Goal: Information Seeking & Learning: Learn about a topic

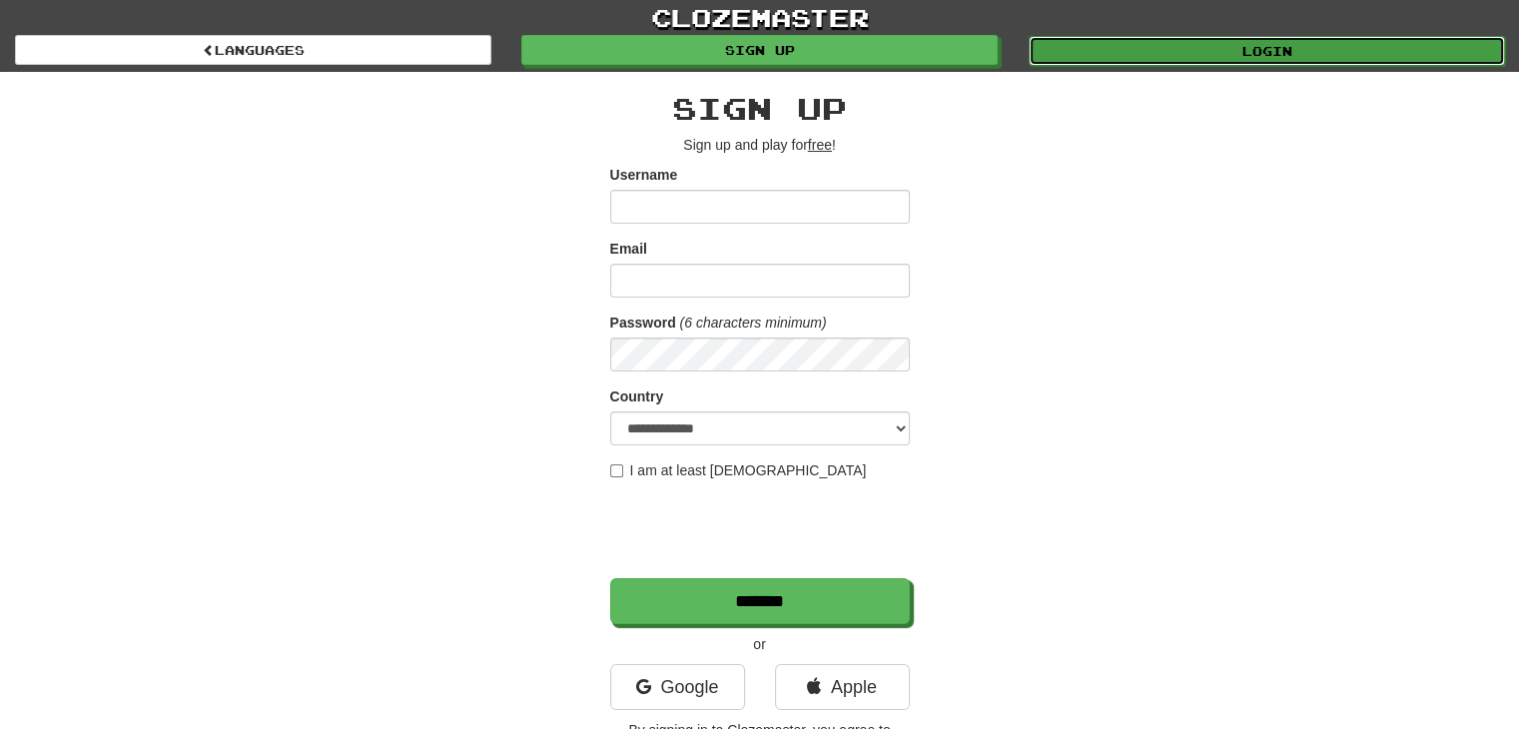
click at [1289, 48] on link "Login" at bounding box center [1267, 51] width 477 height 30
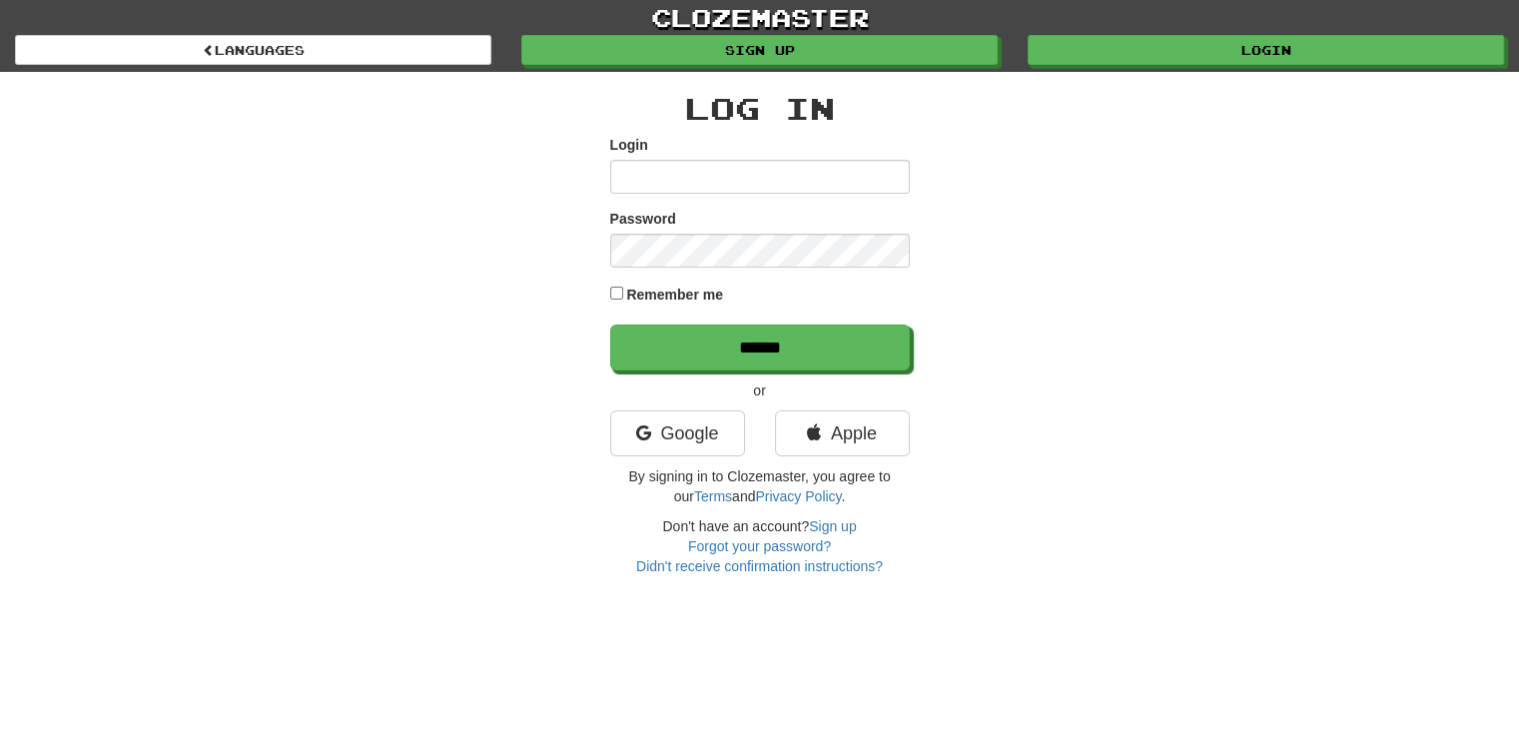
click at [743, 163] on input "Login" at bounding box center [760, 177] width 300 height 34
type input "**********"
click at [610, 325] on input "******" at bounding box center [760, 348] width 300 height 46
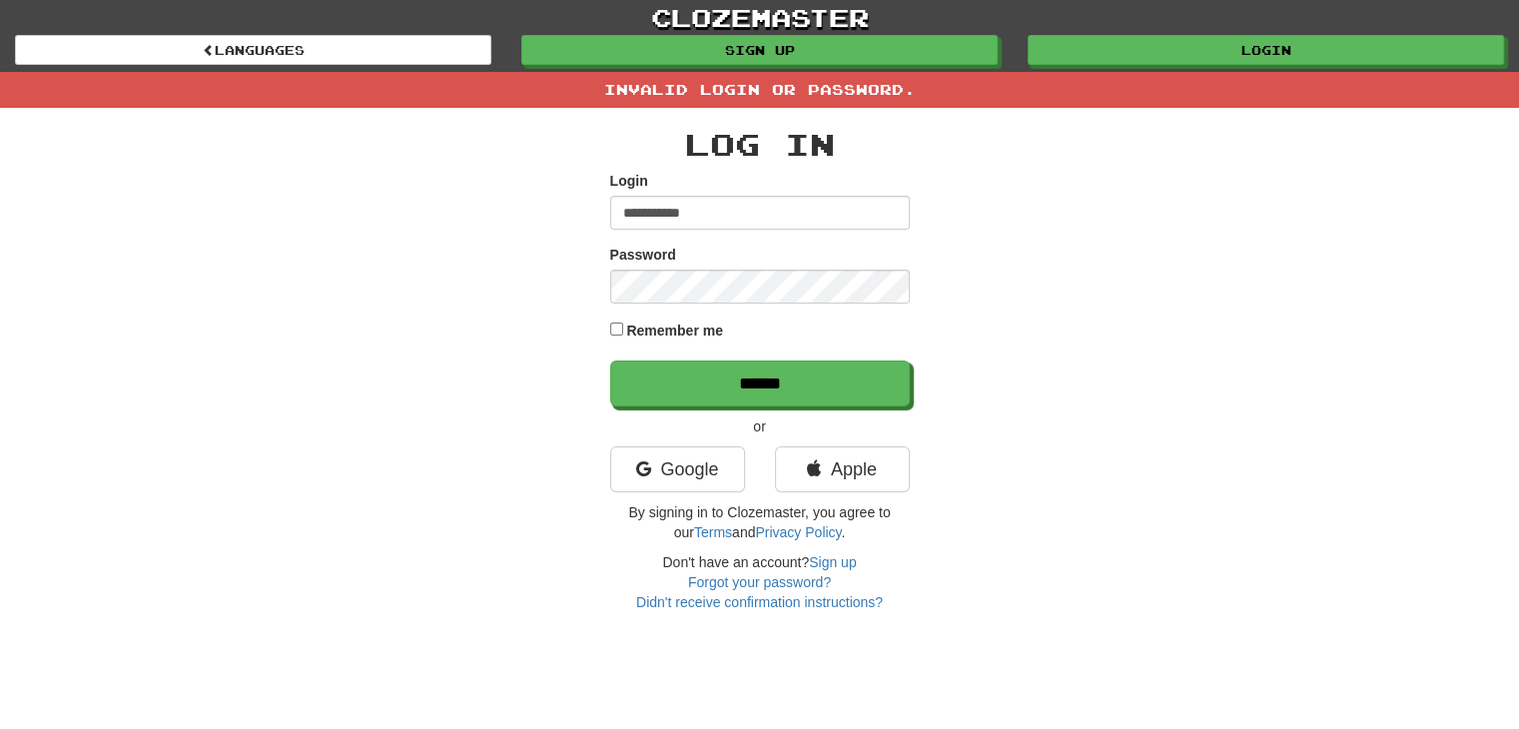
drag, startPoint x: 723, startPoint y: 201, endPoint x: 531, endPoint y: 205, distance: 191.9
click at [531, 205] on div "**********" at bounding box center [760, 360] width 1169 height 504
click at [610, 361] on input "******" at bounding box center [760, 384] width 300 height 46
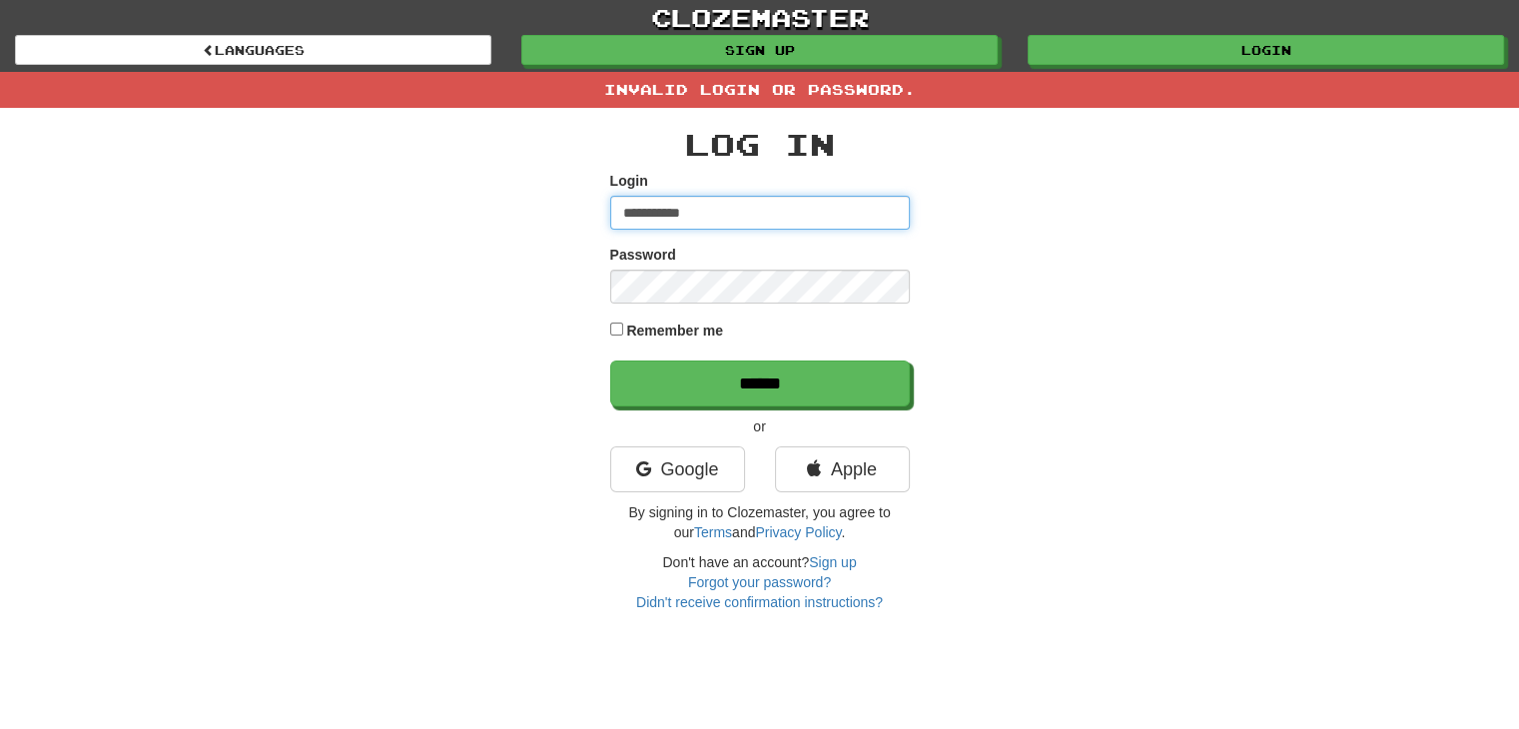
click at [623, 220] on input "**********" at bounding box center [760, 213] width 300 height 34
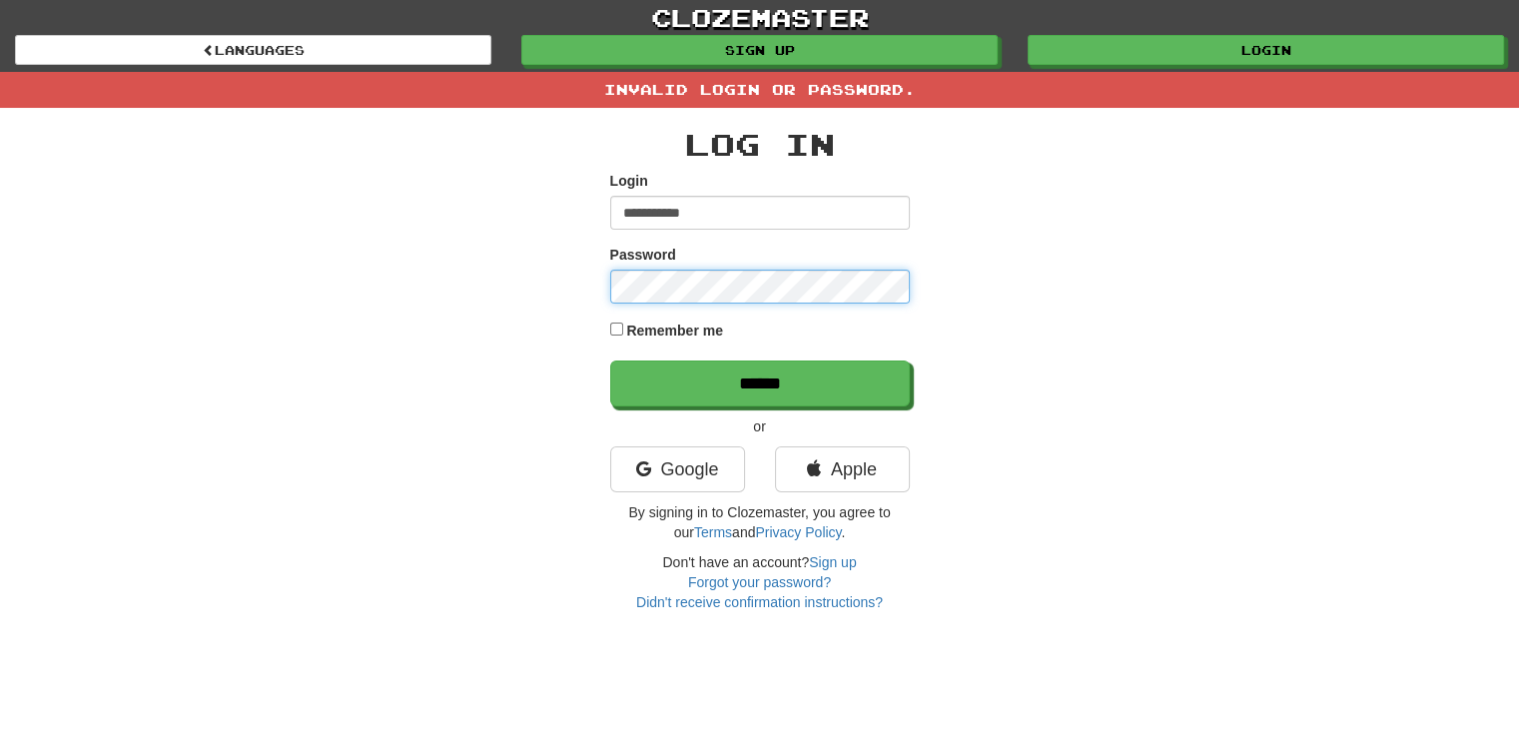
click at [610, 361] on input "******" at bounding box center [760, 384] width 300 height 46
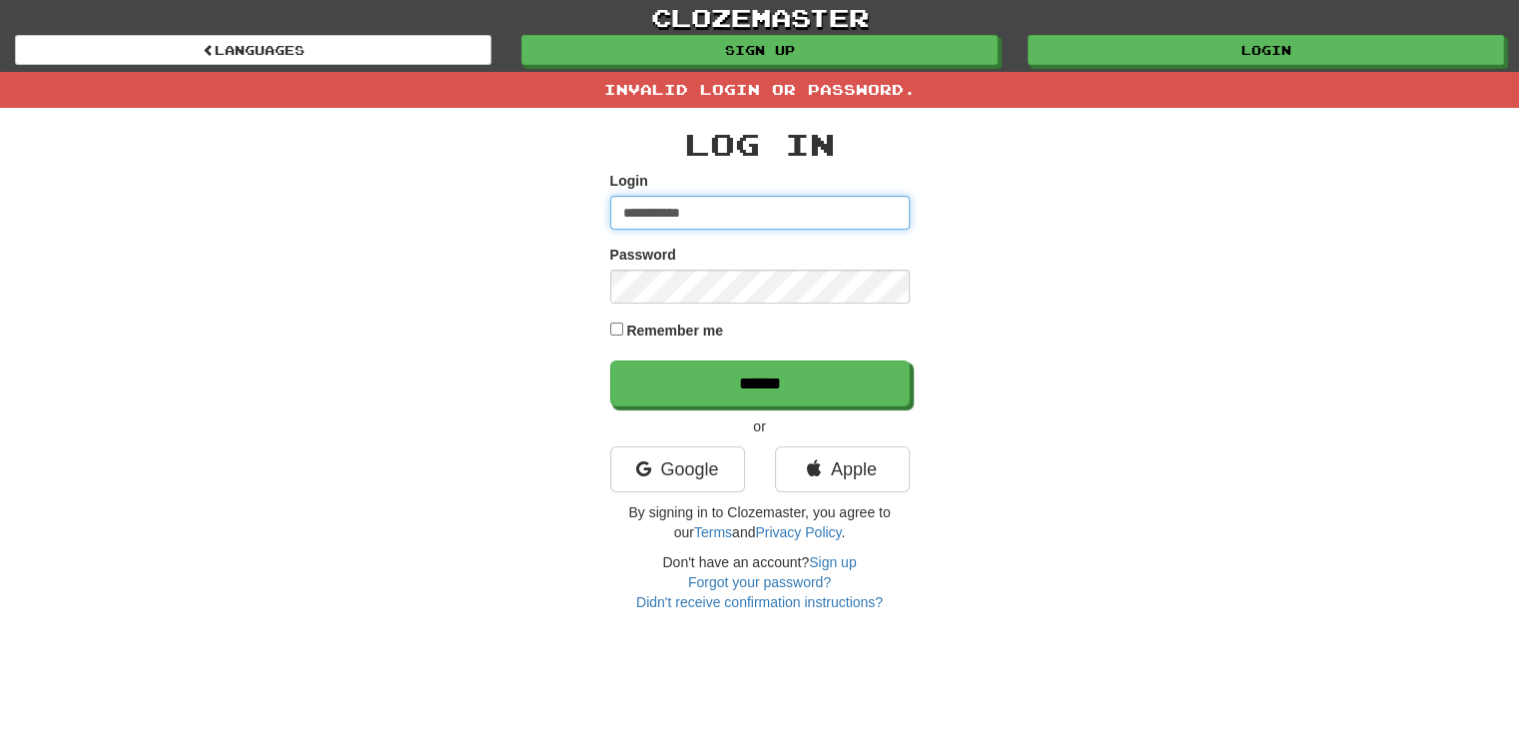
click at [706, 207] on input "**********" at bounding box center [760, 213] width 300 height 34
drag, startPoint x: 728, startPoint y: 210, endPoint x: 500, endPoint y: 211, distance: 228.8
click at [500, 211] on div "**********" at bounding box center [760, 360] width 1169 height 504
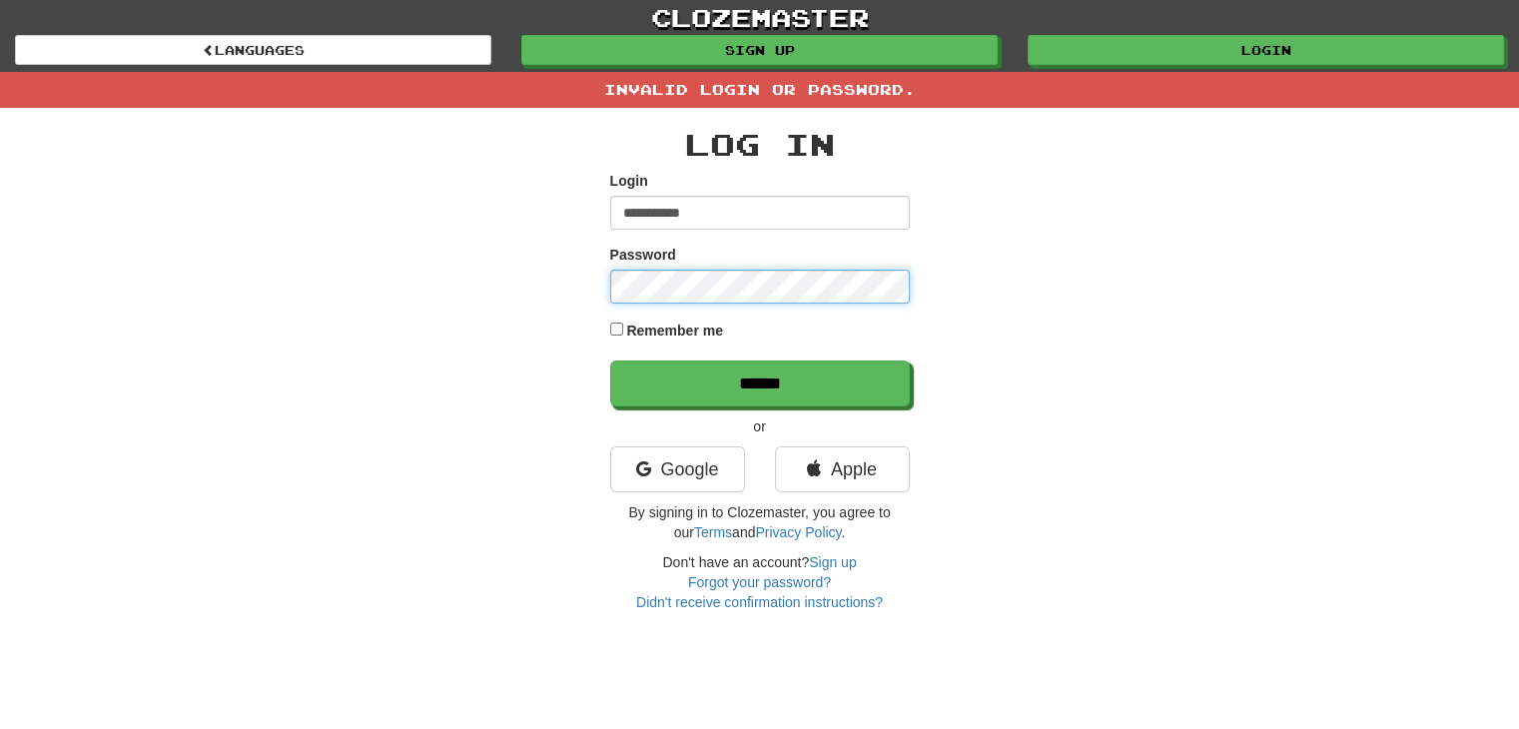
click at [610, 361] on input "******" at bounding box center [760, 384] width 300 height 46
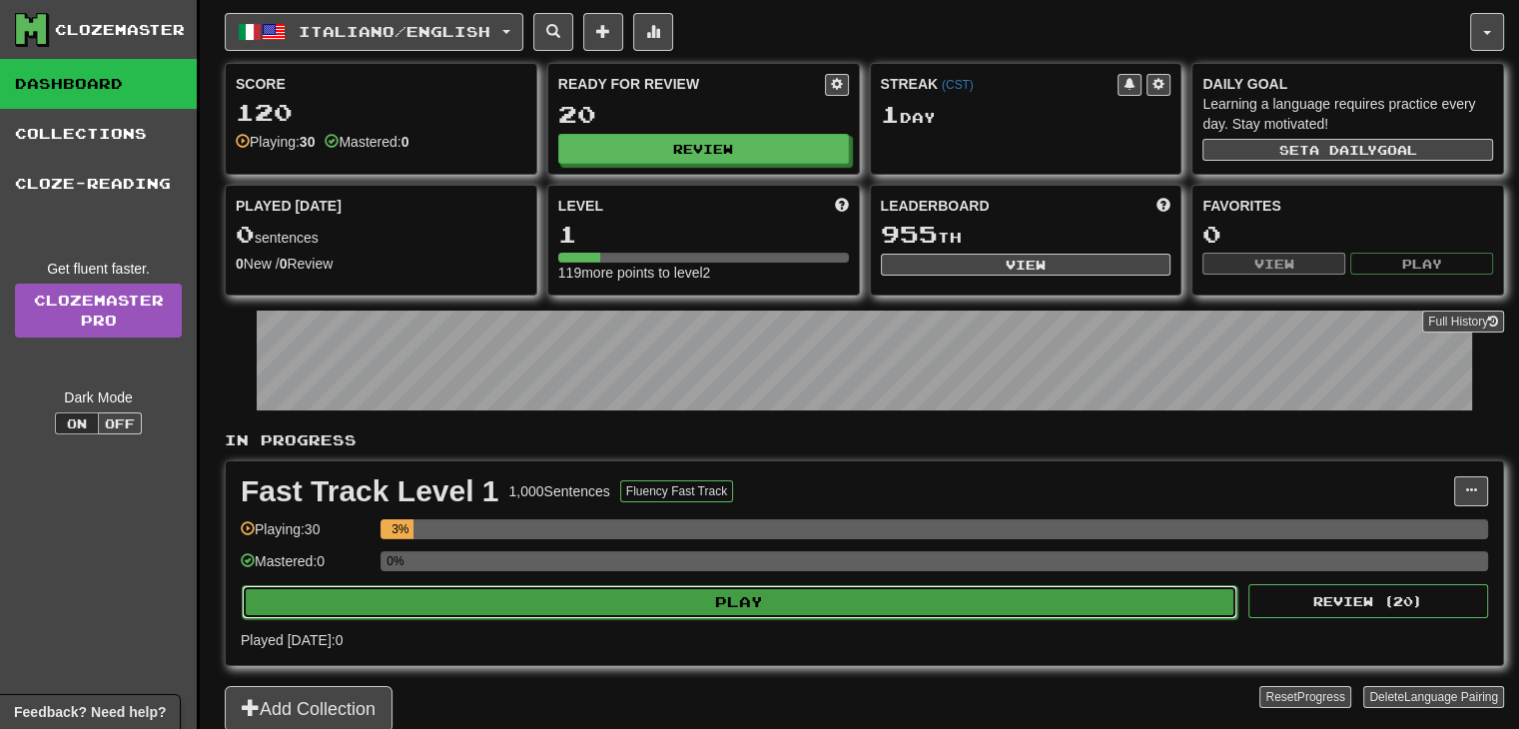
click at [725, 593] on button "Play" at bounding box center [740, 602] width 996 height 34
select select "**"
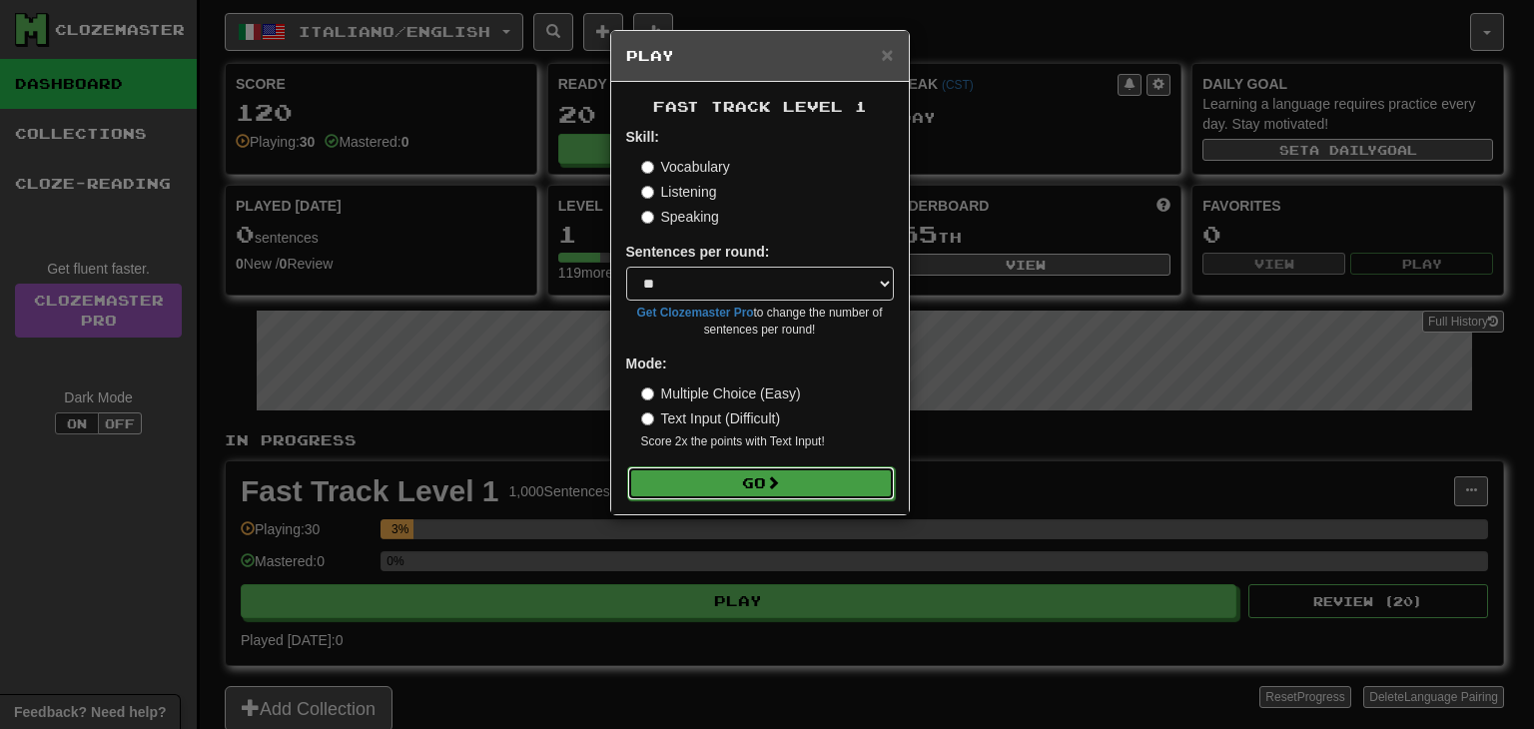
click at [692, 477] on button "Go" at bounding box center [761, 484] width 268 height 34
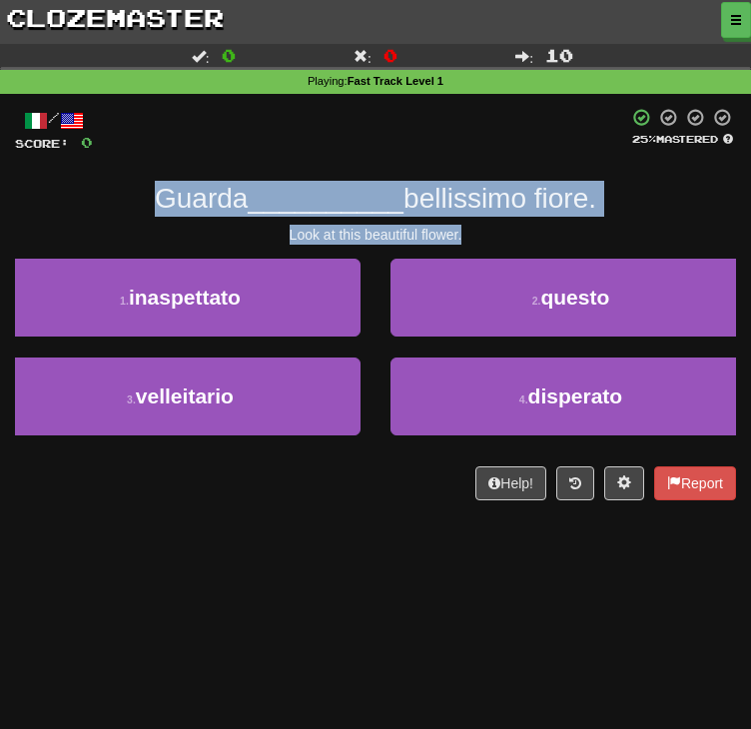
drag, startPoint x: 503, startPoint y: 306, endPoint x: 137, endPoint y: 271, distance: 368.3
click at [137, 271] on div "/ Score: 0 25 % Mastered Guarda __________ bellissimo fiore. Look at this beaut…" at bounding box center [375, 304] width 721 height 393
copy div "Guarda __________ bellissimo fiore. Look at this beautiful flower."
click at [80, 217] on div "Guarda __________ bellissimo fiore." at bounding box center [375, 199] width 721 height 36
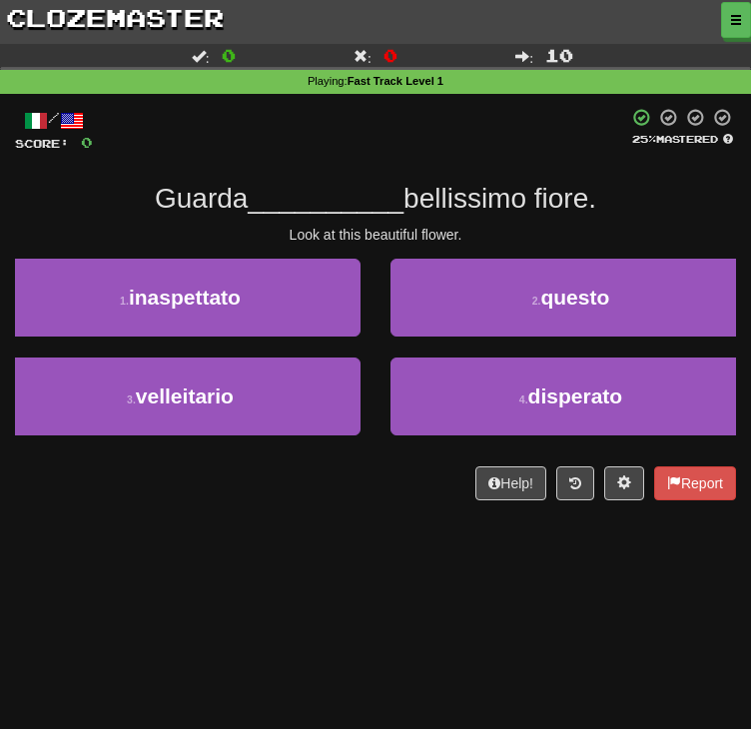
scroll to position [100, 0]
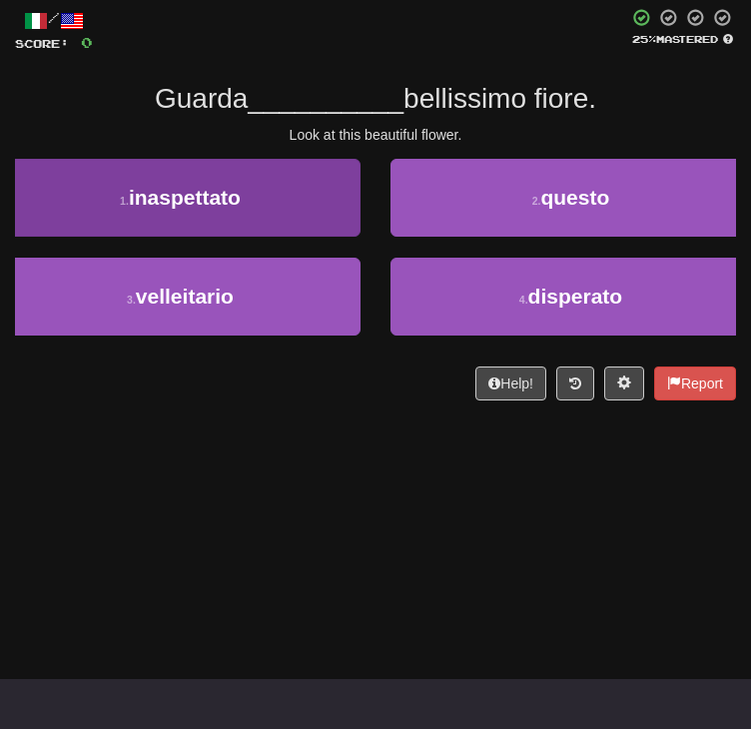
drag, startPoint x: 397, startPoint y: 628, endPoint x: 264, endPoint y: 246, distance: 405.0
click at [264, 247] on div "/ Score: 0 25 % Mastered Guarda __________ bellissimo fiore. Look at this beaut…" at bounding box center [375, 204] width 721 height 393
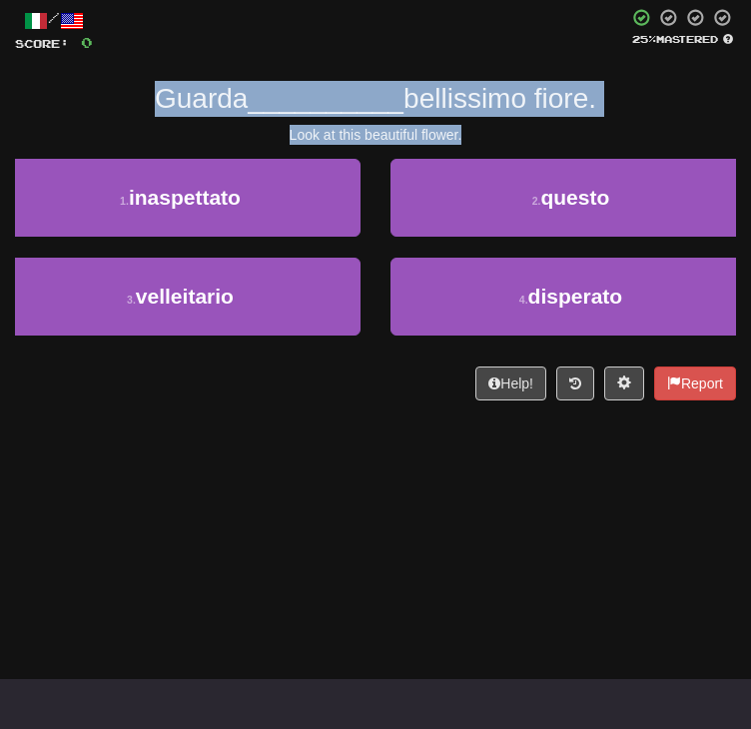
drag, startPoint x: 477, startPoint y: 202, endPoint x: 136, endPoint y: 174, distance: 341.8
click at [136, 174] on div "/ Score: 0 25 % Mastered Guarda __________ bellissimo fiore. Look at this beaut…" at bounding box center [375, 204] width 721 height 393
copy div "Guarda __________ bellissimo fiore. Look at this beautiful flower."
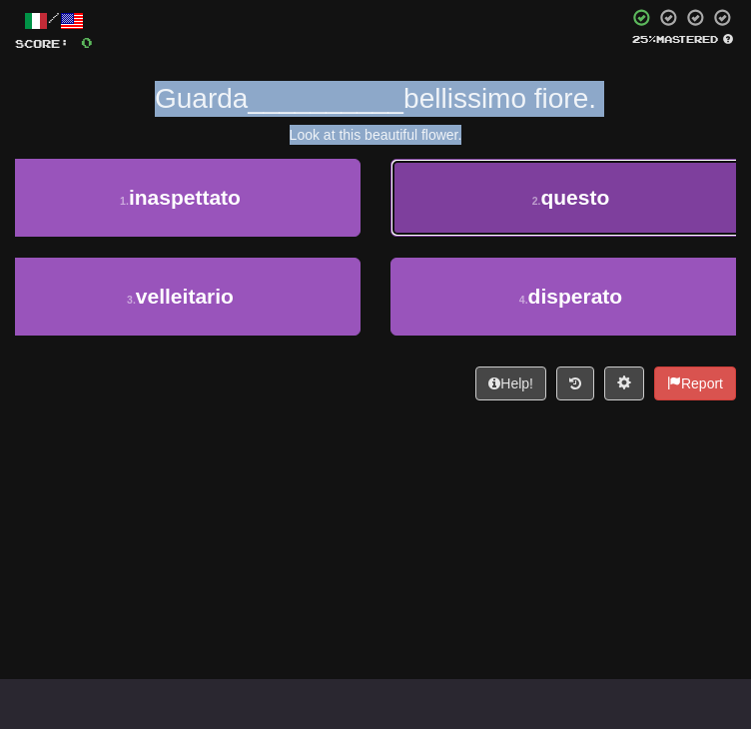
click at [525, 237] on button "2 . questo" at bounding box center [571, 198] width 361 height 78
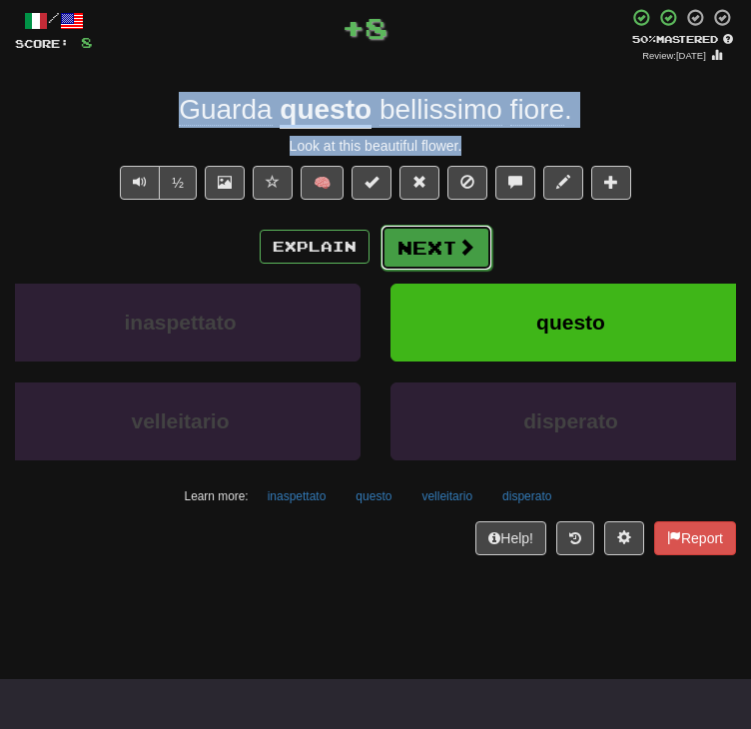
click at [455, 271] on button "Next" at bounding box center [437, 248] width 112 height 46
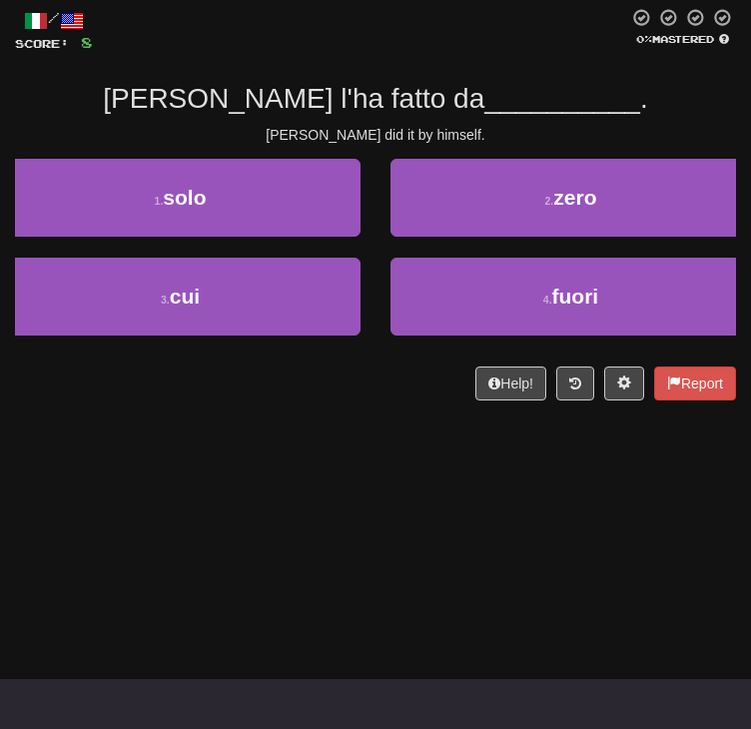
click at [475, 145] on div "Tom did it by himself." at bounding box center [375, 135] width 721 height 20
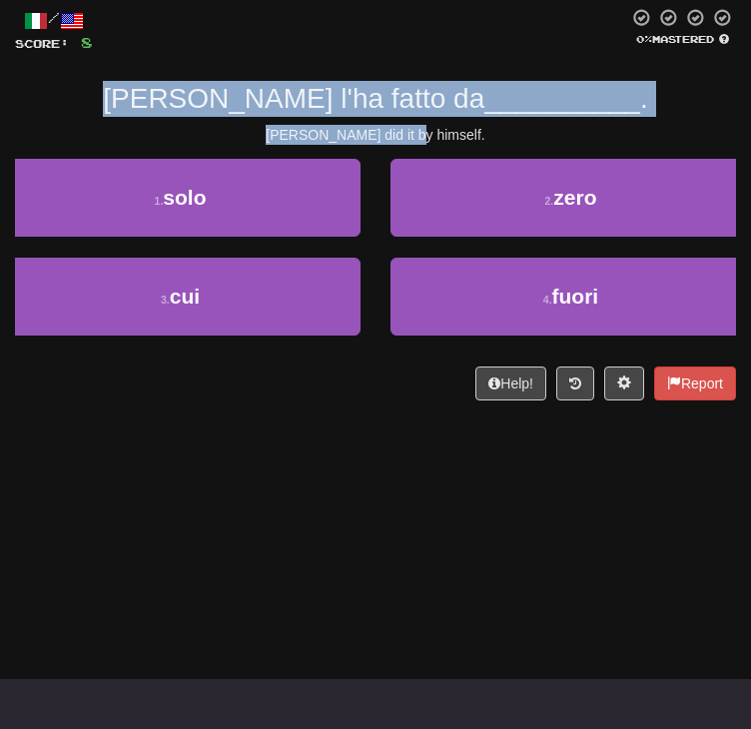
drag, startPoint x: 494, startPoint y: 209, endPoint x: 189, endPoint y: 169, distance: 307.3
click at [189, 169] on div "/ Score: 8 0 % Mastered Tom l'ha fatto da __________ . Tom did it by himself. 1…" at bounding box center [375, 204] width 721 height 393
copy div "Tom l'ha fatto da __________ . Tom did it by himself."
click at [680, 141] on div "/ Score: 8 0 % Mastered Tom l'ha fatto da __________ . Tom did it by himself. 1…" at bounding box center [375, 204] width 721 height 393
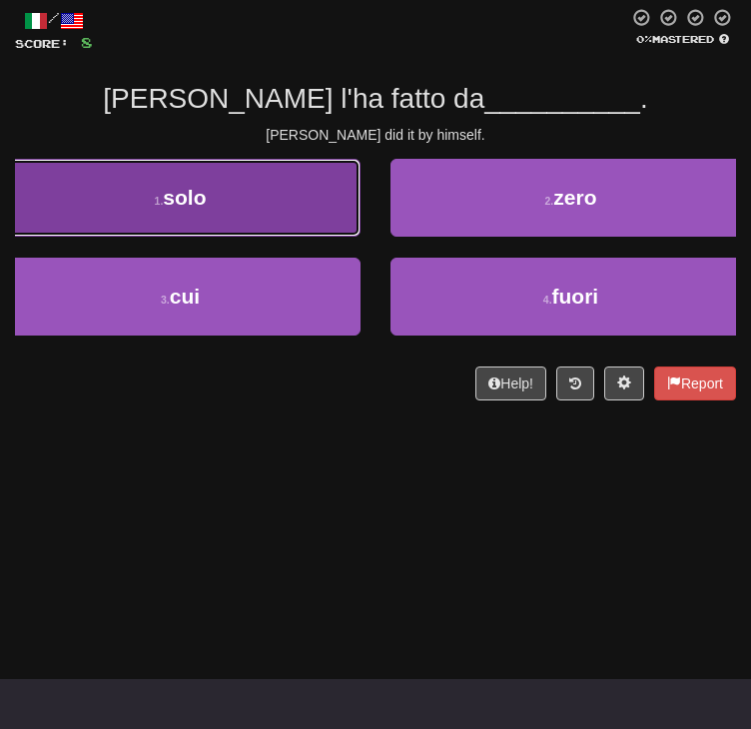
click at [361, 237] on button "1 . solo" at bounding box center [180, 198] width 361 height 78
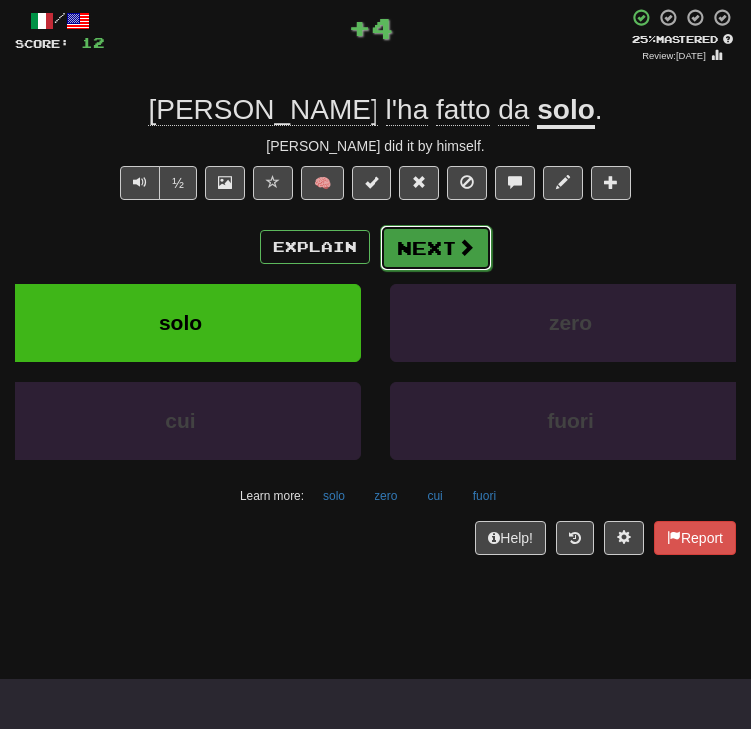
click at [461, 256] on span at bounding box center [467, 247] width 18 height 18
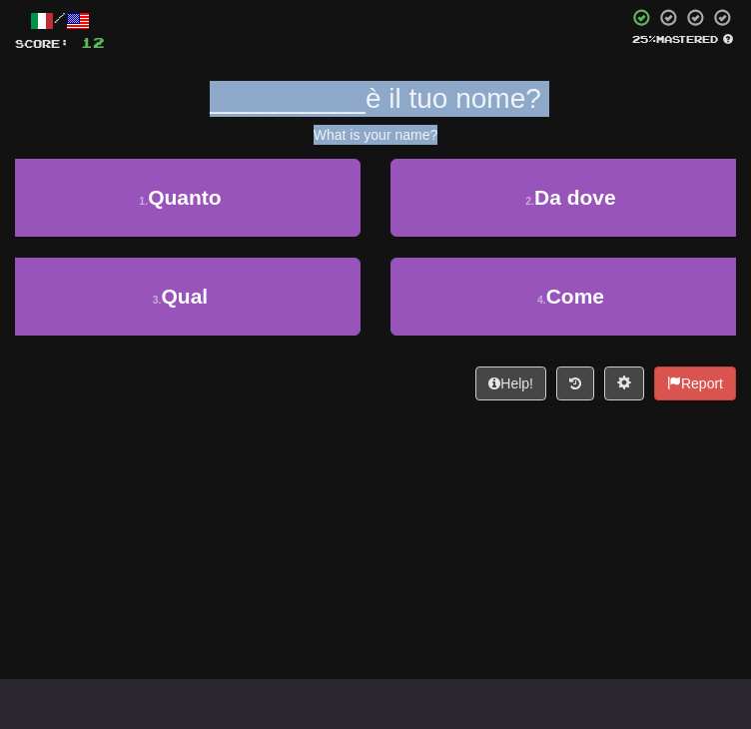
drag, startPoint x: 464, startPoint y: 204, endPoint x: 156, endPoint y: 165, distance: 310.2
click at [156, 165] on div "/ Score: 12 25 % Mastered __________ è il tuo nome? What is your name? 1 . Quan…" at bounding box center [375, 204] width 721 height 393
copy div "__________ è il tuo nome? What is your name?"
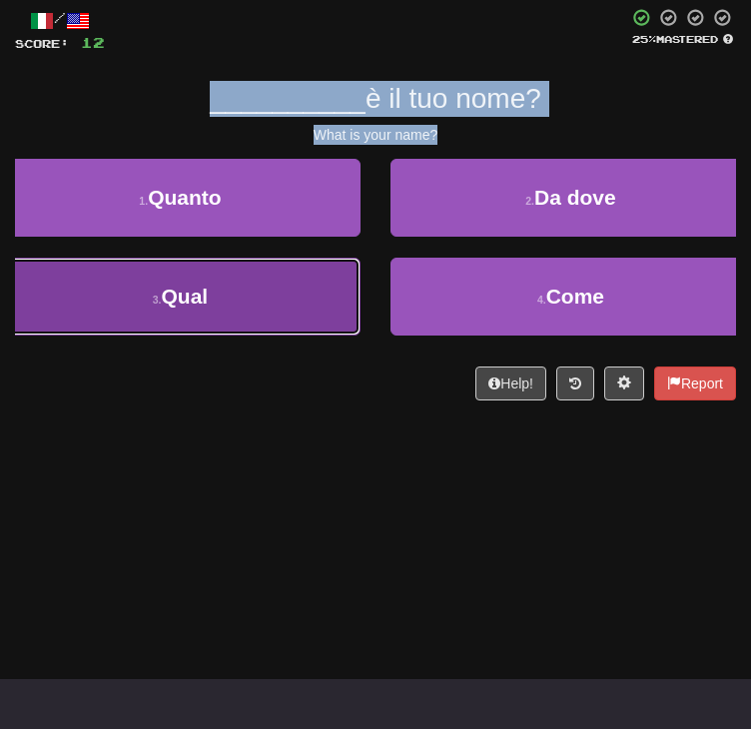
click at [361, 336] on button "3 . Qual" at bounding box center [180, 297] width 361 height 78
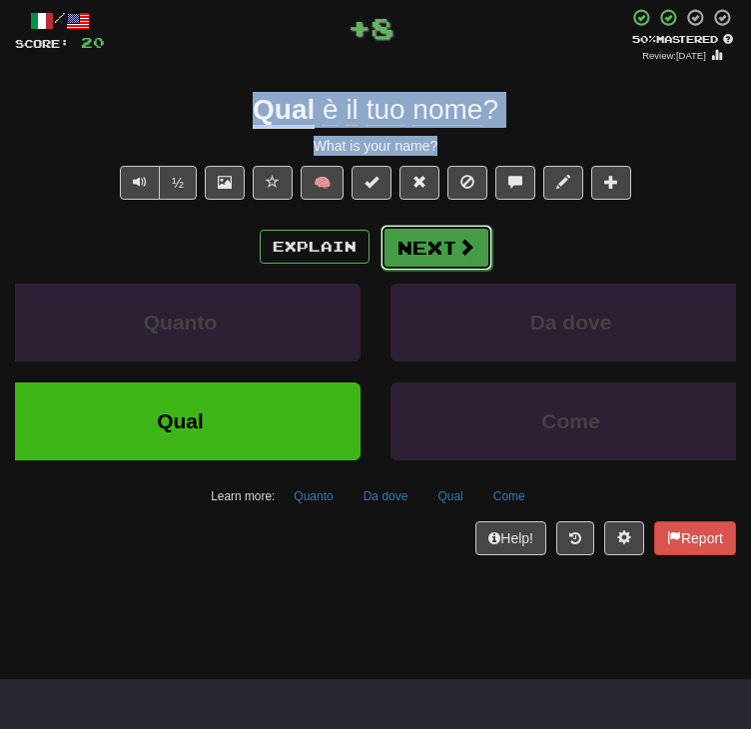
click at [454, 271] on button "Next" at bounding box center [437, 248] width 112 height 46
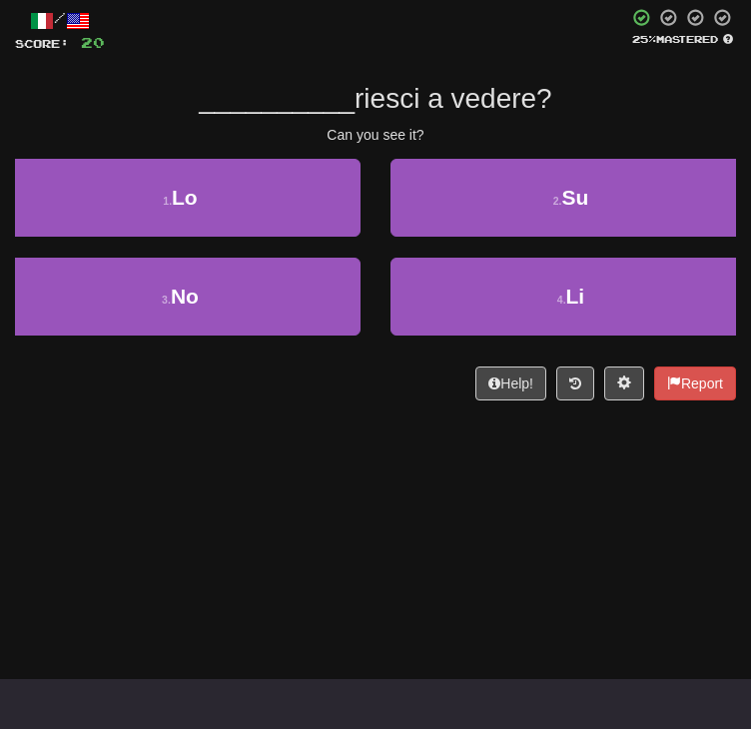
click at [456, 191] on div "/ Score: 20 25 % Mastered __________ riesci a vedere? Can you see it? 1 . Lo 2 …" at bounding box center [375, 204] width 721 height 393
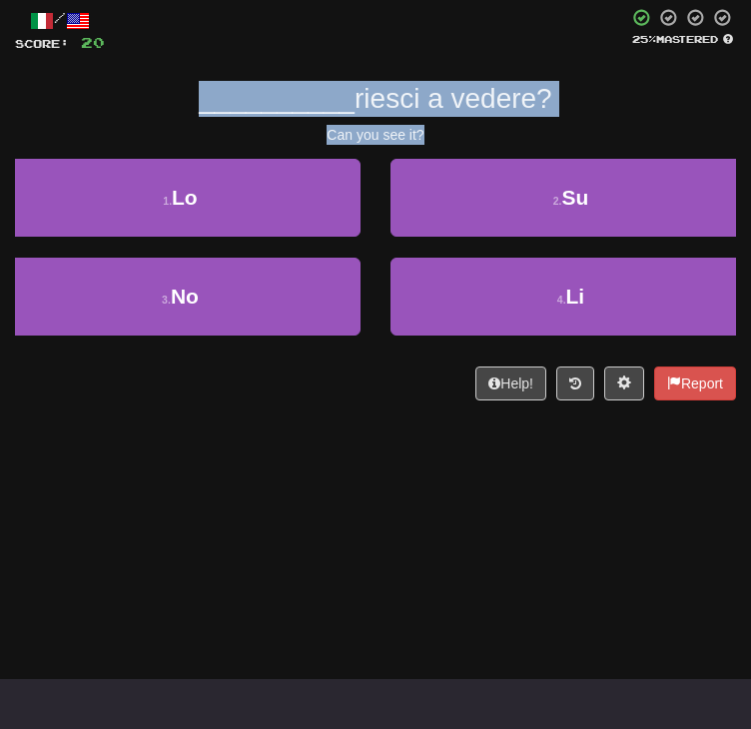
drag, startPoint x: 456, startPoint y: 208, endPoint x: 161, endPoint y: 173, distance: 296.8
click at [161, 173] on div "/ Score: 20 25 % Mastered __________ riesci a vedere? Can you see it? 1 . Lo 2 …" at bounding box center [375, 204] width 721 height 393
copy div "__________ riesci a vedere? Can you see it?"
click at [660, 117] on div "__________ riesci a vedere?" at bounding box center [375, 99] width 721 height 36
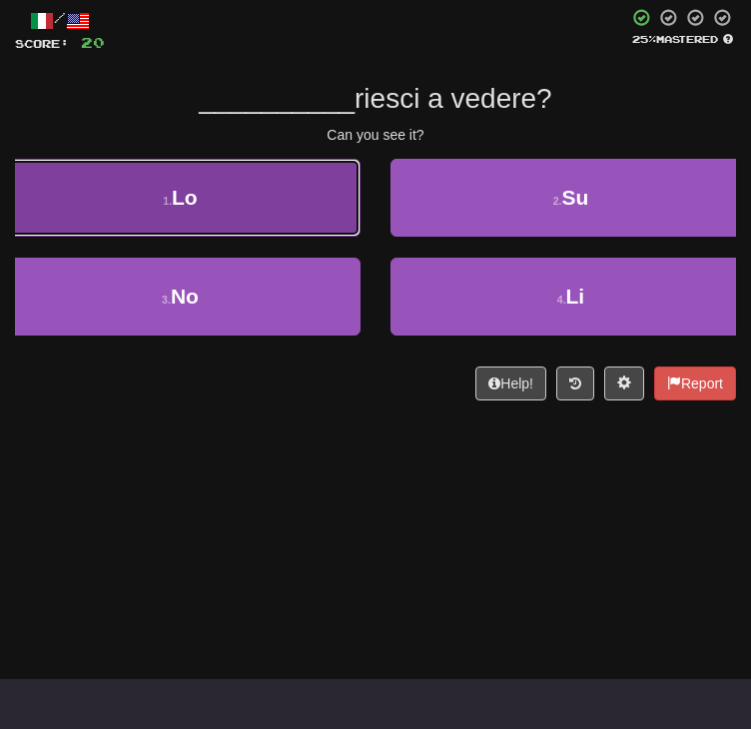
click at [361, 237] on button "1 . Lo" at bounding box center [180, 198] width 361 height 78
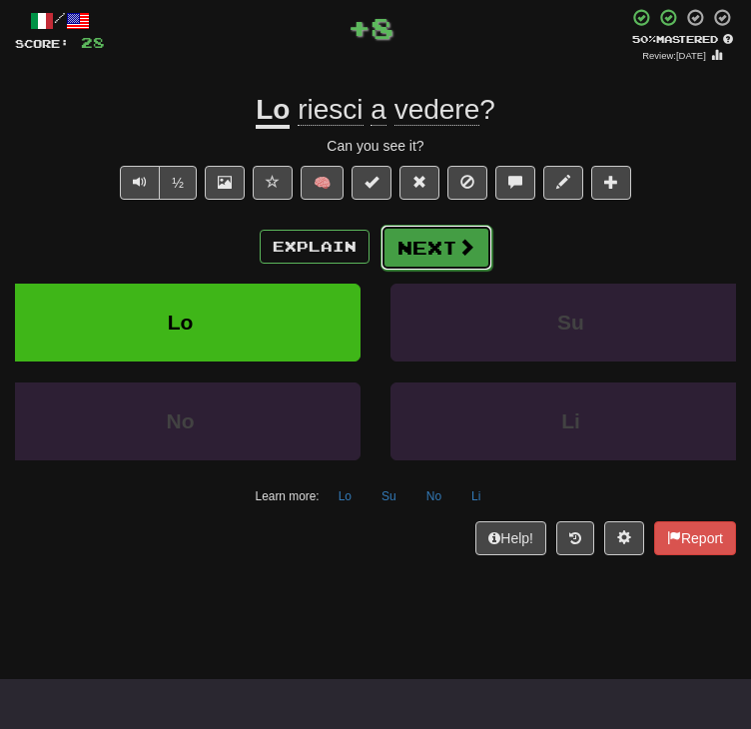
click at [433, 271] on button "Next" at bounding box center [437, 248] width 112 height 46
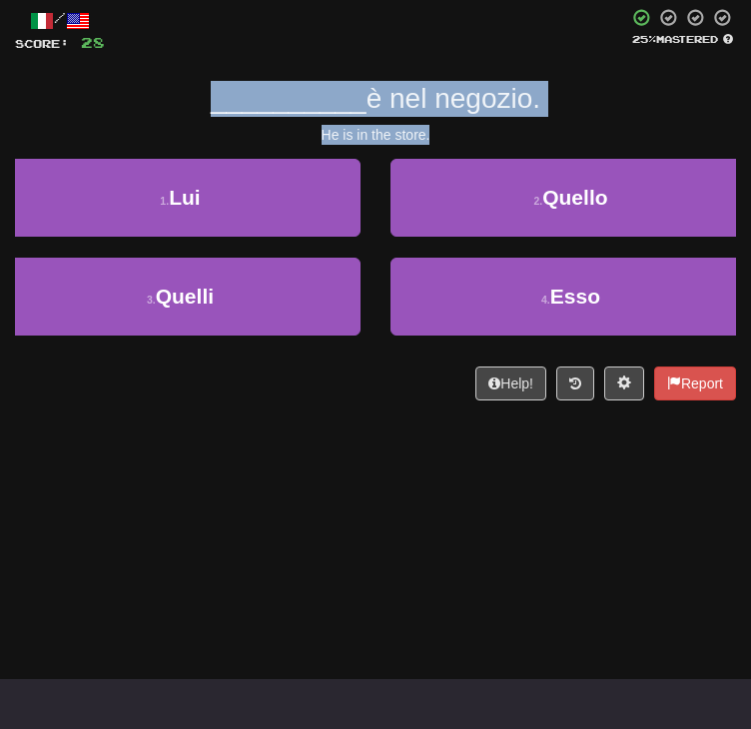
drag, startPoint x: 447, startPoint y: 205, endPoint x: 192, endPoint y: 177, distance: 256.3
click at [192, 177] on div "/ Score: 28 25 % Mastered __________ è nel negozio. He is in the store. 1 . Lui…" at bounding box center [375, 204] width 721 height 393
copy div "__________ è nel negozio. He is in the store."
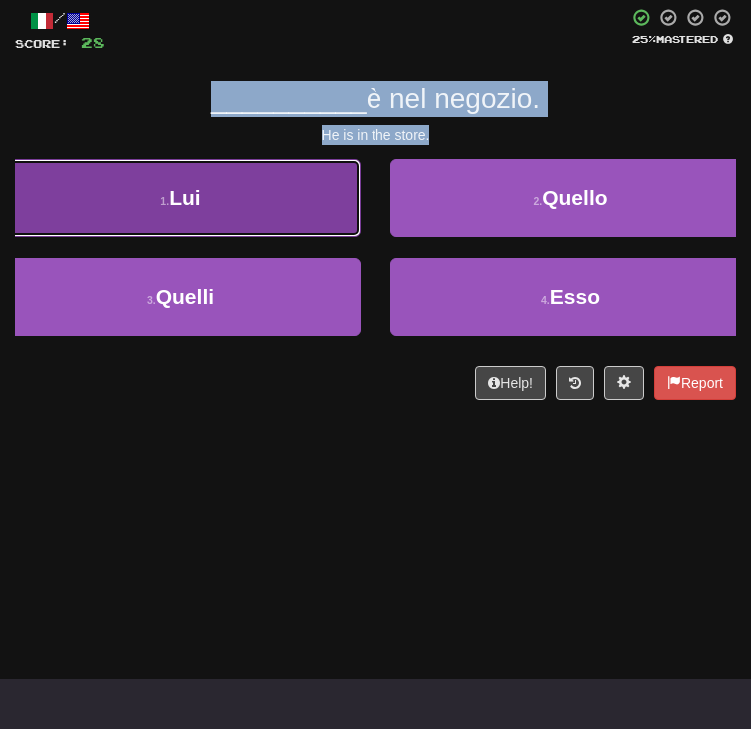
click at [361, 237] on button "1 . Lui" at bounding box center [180, 198] width 361 height 78
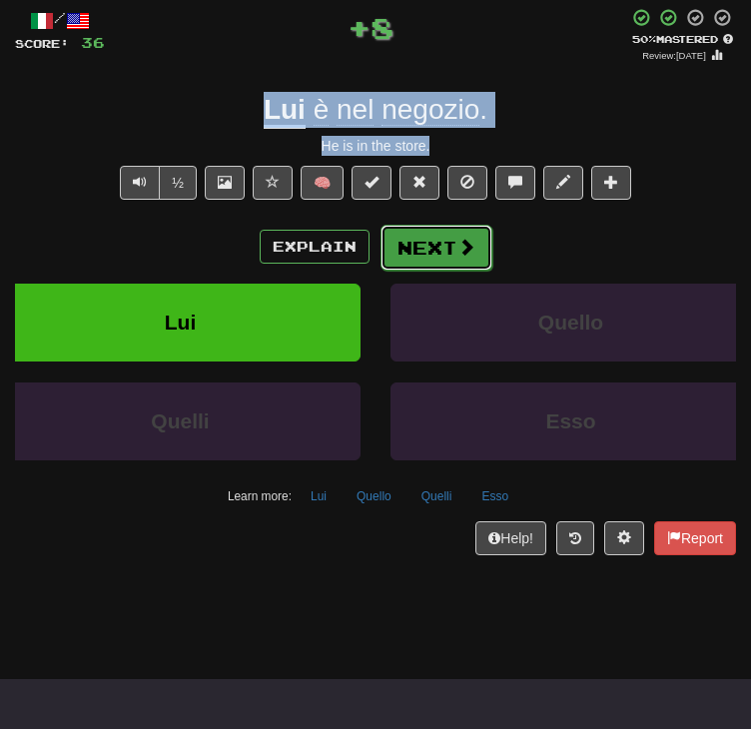
click at [451, 271] on button "Next" at bounding box center [437, 248] width 112 height 46
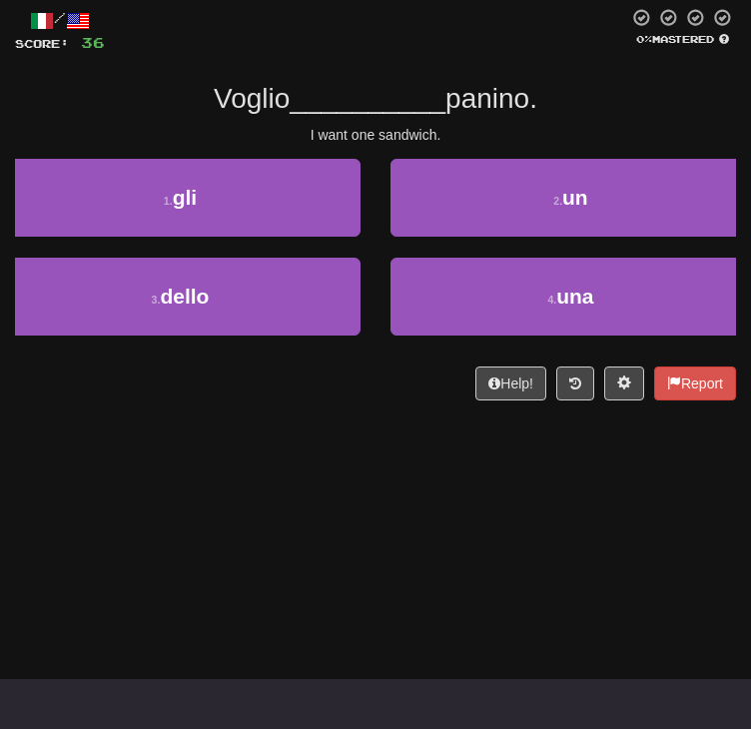
click at [475, 145] on div "I want one sandwich." at bounding box center [375, 135] width 721 height 20
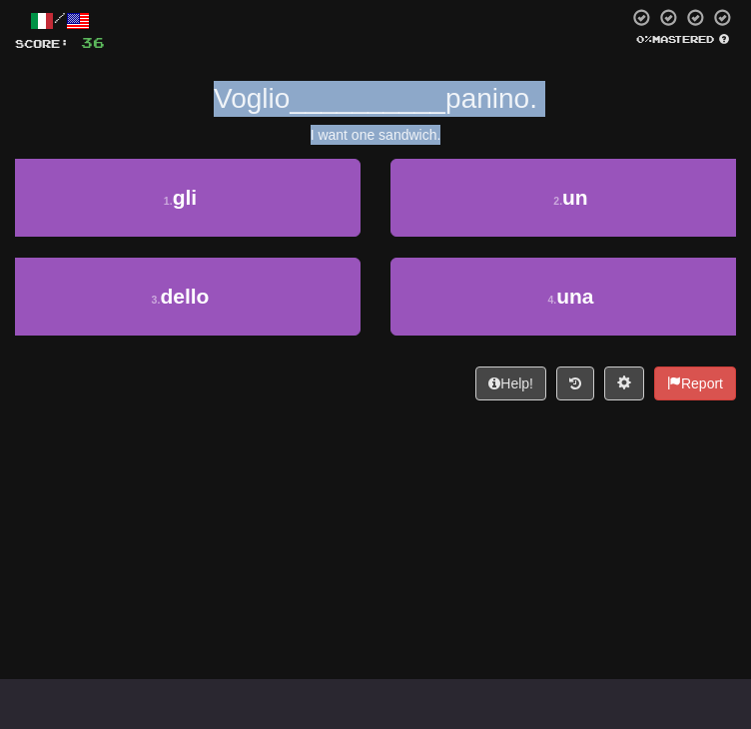
drag, startPoint x: 492, startPoint y: 213, endPoint x: 210, endPoint y: 171, distance: 284.8
click at [210, 171] on div "/ Score: 36 0 % Mastered Voglio __________ panino. I want one sandwich. 1 . gli…" at bounding box center [375, 204] width 721 height 393
copy div "Voglio __________ panino. I want one sandwich."
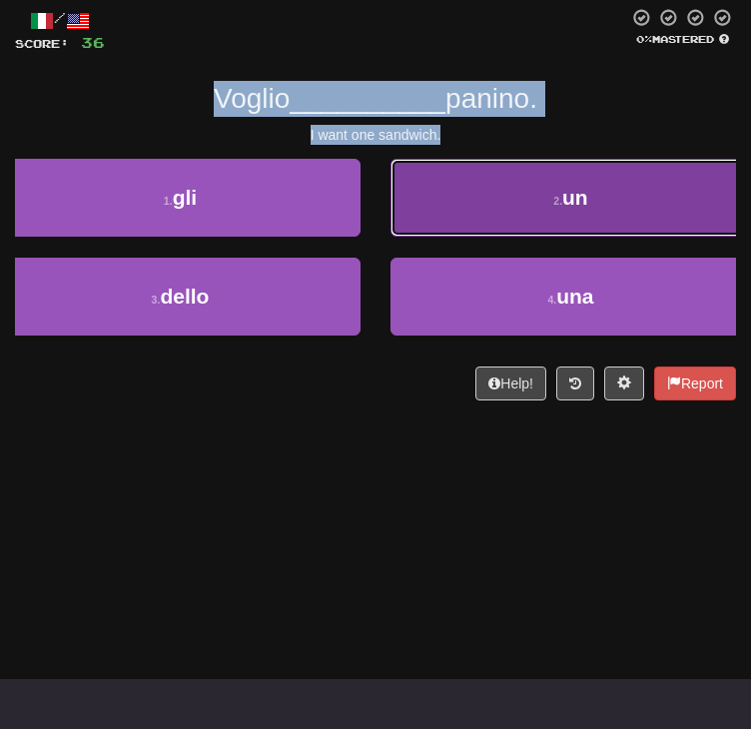
click at [474, 237] on button "2 . un" at bounding box center [571, 198] width 361 height 78
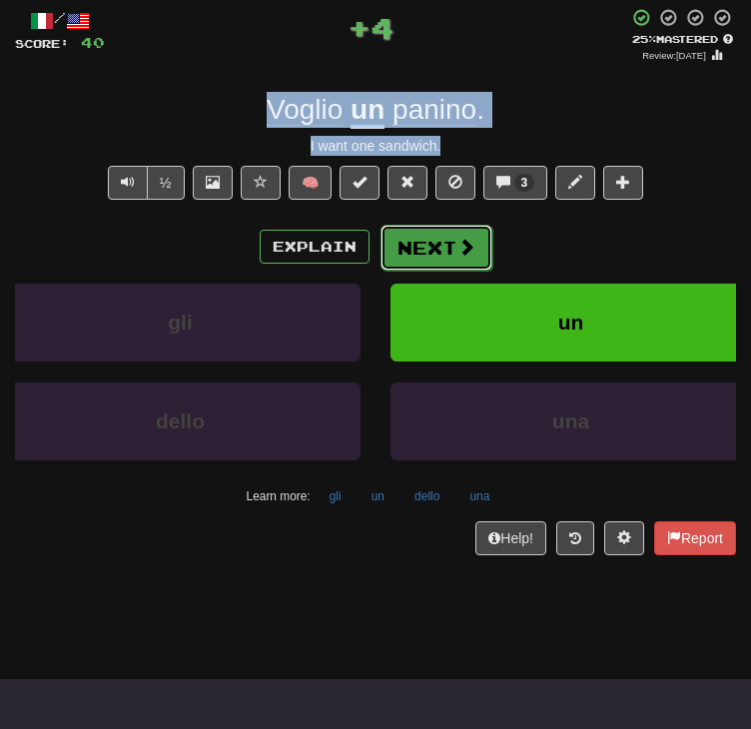
click at [490, 271] on button "Next" at bounding box center [437, 248] width 112 height 46
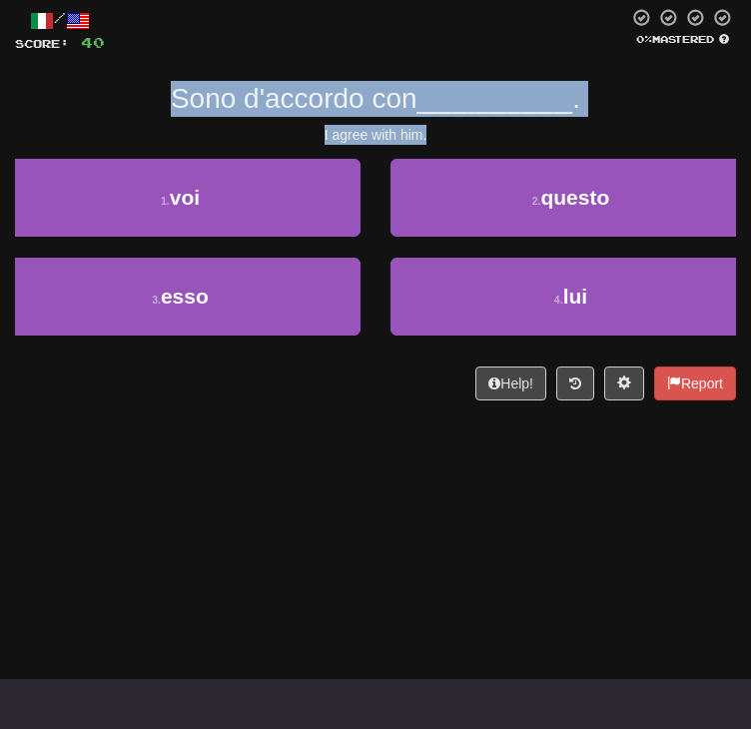
drag, startPoint x: 492, startPoint y: 218, endPoint x: 176, endPoint y: 165, distance: 320.1
click at [176, 165] on div "/ Score: 40 0 % Mastered Sono d'accordo con __________ . I agree with him. 1 . …" at bounding box center [375, 204] width 721 height 393
copy div "Sono d'accordo con __________ . I agree with him."
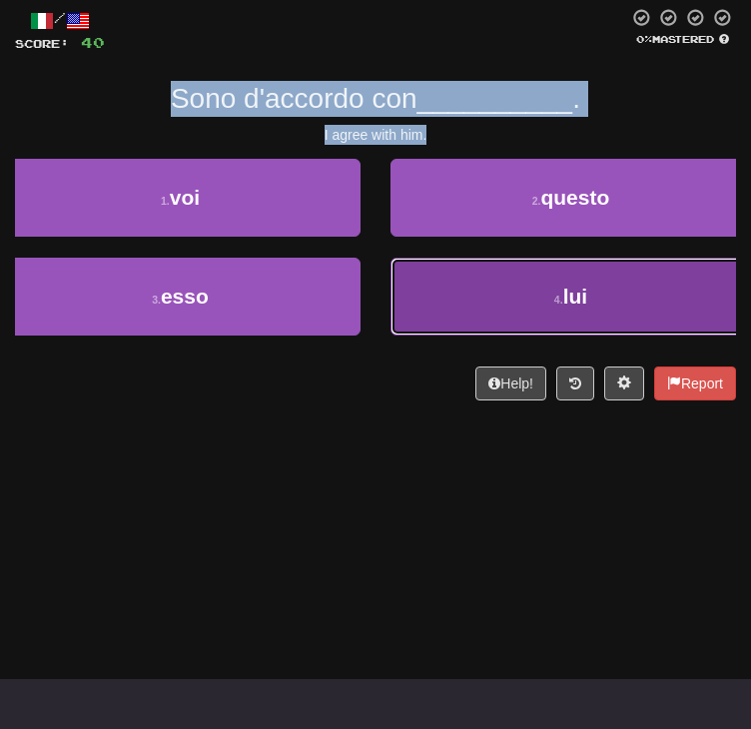
click at [460, 336] on button "4 . lui" at bounding box center [571, 297] width 361 height 78
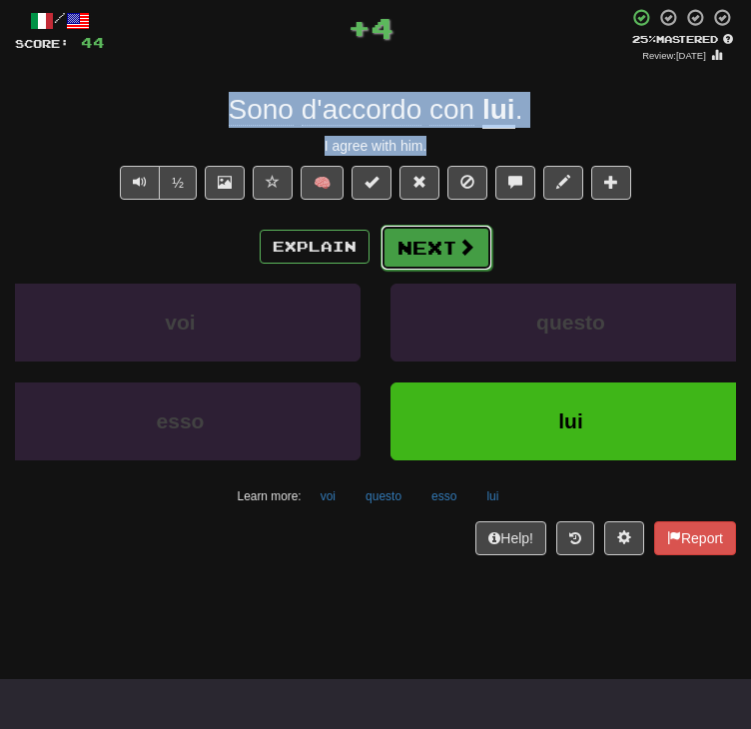
click at [445, 271] on button "Next" at bounding box center [437, 248] width 112 height 46
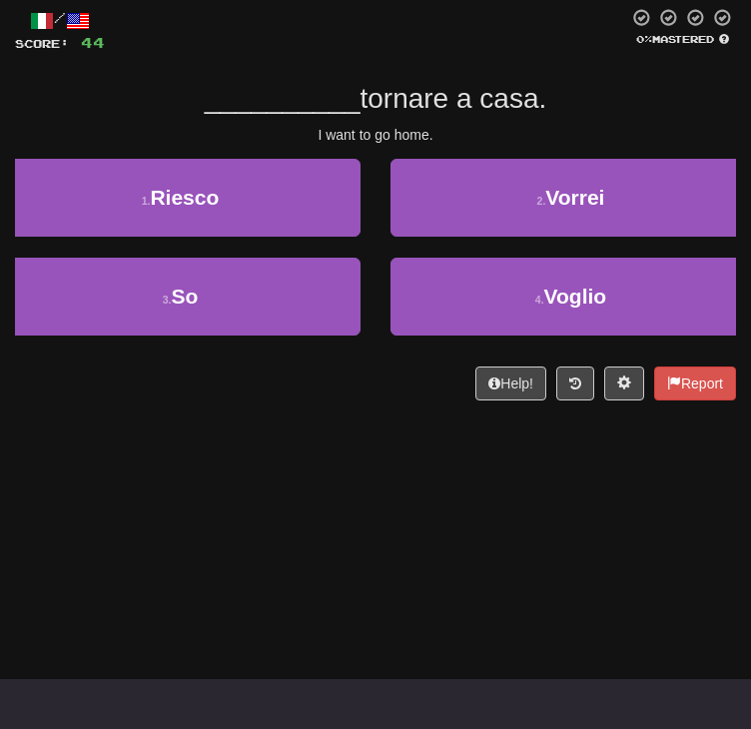
click at [452, 224] on div "/ Score: 44 0 % Mastered __________ tornare a casa. I want to go home. 1 . Ries…" at bounding box center [375, 204] width 721 height 393
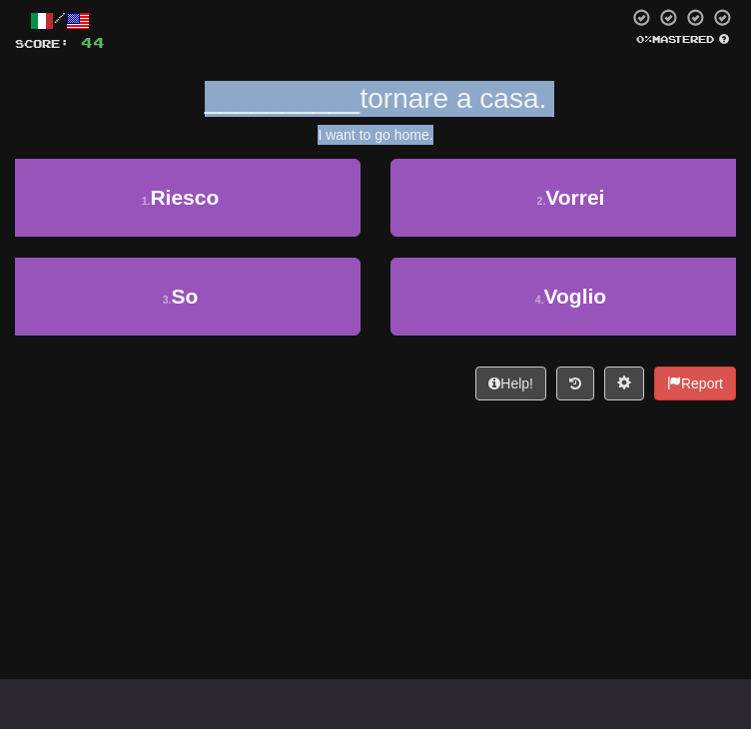
drag, startPoint x: 456, startPoint y: 213, endPoint x: 155, endPoint y: 169, distance: 303.9
click at [155, 169] on div "/ Score: 44 0 % Mastered __________ tornare a casa. I want to go home. 1 . Ries…" at bounding box center [375, 204] width 721 height 393
copy div "__________ tornare a casa. I want to go home."
click at [663, 117] on div "__________ tornare a casa." at bounding box center [375, 99] width 721 height 36
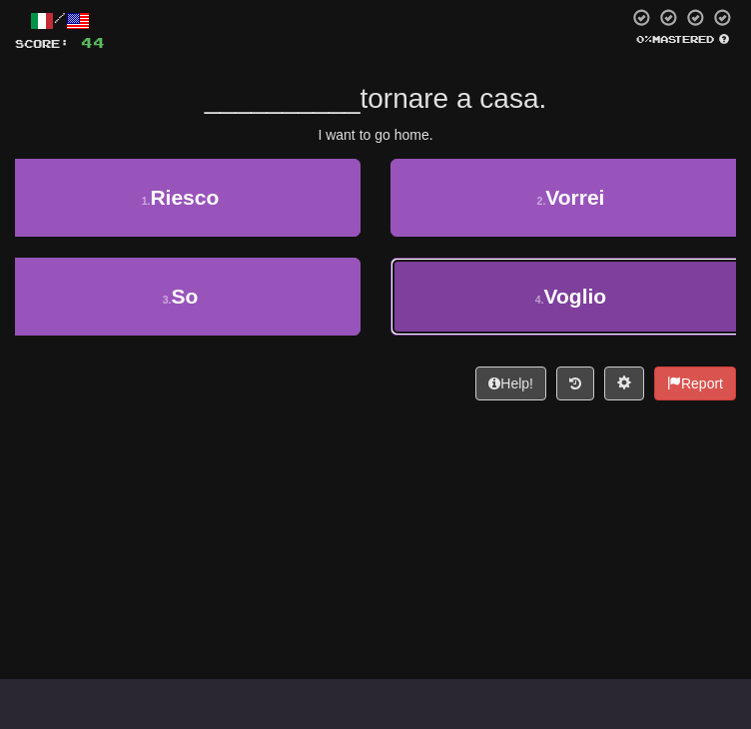
click at [470, 336] on button "4 . Voglio" at bounding box center [571, 297] width 361 height 78
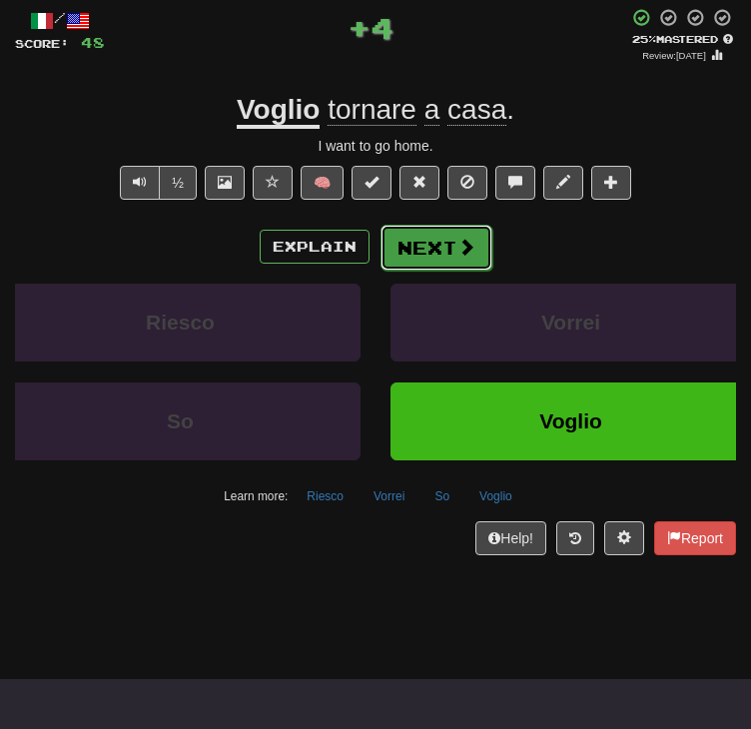
click at [423, 271] on button "Next" at bounding box center [437, 248] width 112 height 46
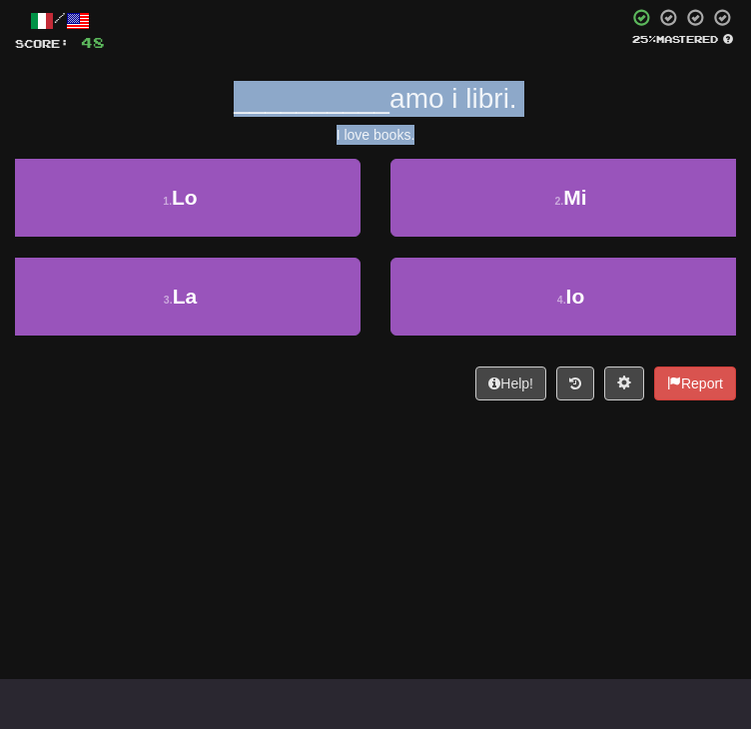
drag, startPoint x: 455, startPoint y: 209, endPoint x: 220, endPoint y: 169, distance: 238.1
click at [220, 169] on div "/ Score: 48 25 % Mastered __________ amo i libri. I love books. 1 . Lo 2 . Mi 3…" at bounding box center [375, 204] width 721 height 393
copy div "__________ amo i libri. I love books."
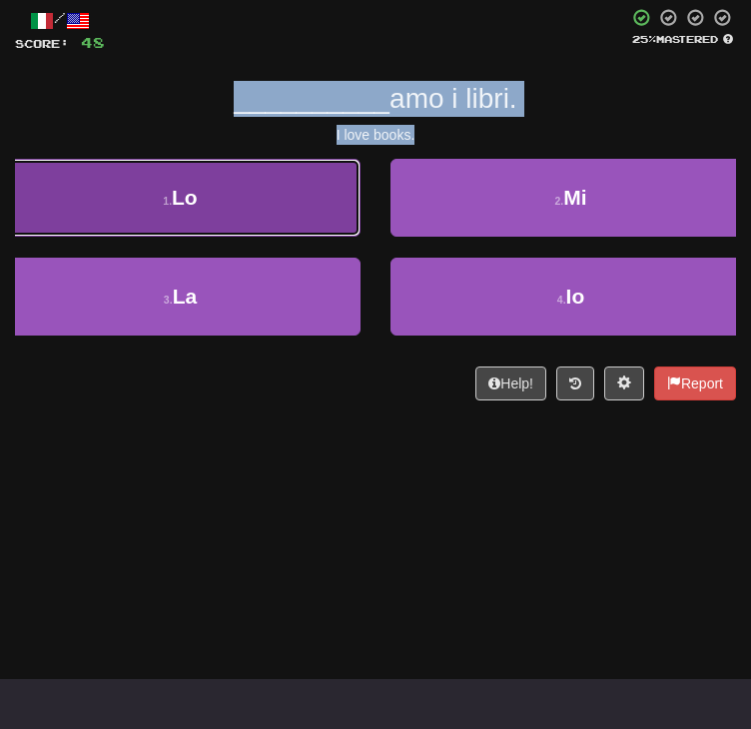
click at [361, 237] on button "1 . Lo" at bounding box center [180, 198] width 361 height 78
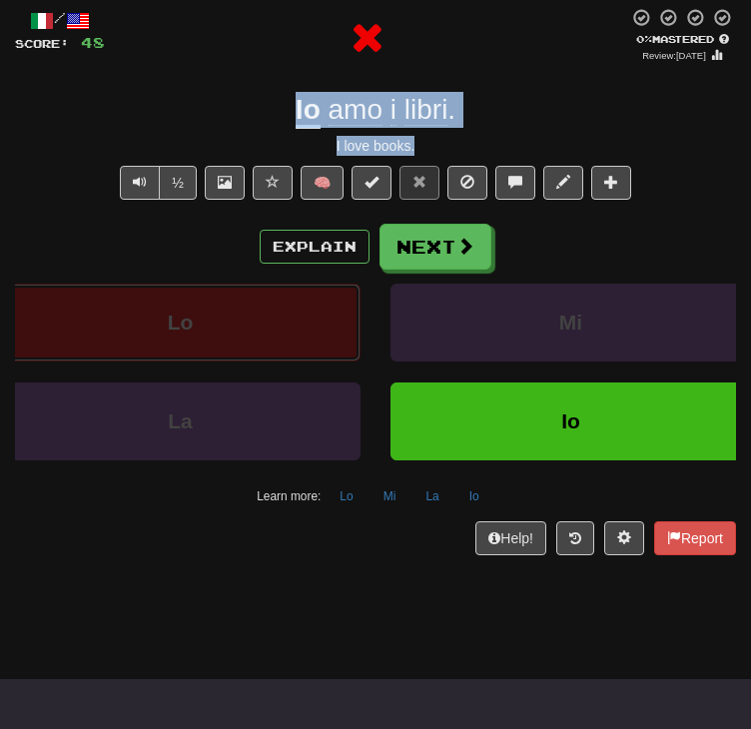
scroll to position [200, 0]
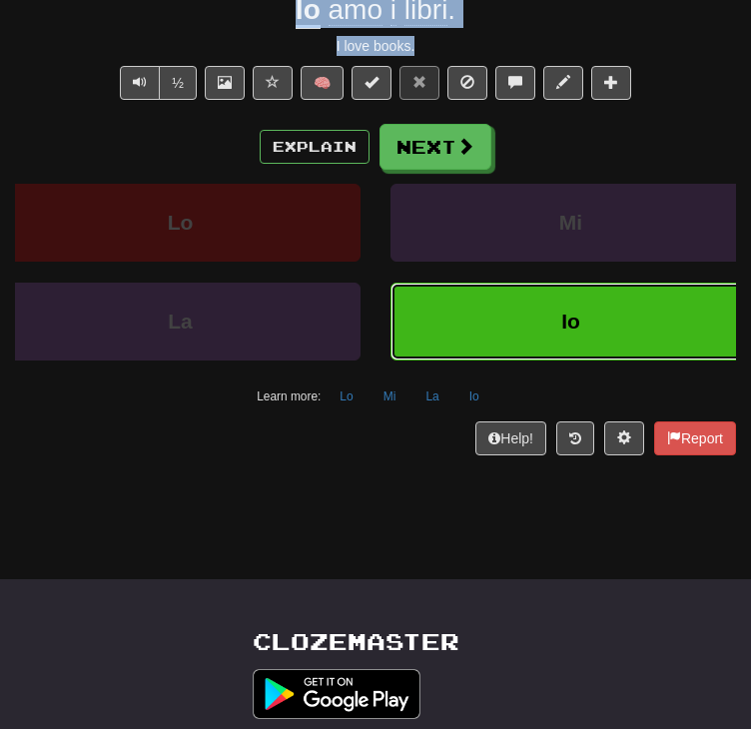
click at [444, 361] on button "Io" at bounding box center [571, 322] width 361 height 78
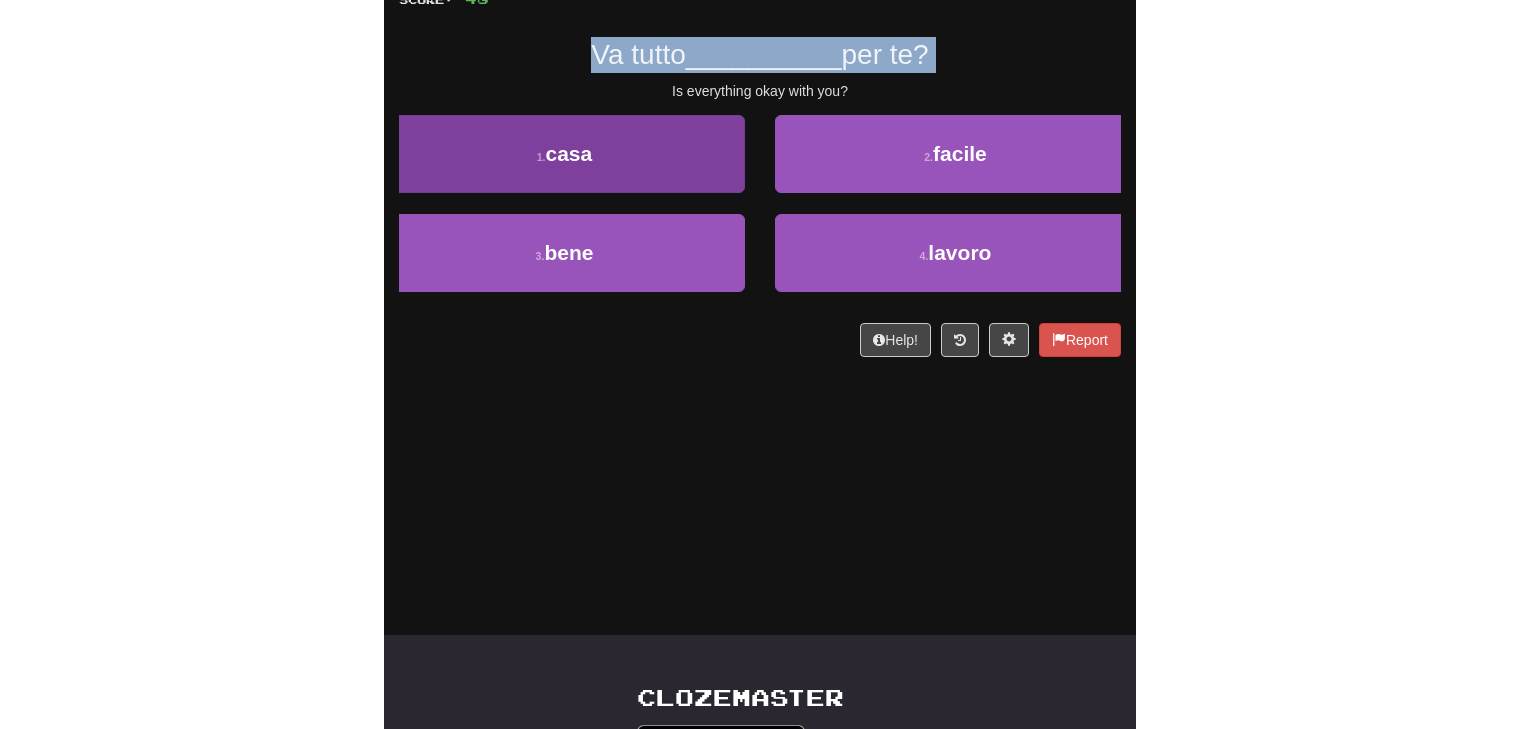
scroll to position [100, 0]
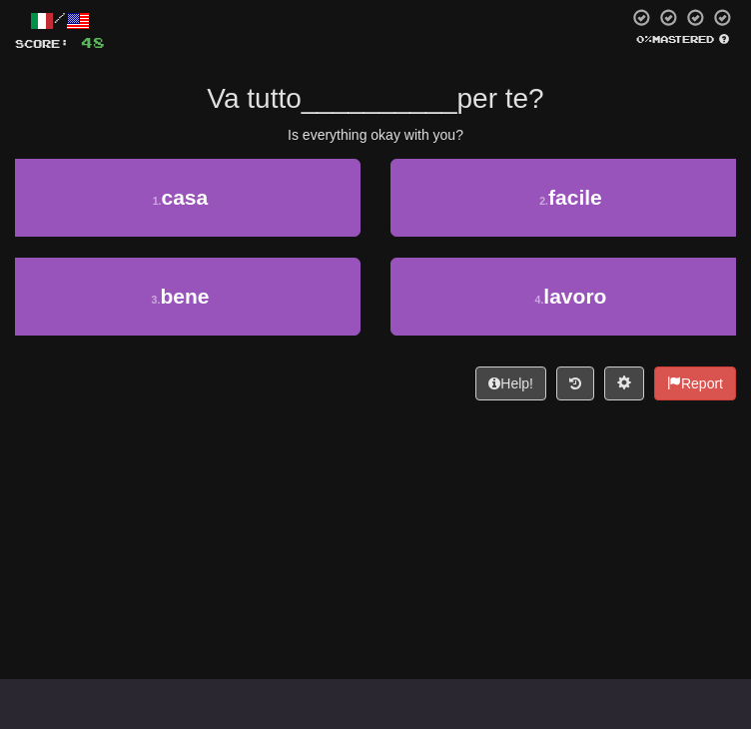
click at [559, 193] on div "/ Score: 48 0 % Mastered Va tutto __________ per te? Is everything okay with yo…" at bounding box center [375, 204] width 721 height 393
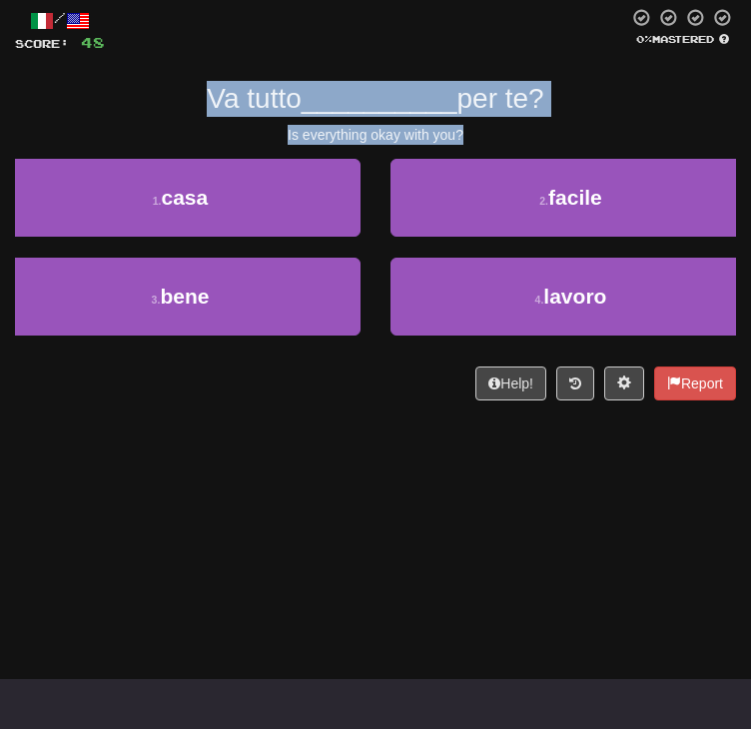
drag, startPoint x: 477, startPoint y: 213, endPoint x: 194, endPoint y: 173, distance: 285.5
click at [194, 173] on div "/ Score: 48 0 % Mastered Va tutto __________ per te? Is everything okay with yo…" at bounding box center [375, 204] width 721 height 393
click at [656, 137] on div "/ Score: 48 0 % Mastered Va tutto __________ per te? Is everything okay with yo…" at bounding box center [375, 204] width 721 height 393
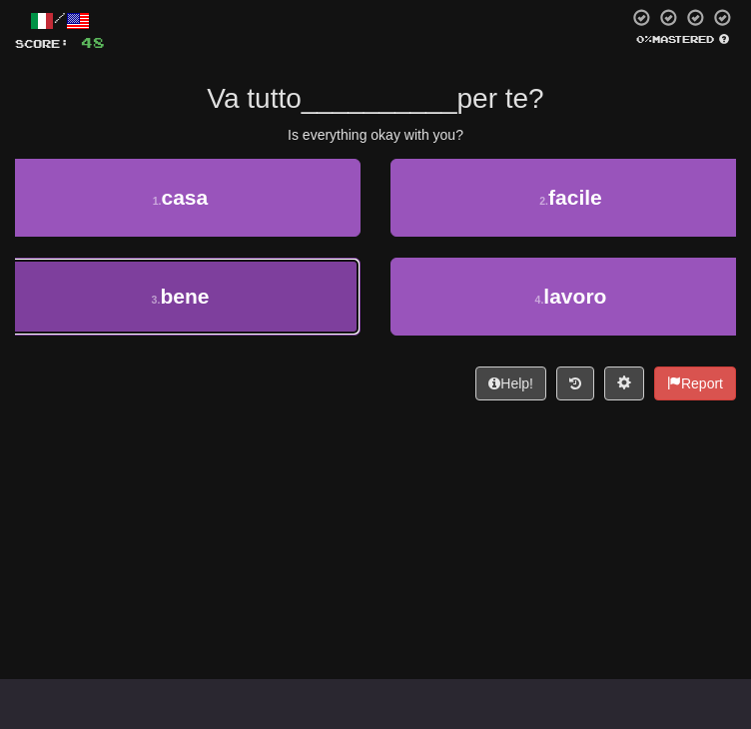
click at [361, 336] on button "3 . bene" at bounding box center [180, 297] width 361 height 78
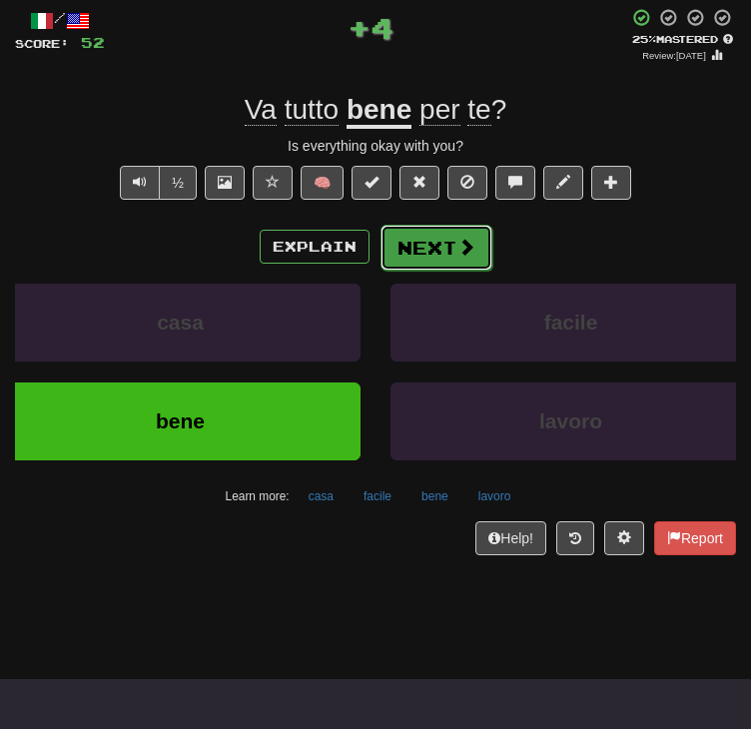
click at [462, 256] on span at bounding box center [467, 247] width 18 height 18
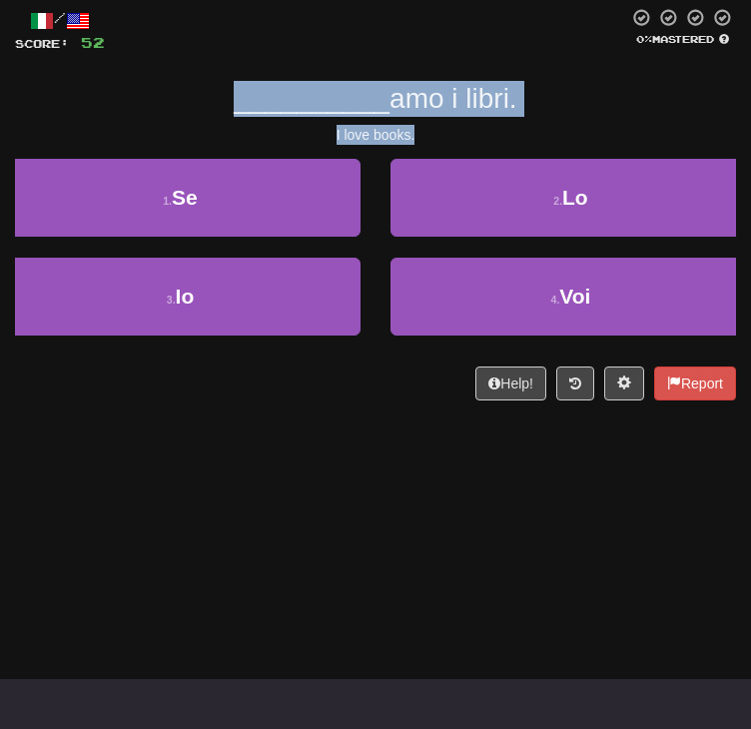
drag, startPoint x: 416, startPoint y: 201, endPoint x: 198, endPoint y: 171, distance: 219.8
click at [198, 171] on div "/ Score: 52 0 % Mastered __________ amo i libri. I love books. 1 . Se 2 . Lo 3 …" at bounding box center [375, 204] width 721 height 393
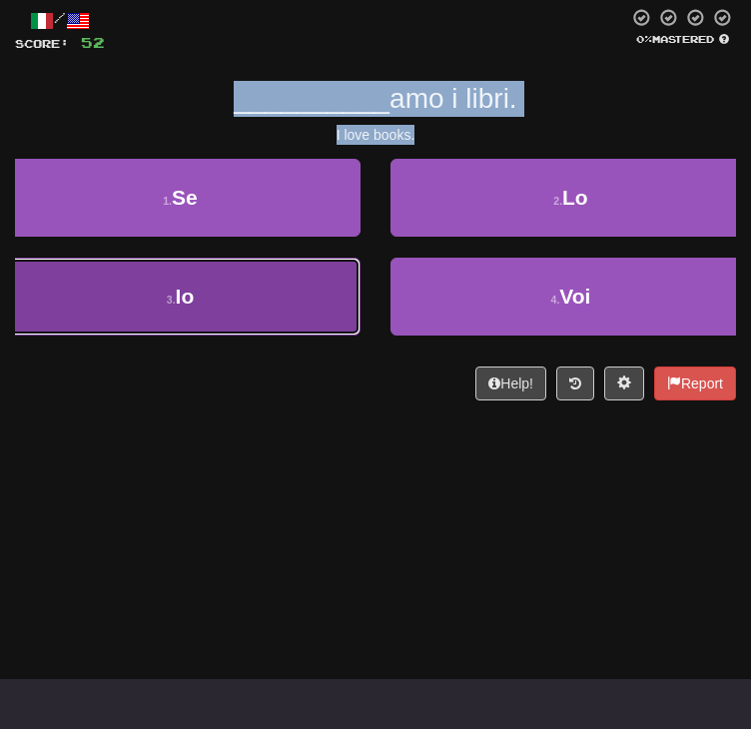
click at [361, 336] on button "3 . Io" at bounding box center [180, 297] width 361 height 78
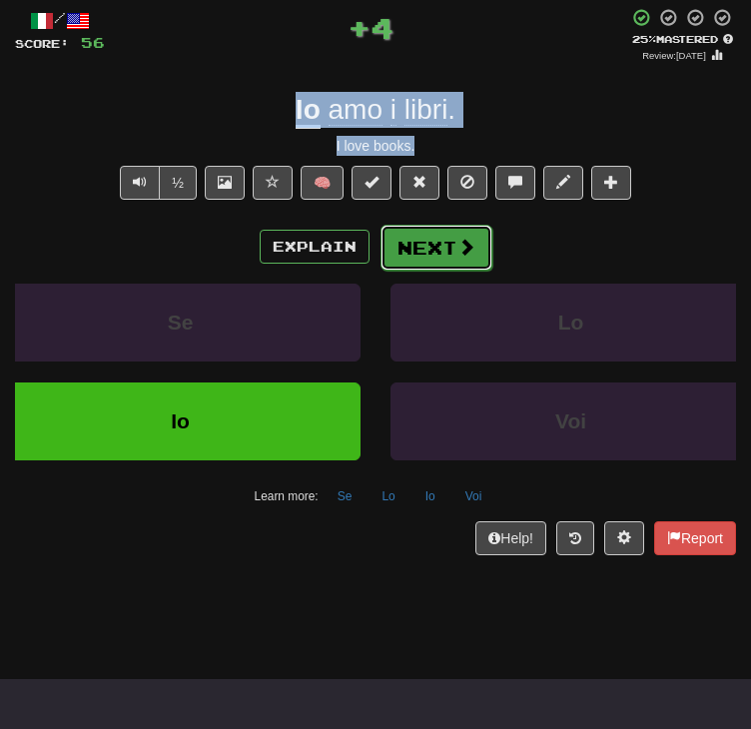
click at [446, 271] on button "Next" at bounding box center [437, 248] width 112 height 46
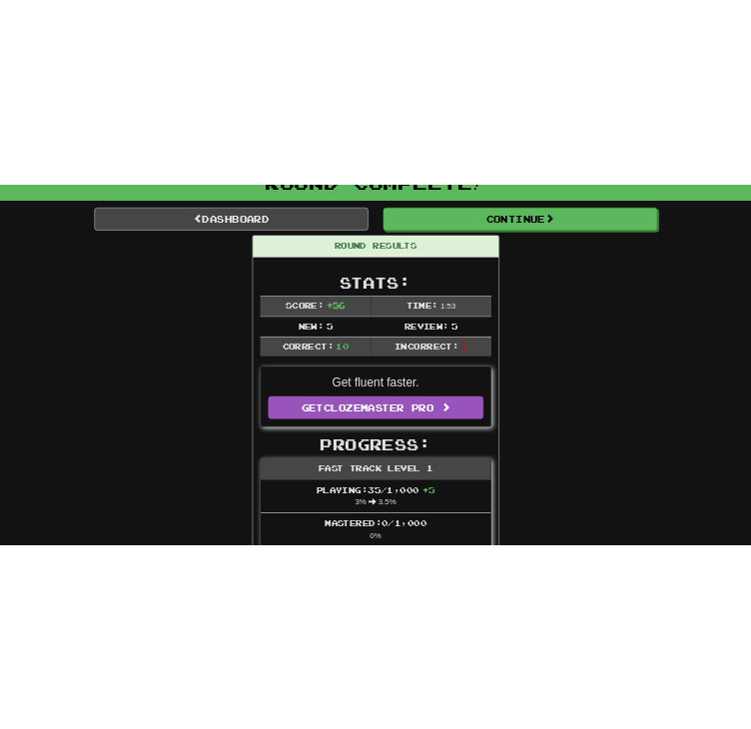
scroll to position [0, 0]
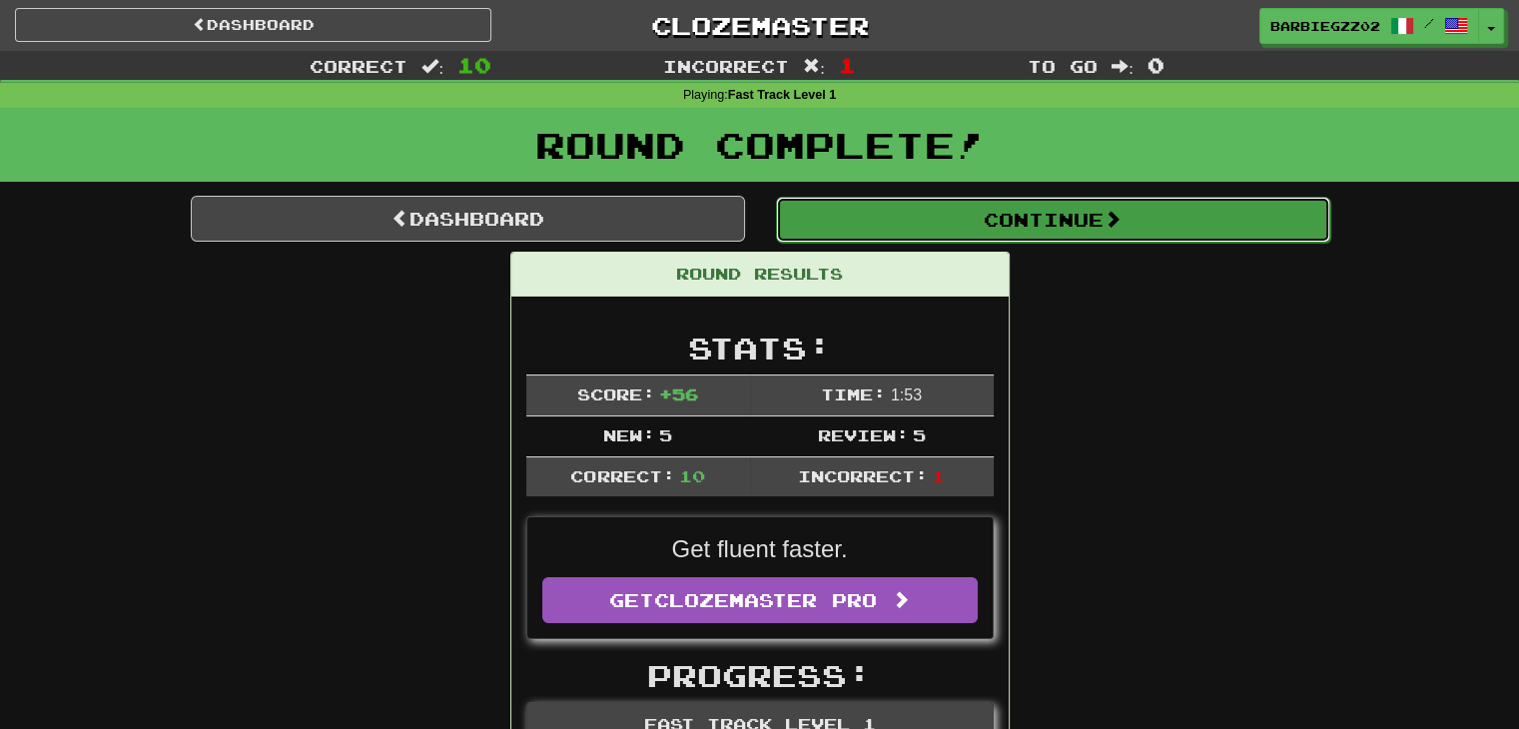
click at [995, 217] on button "Continue" at bounding box center [1053, 220] width 554 height 46
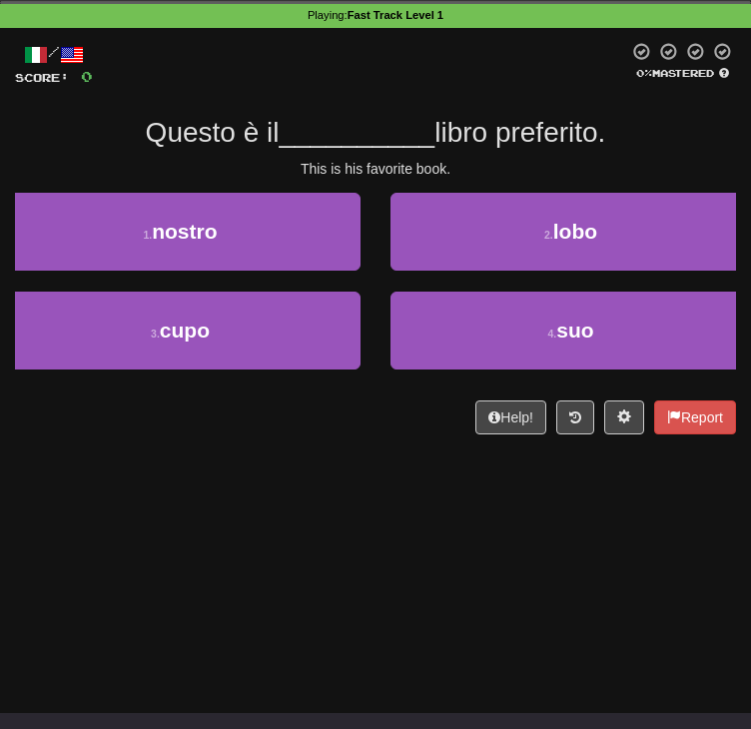
scroll to position [100, 0]
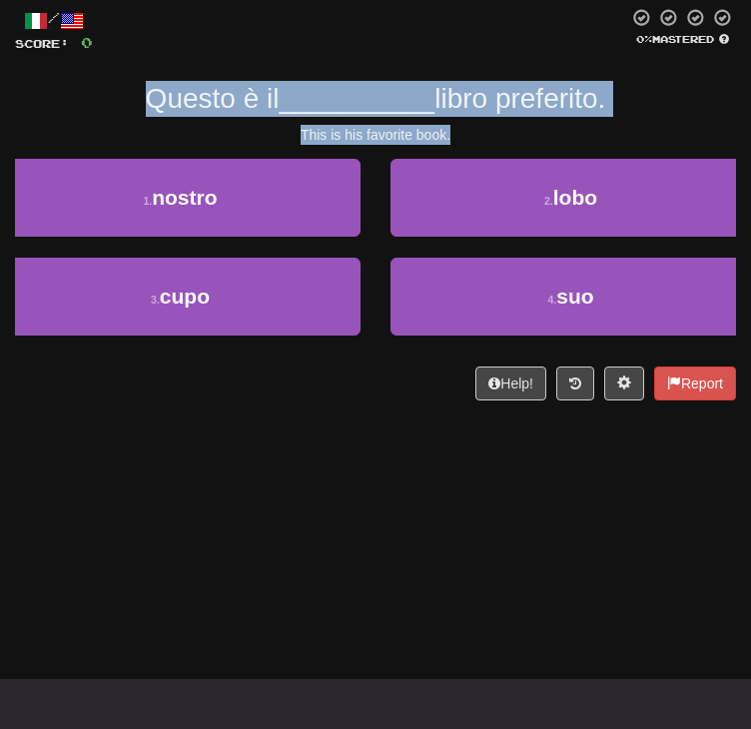
drag, startPoint x: 480, startPoint y: 205, endPoint x: 120, endPoint y: 167, distance: 361.6
click at [120, 167] on div "/ Score: 0 0 % Mastered Questo è il __________ libro preferito. This is his fav…" at bounding box center [375, 204] width 721 height 393
click at [84, 117] on div "Questo è il __________ libro preferito." at bounding box center [375, 99] width 721 height 36
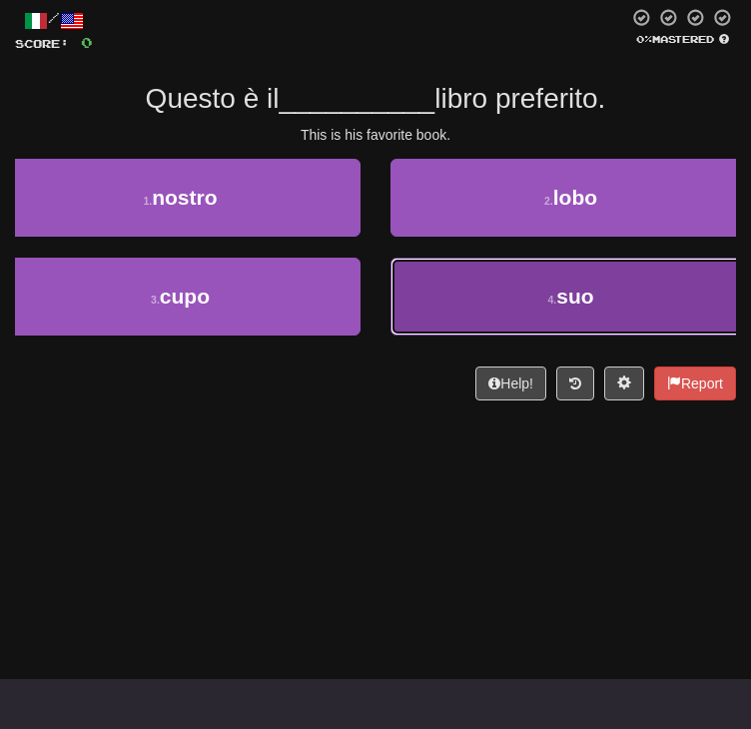
click at [391, 336] on button "4 . suo" at bounding box center [571, 297] width 361 height 78
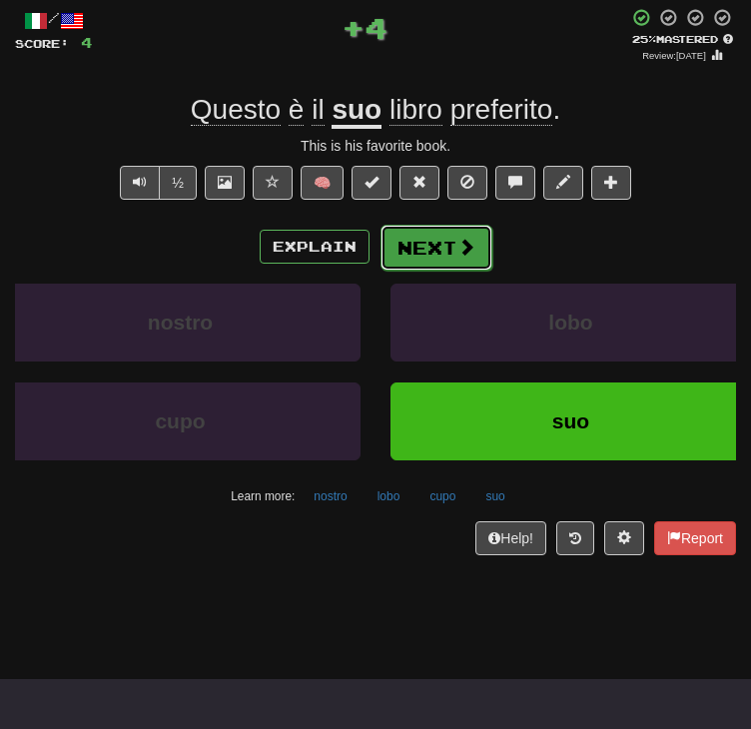
click at [452, 271] on button "Next" at bounding box center [437, 248] width 112 height 46
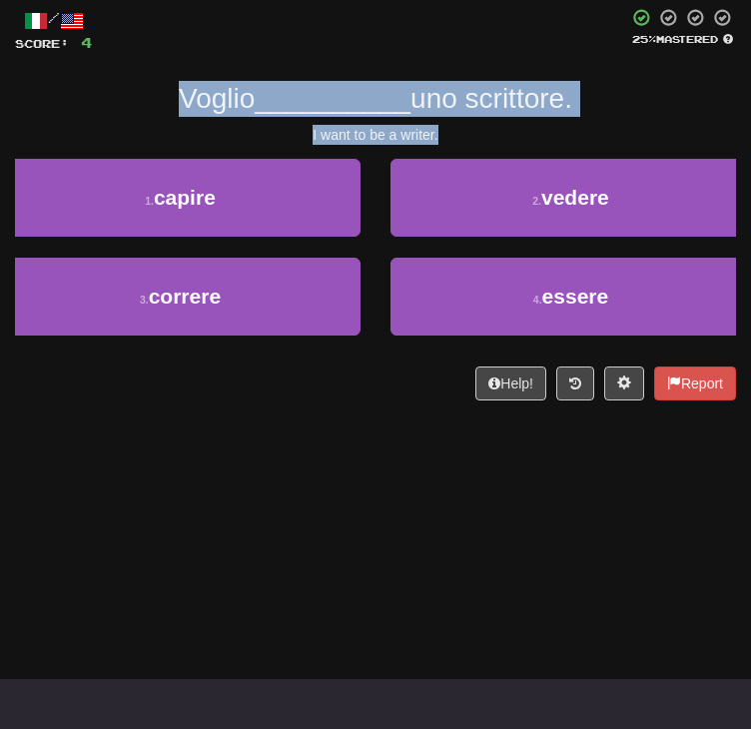
drag, startPoint x: 451, startPoint y: 213, endPoint x: 172, endPoint y: 174, distance: 281.4
click at [172, 174] on div "/ Score: 4 25 % Mastered Voglio __________ uno scrittore. I want to be a writer…" at bounding box center [375, 204] width 721 height 393
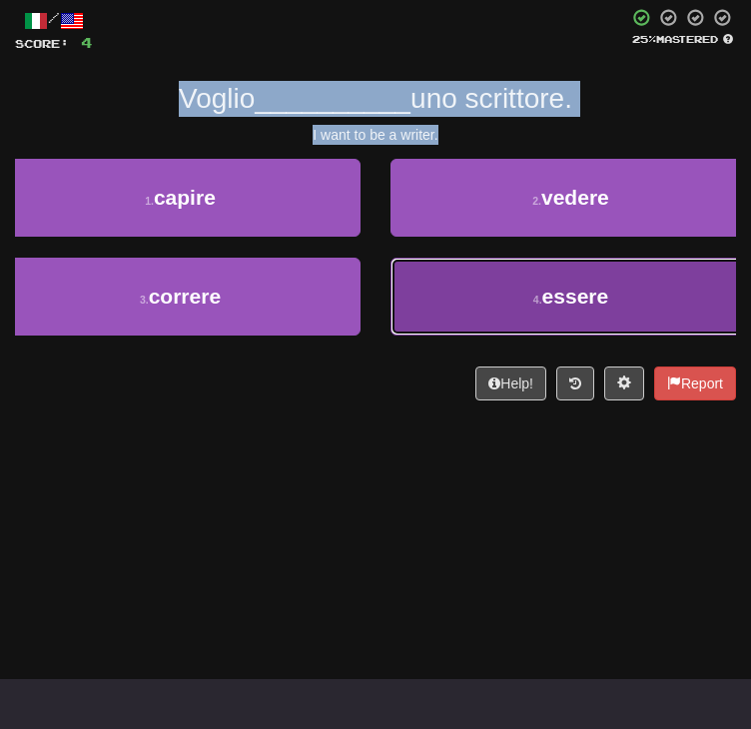
click at [472, 336] on button "4 . essere" at bounding box center [571, 297] width 361 height 78
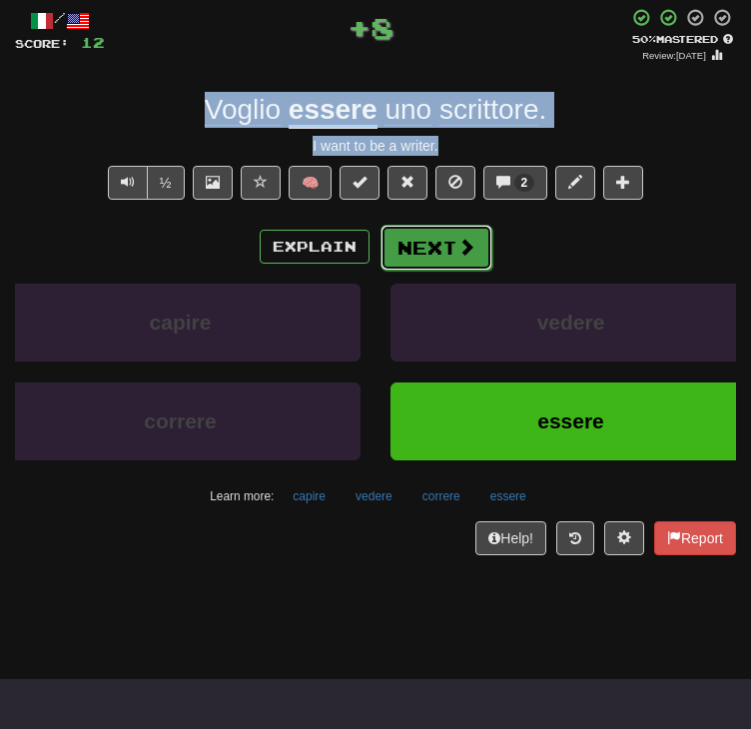
click at [459, 256] on span at bounding box center [467, 247] width 18 height 18
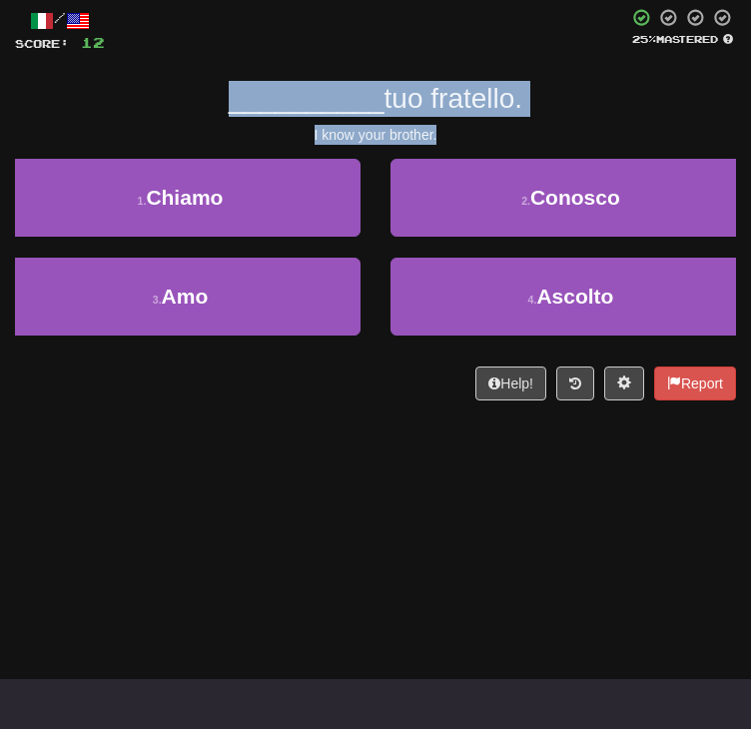
drag, startPoint x: 455, startPoint y: 213, endPoint x: 222, endPoint y: 164, distance: 237.9
click at [222, 164] on div "/ Score: 12 25 % Mastered __________ tuo fratello. I know your brother. 1 . Chi…" at bounding box center [375, 204] width 721 height 393
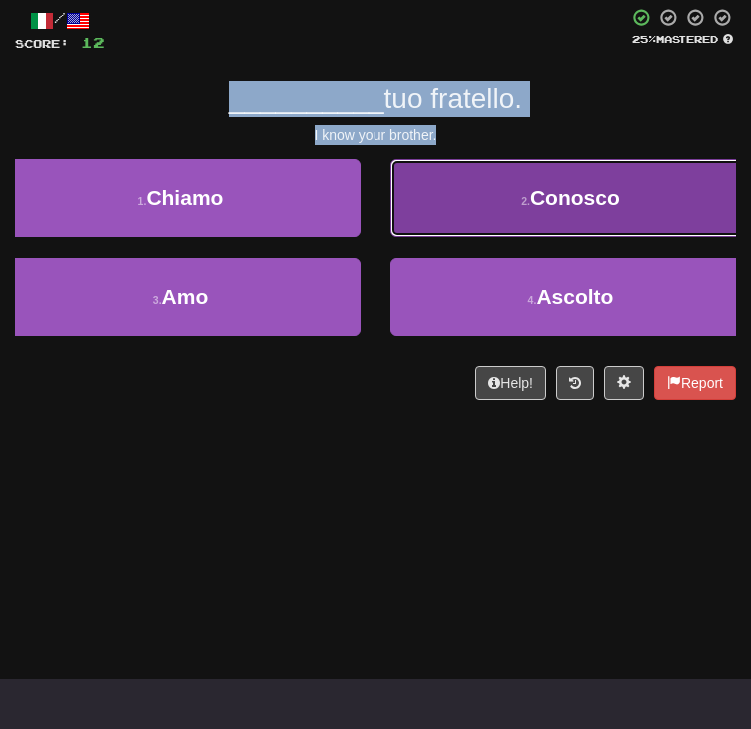
click at [530, 209] on span "Conosco" at bounding box center [575, 197] width 90 height 23
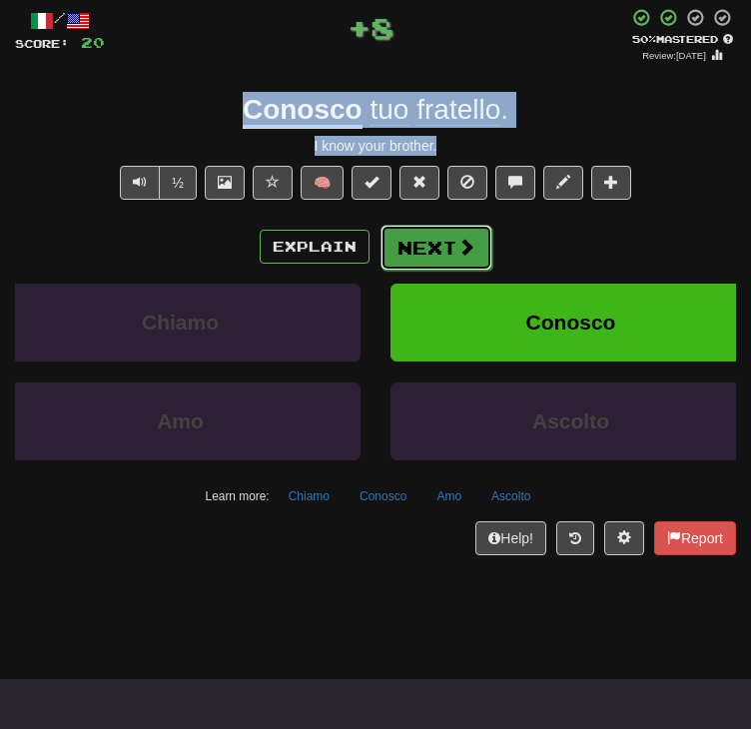
click at [425, 271] on button "Next" at bounding box center [437, 248] width 112 height 46
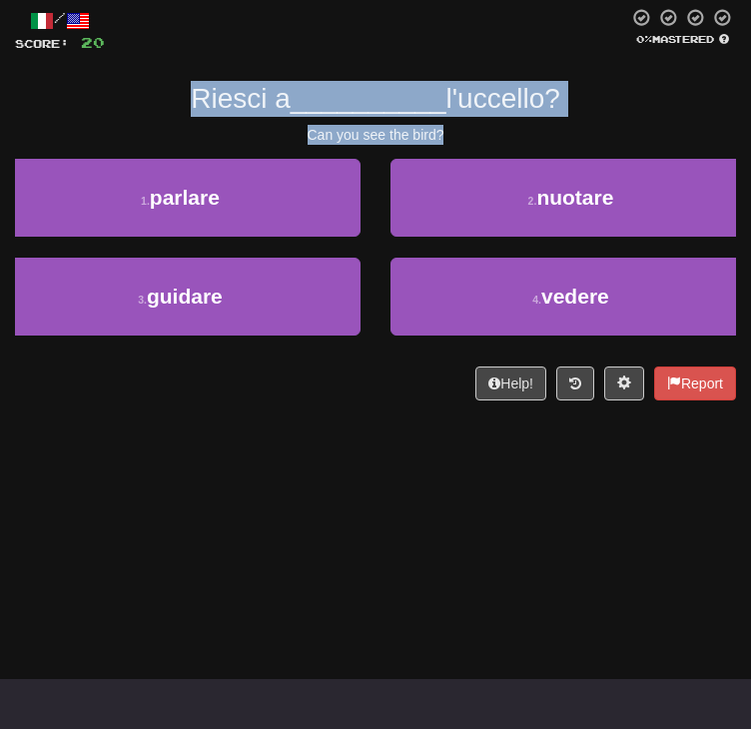
drag, startPoint x: 471, startPoint y: 208, endPoint x: 176, endPoint y: 166, distance: 297.7
click at [176, 166] on div "/ Score: 20 0 % Mastered Riesci a __________ l'uccello? Can you see the bird? 1…" at bounding box center [375, 204] width 721 height 393
click at [74, 117] on div "Riesci a __________ l'uccello?" at bounding box center [375, 99] width 721 height 36
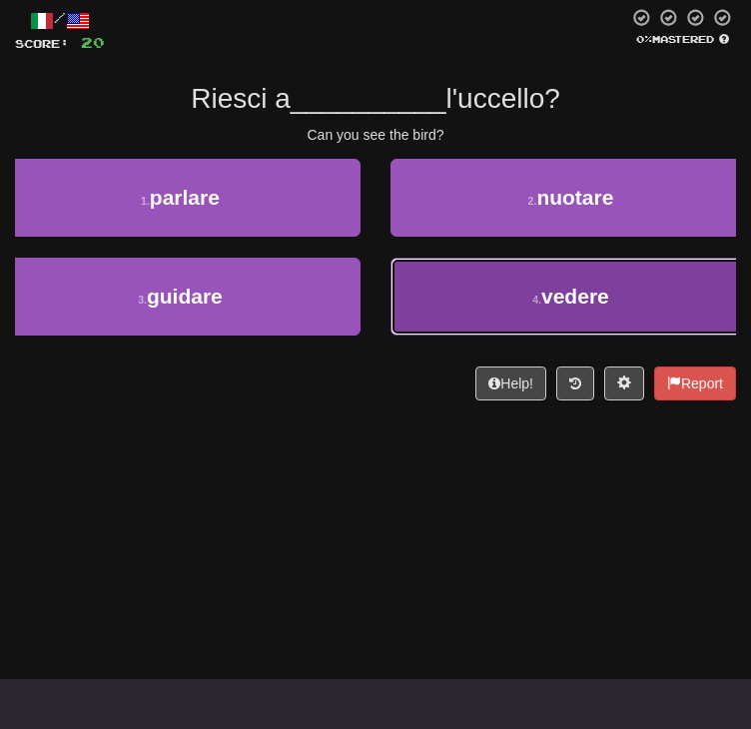
click at [541, 308] on span "vedere" at bounding box center [575, 296] width 68 height 23
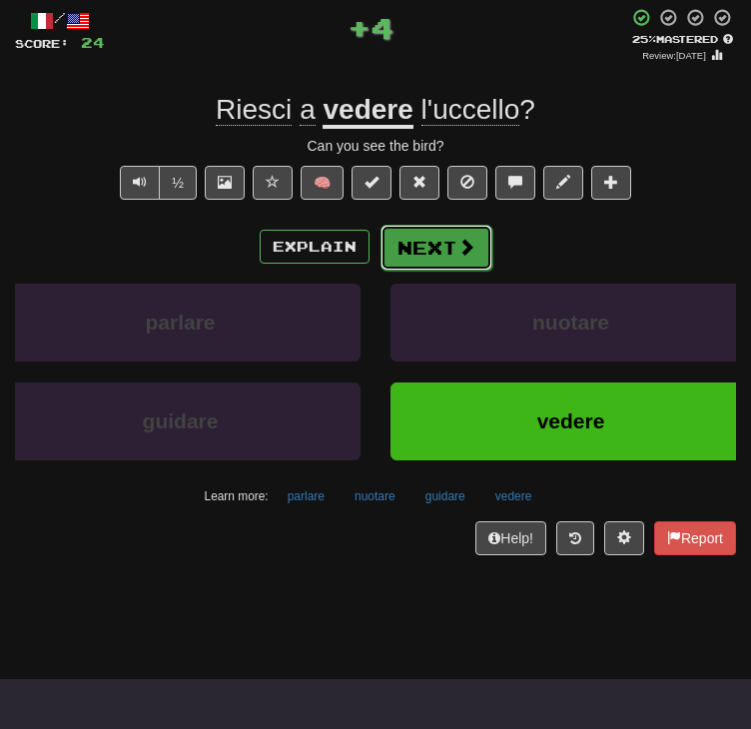
click at [468, 256] on span at bounding box center [467, 247] width 18 height 18
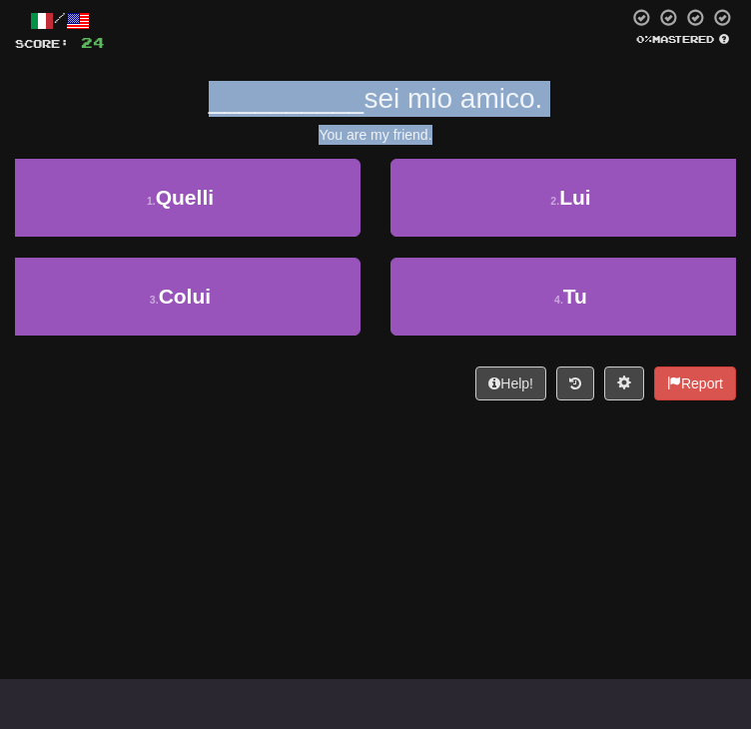
drag, startPoint x: 448, startPoint y: 207, endPoint x: 191, endPoint y: 170, distance: 259.4
click at [191, 170] on div "/ Score: 24 0 % Mastered __________ sei mio amico. You are my friend. 1 . Quell…" at bounding box center [375, 204] width 721 height 393
click at [585, 117] on div "__________ sei mio amico." at bounding box center [375, 99] width 721 height 36
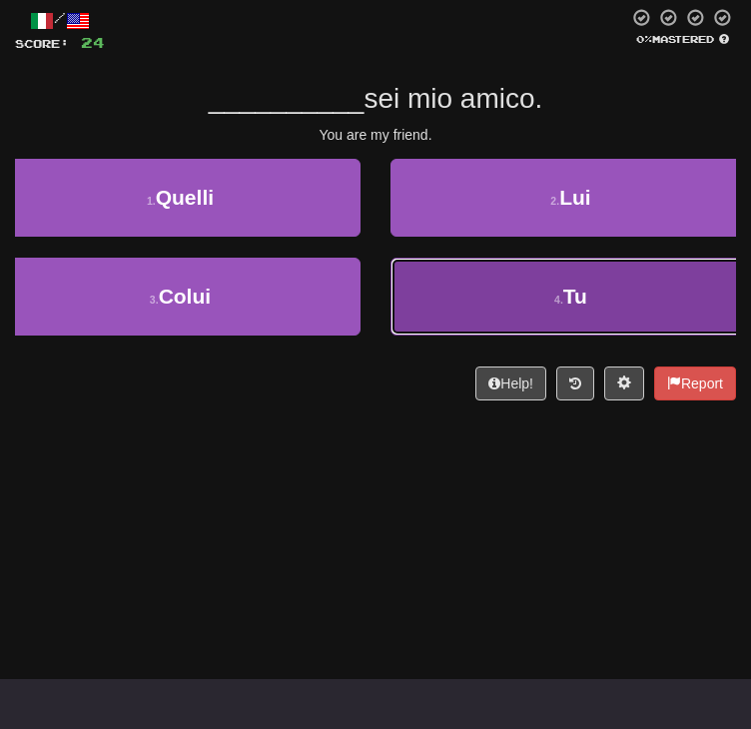
click at [429, 336] on button "4 . Tu" at bounding box center [571, 297] width 361 height 78
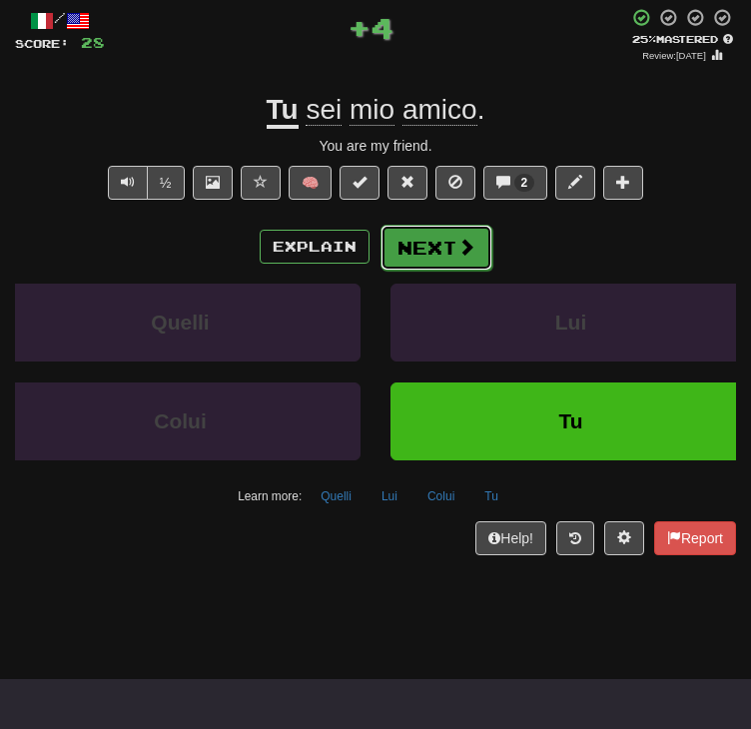
click at [444, 271] on button "Next" at bounding box center [437, 248] width 112 height 46
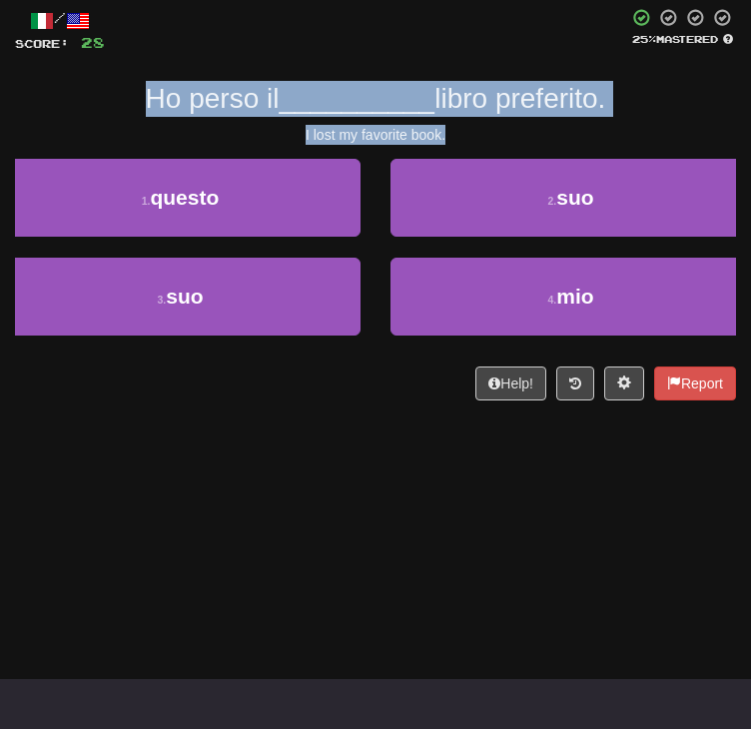
drag, startPoint x: 466, startPoint y: 210, endPoint x: 142, endPoint y: 169, distance: 326.3
click at [142, 169] on div "/ Score: 28 25 % Mastered Ho perso il __________ libro preferito. I lost my fav…" at bounding box center [375, 204] width 721 height 393
click at [659, 117] on div "Ho perso il __________ libro preferito." at bounding box center [375, 99] width 721 height 36
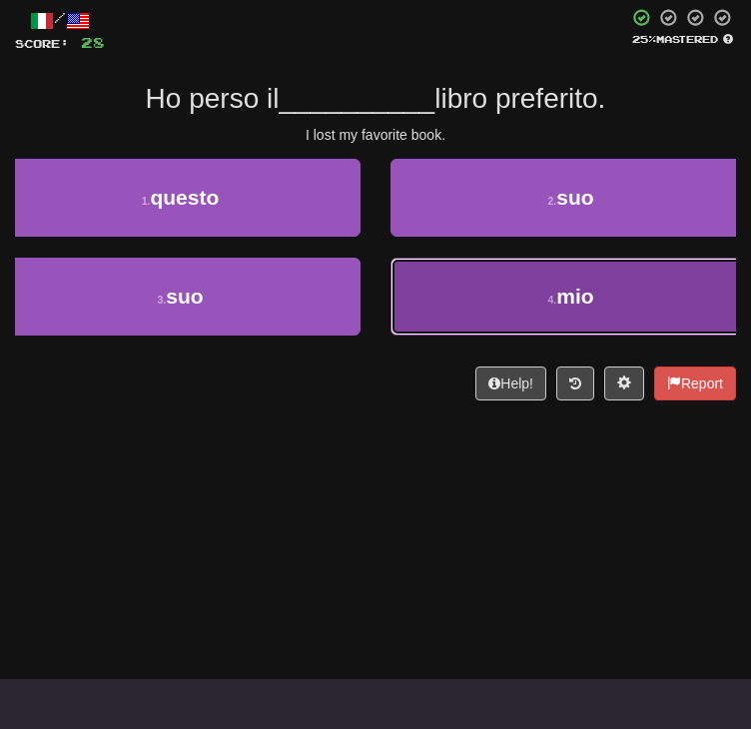
click at [413, 336] on button "4 . mio" at bounding box center [571, 297] width 361 height 78
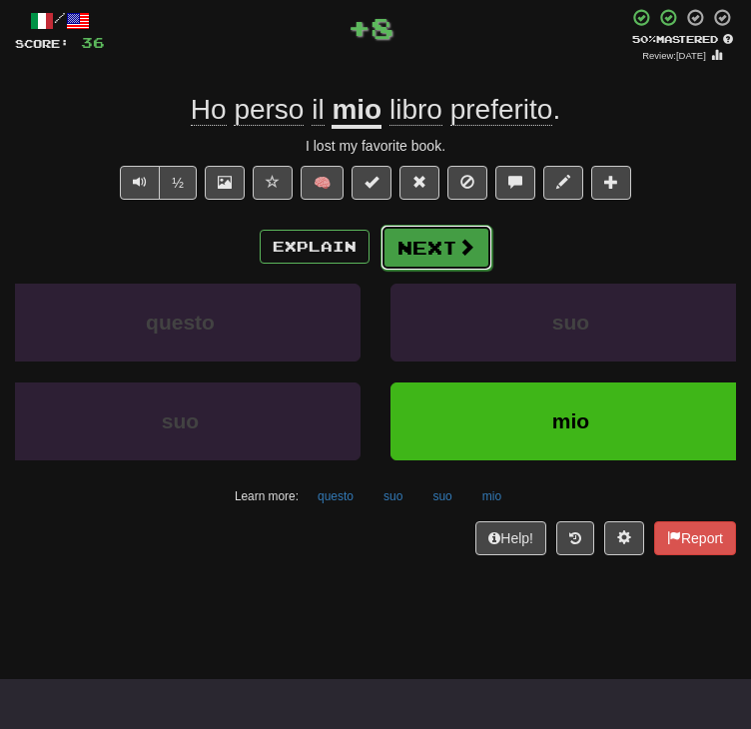
click at [468, 256] on span at bounding box center [467, 247] width 18 height 18
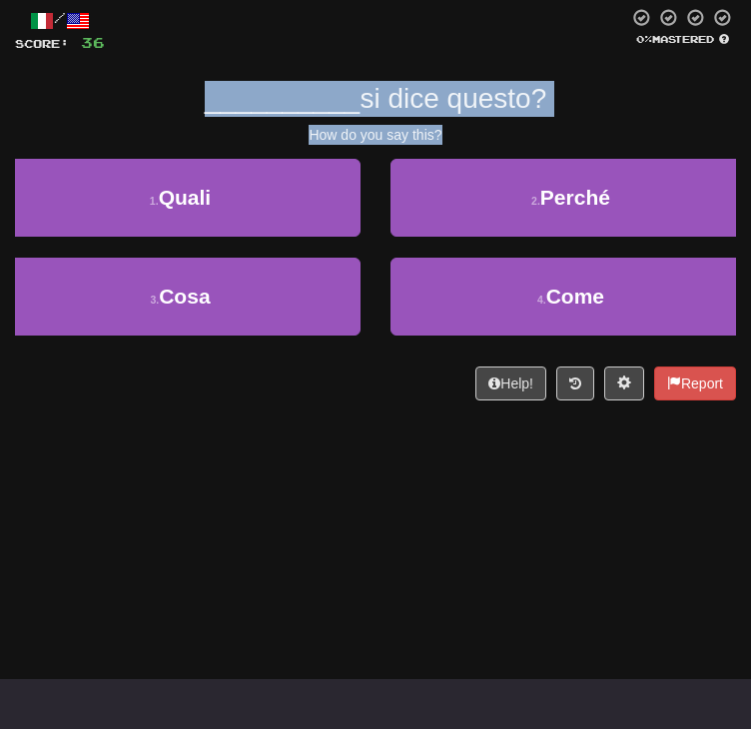
drag, startPoint x: 480, startPoint y: 205, endPoint x: 196, endPoint y: 171, distance: 285.7
click at [196, 171] on div "/ Score: 36 0 % Mastered __________ si dice questo? How do you say this? 1 . Qu…" at bounding box center [375, 204] width 721 height 393
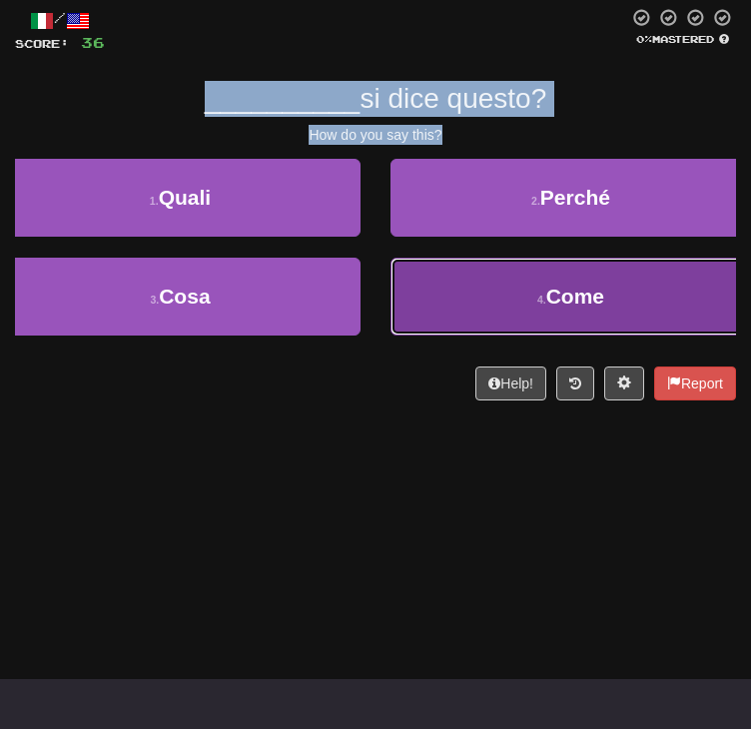
click at [425, 336] on button "4 . Come" at bounding box center [571, 297] width 361 height 78
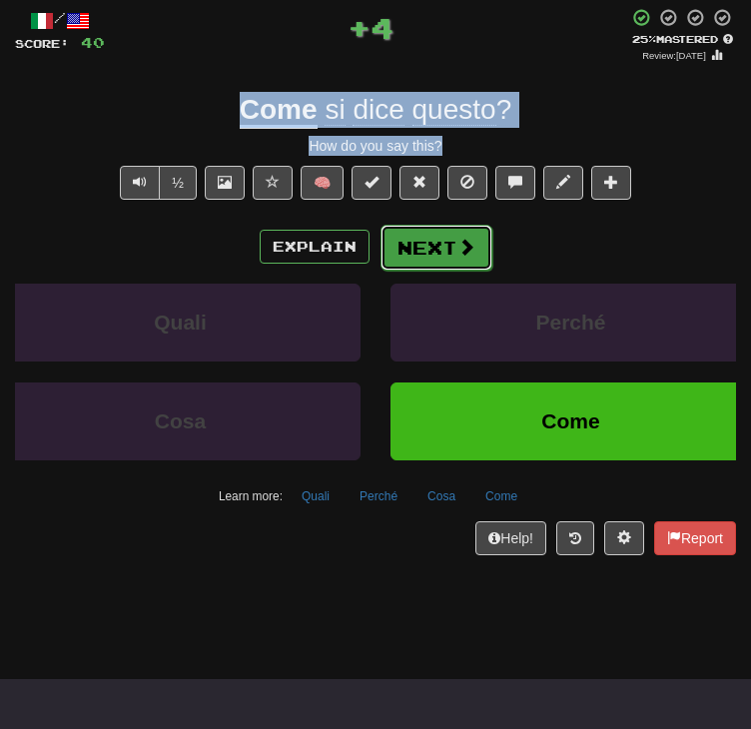
click at [438, 271] on button "Next" at bounding box center [437, 248] width 112 height 46
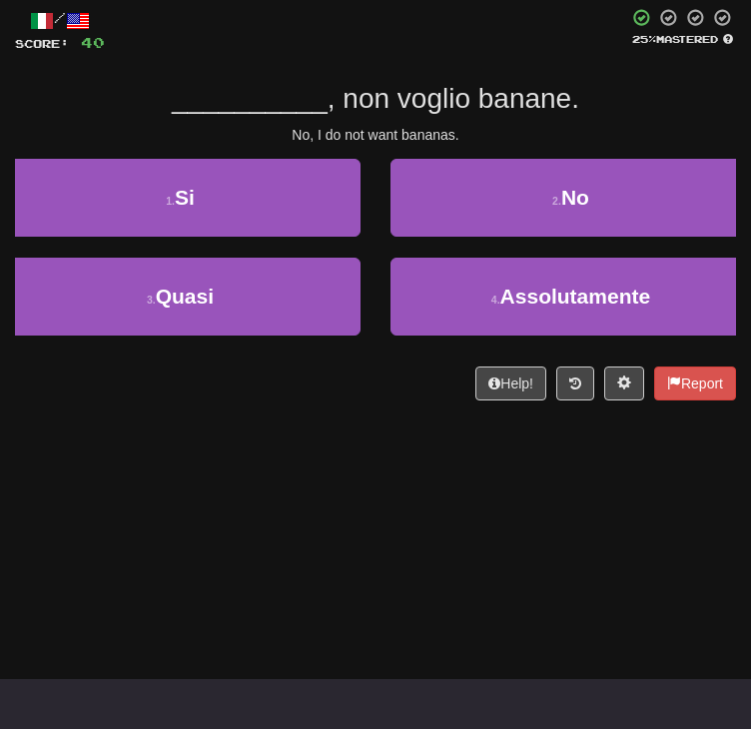
click at [479, 145] on div "No, I do not want bananas." at bounding box center [375, 135] width 721 height 20
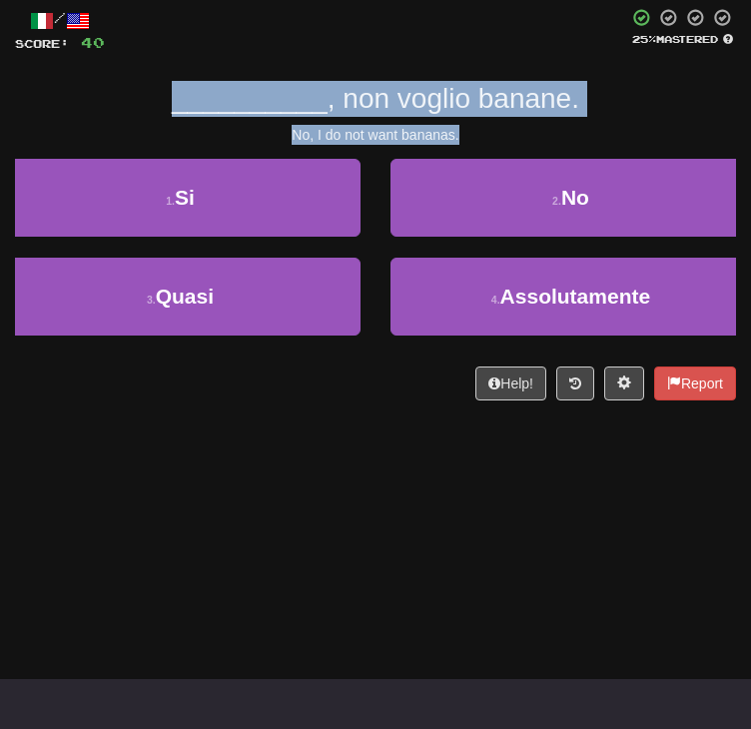
drag, startPoint x: 486, startPoint y: 206, endPoint x: 172, endPoint y: 169, distance: 315.9
click at [172, 169] on div "/ Score: 40 25 % Mastered __________ , non voglio banane. No, I do not want ban…" at bounding box center [375, 204] width 721 height 393
click at [671, 117] on div "__________ , non voglio banane." at bounding box center [375, 99] width 721 height 36
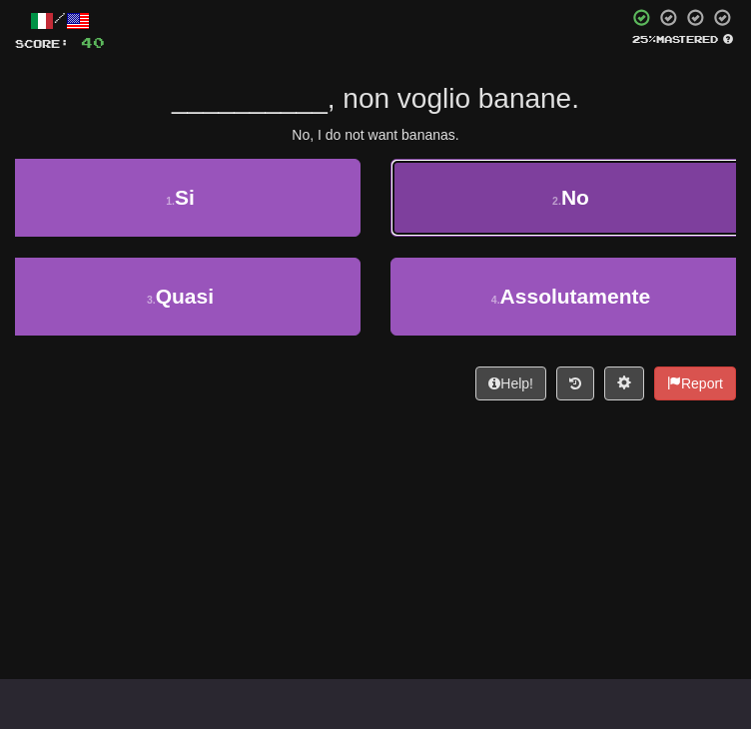
click at [461, 237] on button "2 . No" at bounding box center [571, 198] width 361 height 78
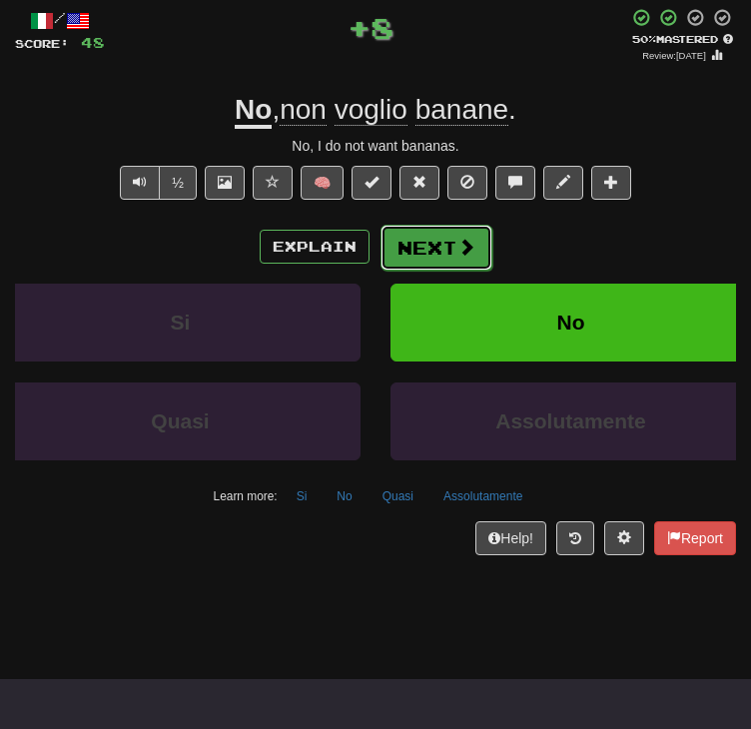
click at [445, 271] on button "Next" at bounding box center [437, 248] width 112 height 46
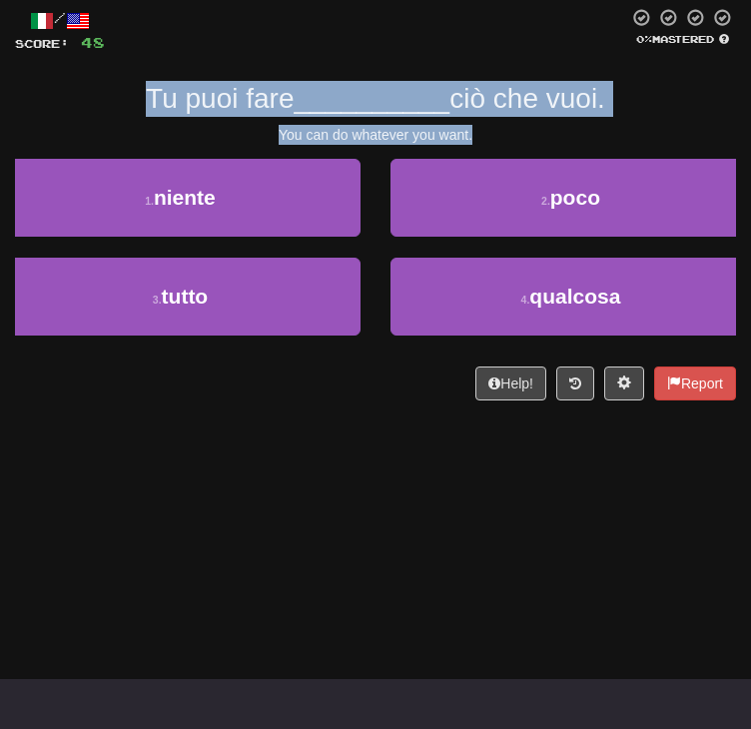
drag, startPoint x: 484, startPoint y: 210, endPoint x: 135, endPoint y: 179, distance: 350.0
click at [135, 179] on div "/ Score: 48 0 % Mastered Tu puoi fare __________ ciò che vuoi. You can do whate…" at bounding box center [375, 204] width 721 height 393
click at [683, 117] on div "Tu puoi fare __________ ciò che vuoi." at bounding box center [375, 99] width 721 height 36
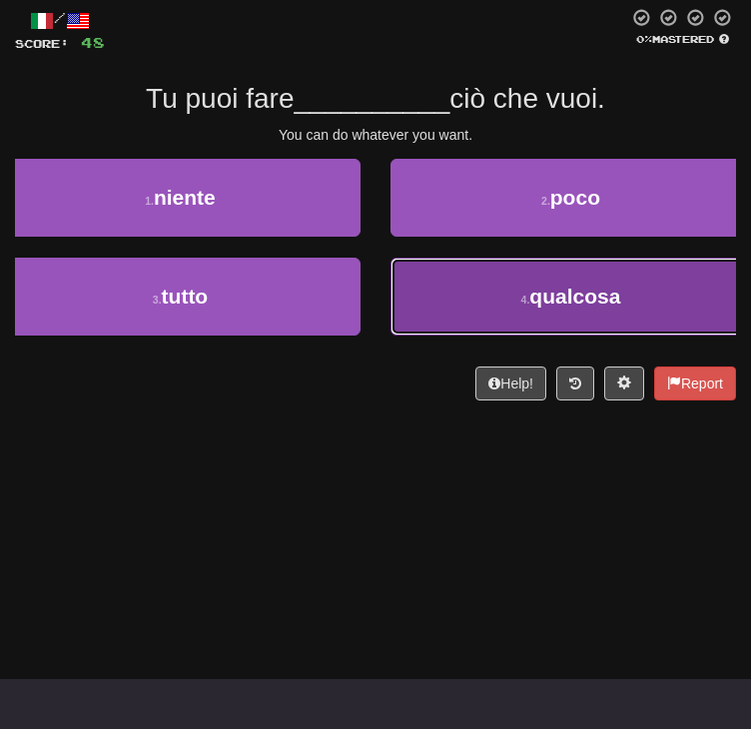
click at [529, 308] on span "qualcosa" at bounding box center [574, 296] width 91 height 23
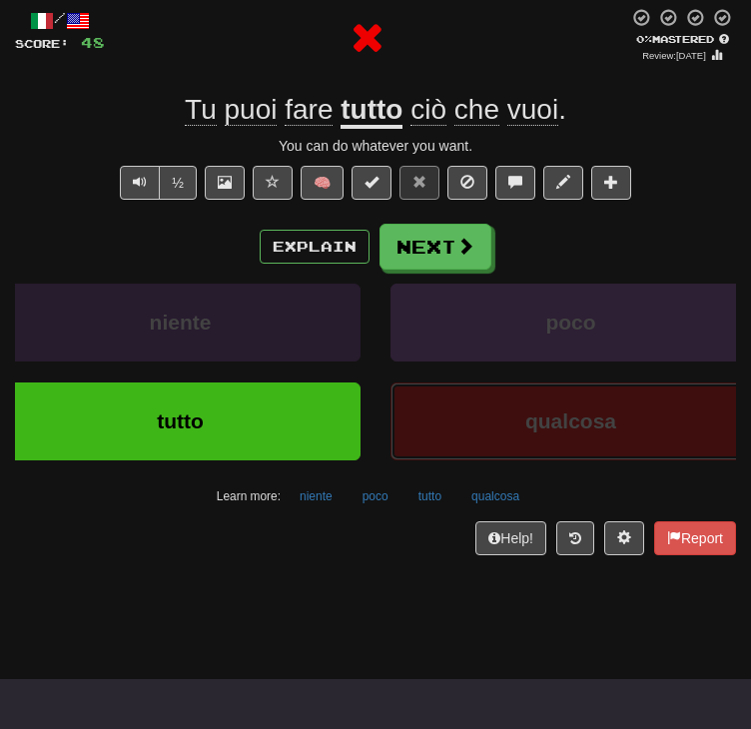
scroll to position [200, 0]
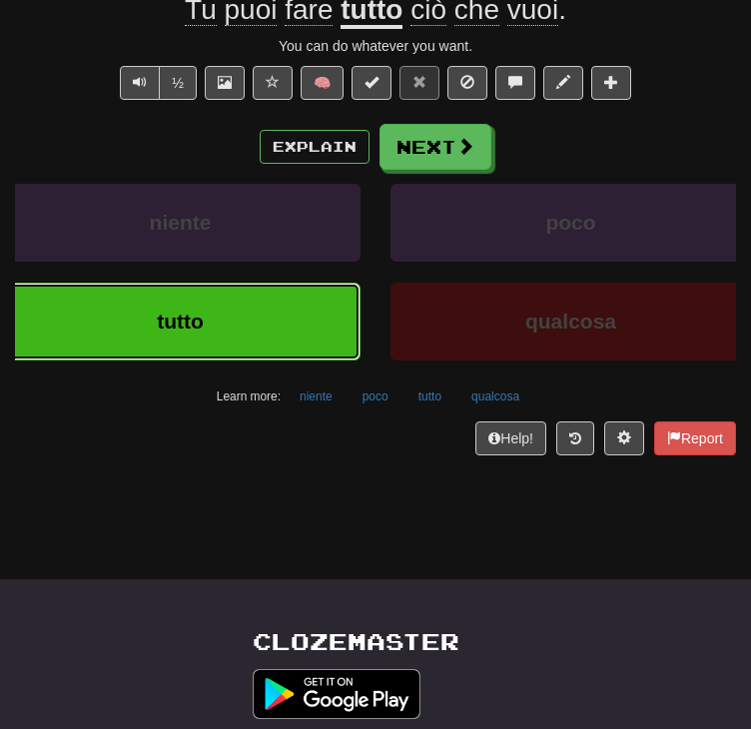
click at [361, 361] on button "tutto" at bounding box center [180, 322] width 361 height 78
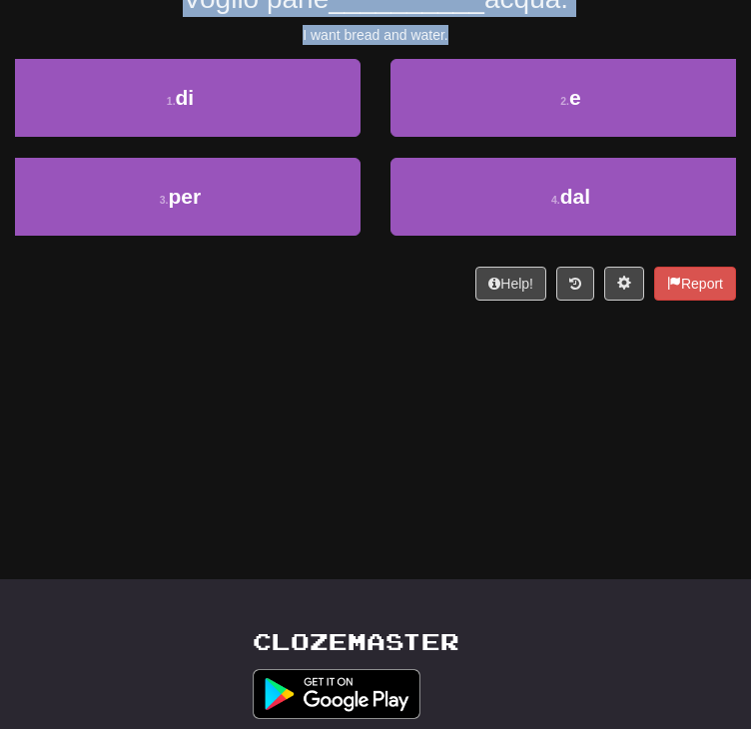
drag, startPoint x: 456, startPoint y: 97, endPoint x: 136, endPoint y: 57, distance: 322.2
click at [136, 57] on div "/ Score: 48 25 % Mastered Voglio pane __________ acqua. I want bread and water.…" at bounding box center [375, 104] width 721 height 393
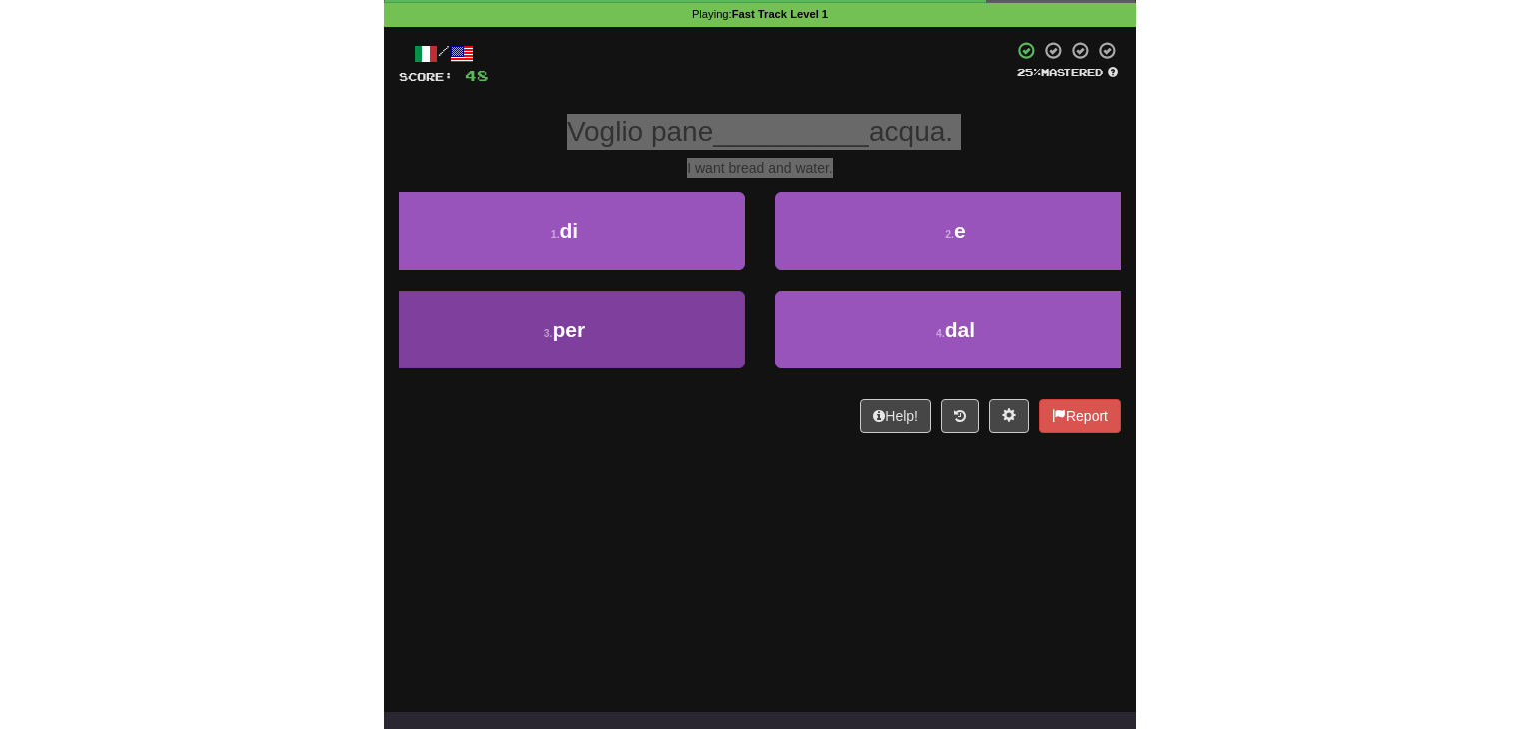
scroll to position [100, 0]
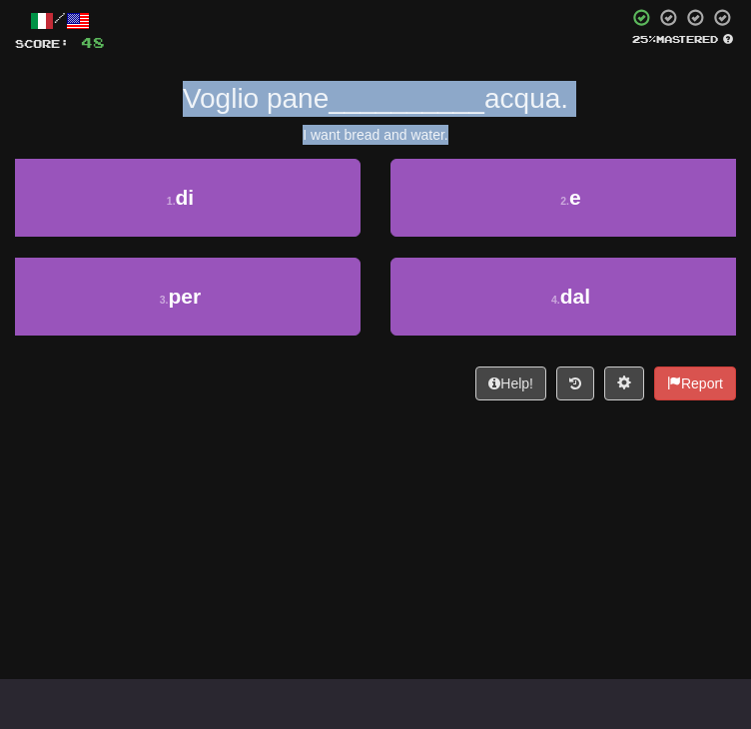
drag, startPoint x: 102, startPoint y: 174, endPoint x: 124, endPoint y: 193, distance: 29.0
click at [102, 117] on div "Voglio pane __________ acqua." at bounding box center [375, 99] width 721 height 36
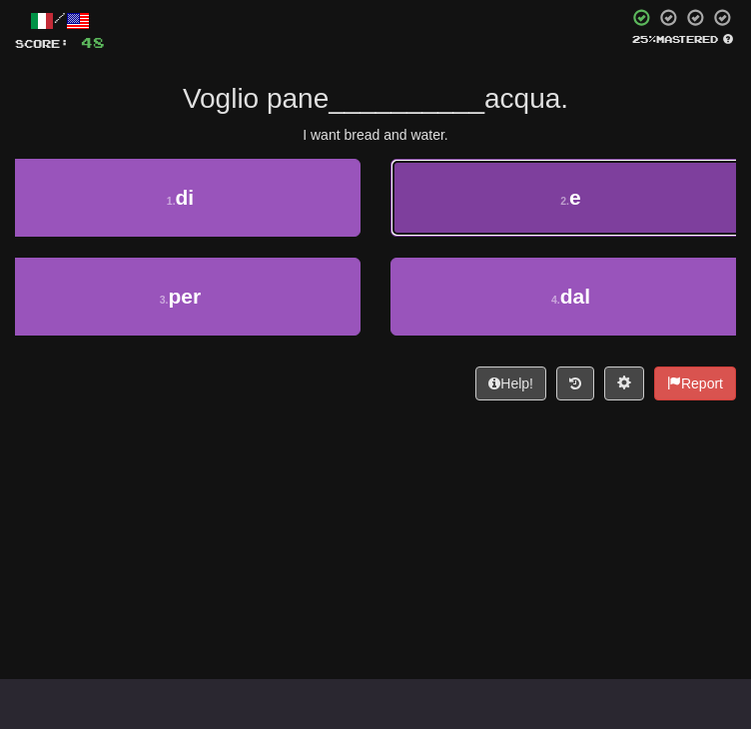
click at [569, 209] on span "e" at bounding box center [575, 197] width 12 height 23
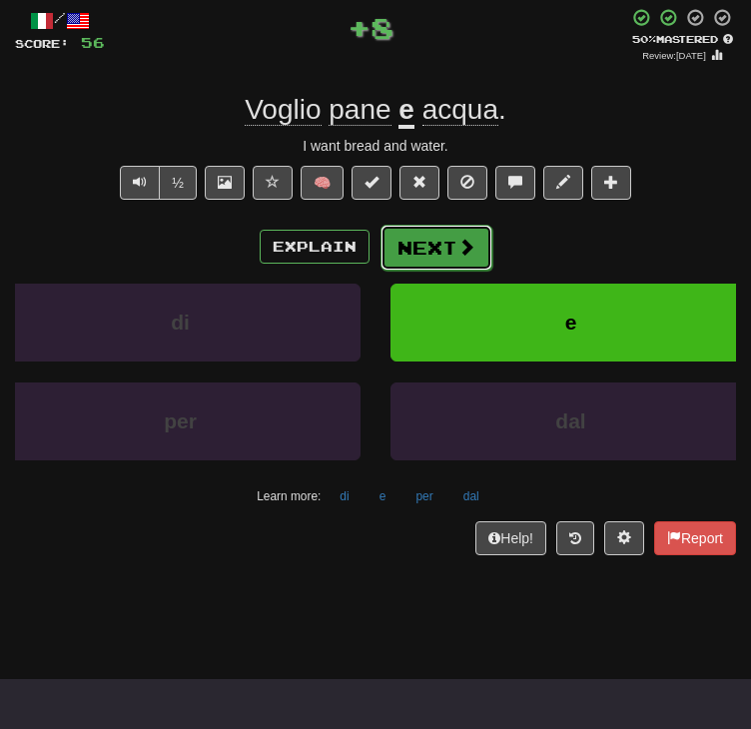
click at [437, 271] on button "Next" at bounding box center [437, 248] width 112 height 46
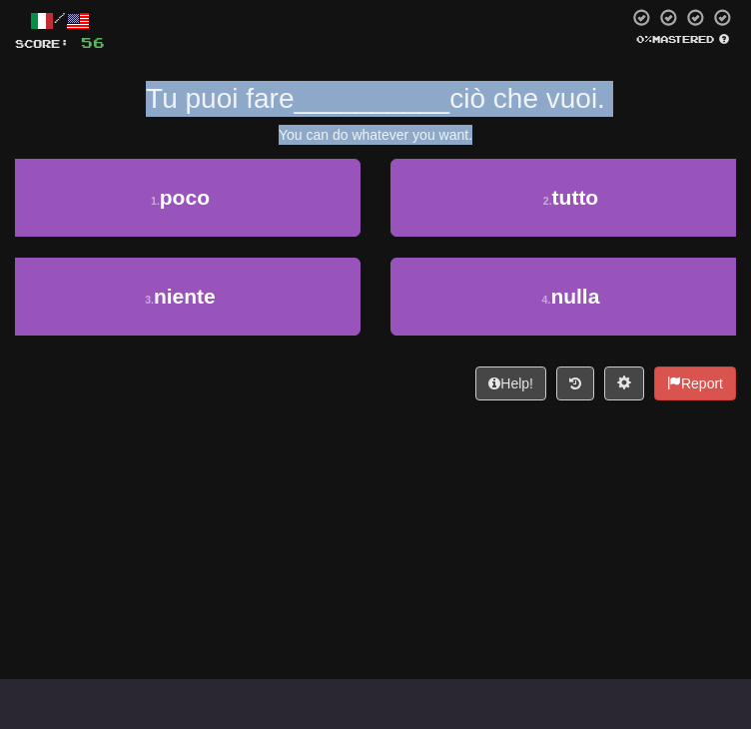
drag, startPoint x: 502, startPoint y: 218, endPoint x: 119, endPoint y: 177, distance: 385.8
click at [119, 177] on div "/ Score: 56 0 % Mastered Tu puoi fare __________ ciò che vuoi. You can do whate…" at bounding box center [375, 204] width 721 height 393
click at [697, 117] on div "Tu puoi fare __________ ciò che vuoi." at bounding box center [375, 99] width 721 height 36
drag, startPoint x: 497, startPoint y: 211, endPoint x: 145, endPoint y: 175, distance: 353.5
click at [145, 175] on div "/ Score: 56 0 % Mastered Tu puoi fare __________ ciò che vuoi. You can do whate…" at bounding box center [375, 204] width 721 height 393
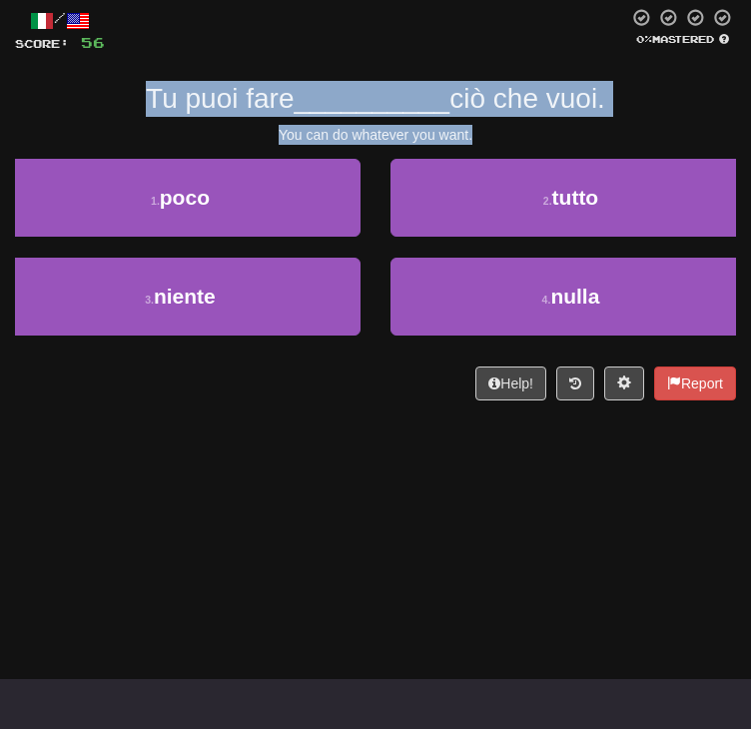
click at [684, 117] on div "Tu puoi fare __________ ciò che vuoi." at bounding box center [375, 99] width 721 height 36
click at [685, 117] on div "Tu puoi fare __________ ciò che vuoi." at bounding box center [375, 99] width 721 height 36
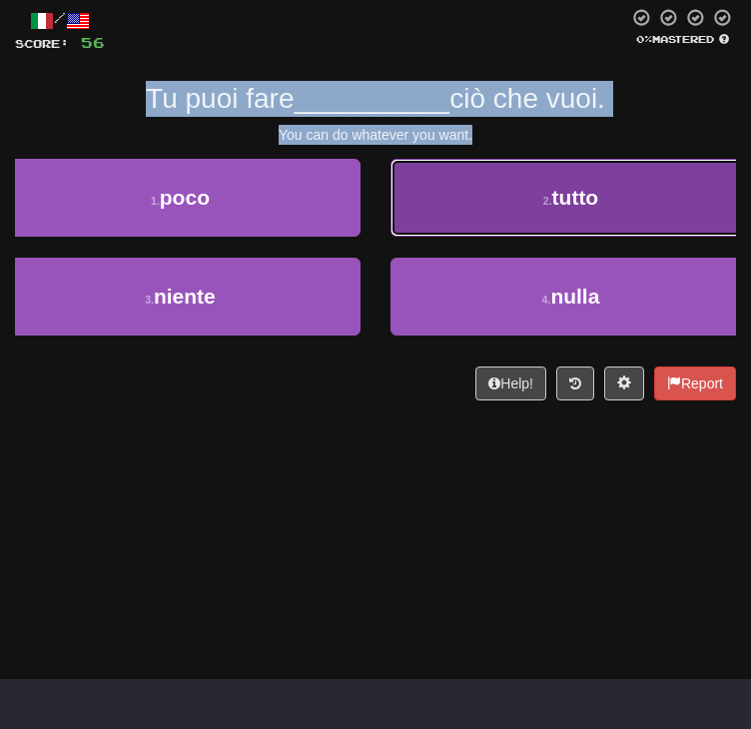
click at [438, 237] on button "2 . tutto" at bounding box center [571, 198] width 361 height 78
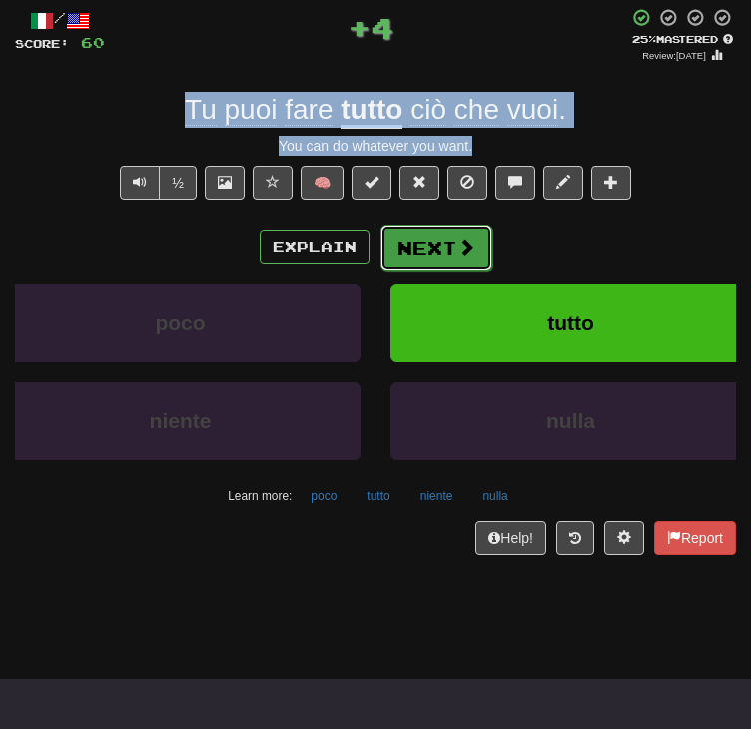
click at [436, 271] on button "Next" at bounding box center [437, 248] width 112 height 46
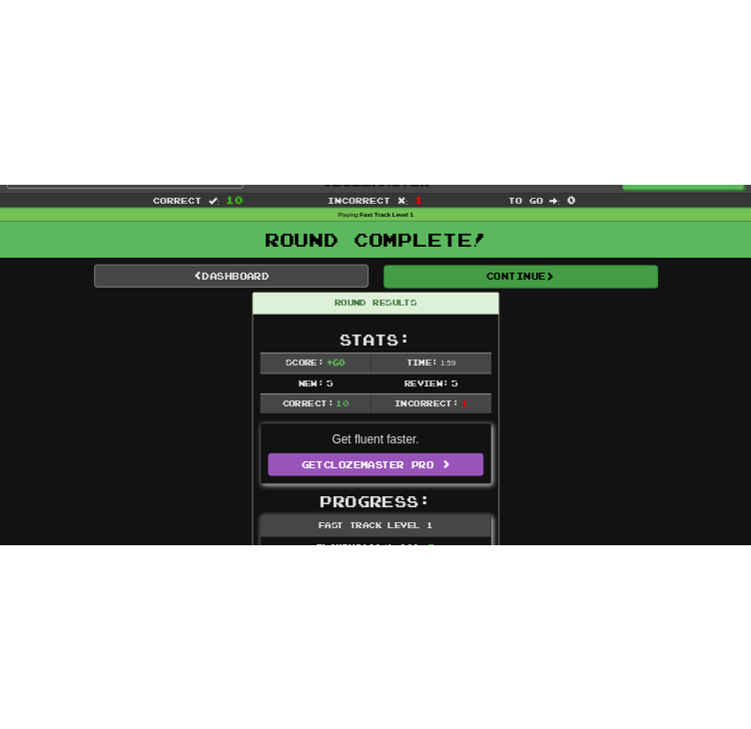
scroll to position [0, 0]
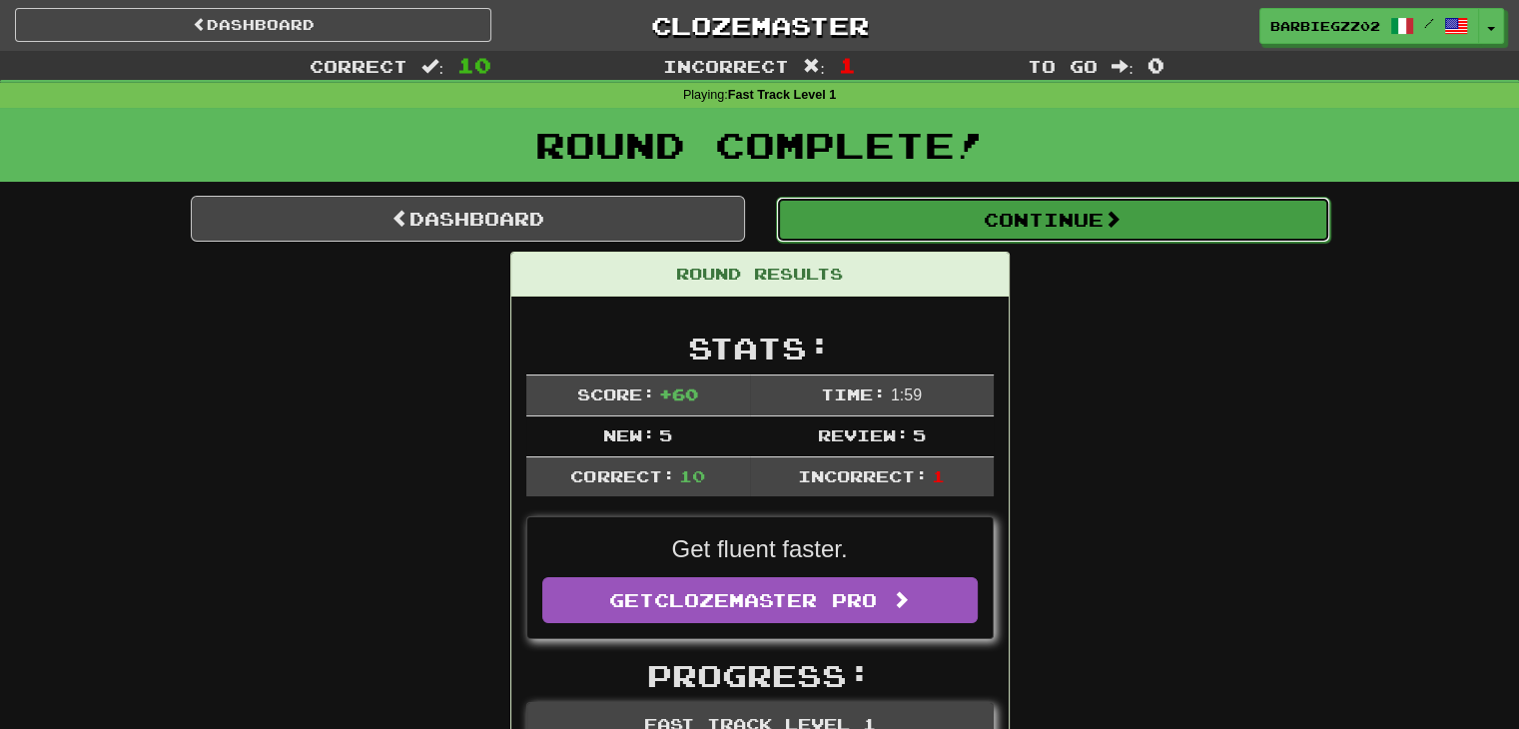
click at [1040, 220] on button "Continue" at bounding box center [1053, 220] width 554 height 46
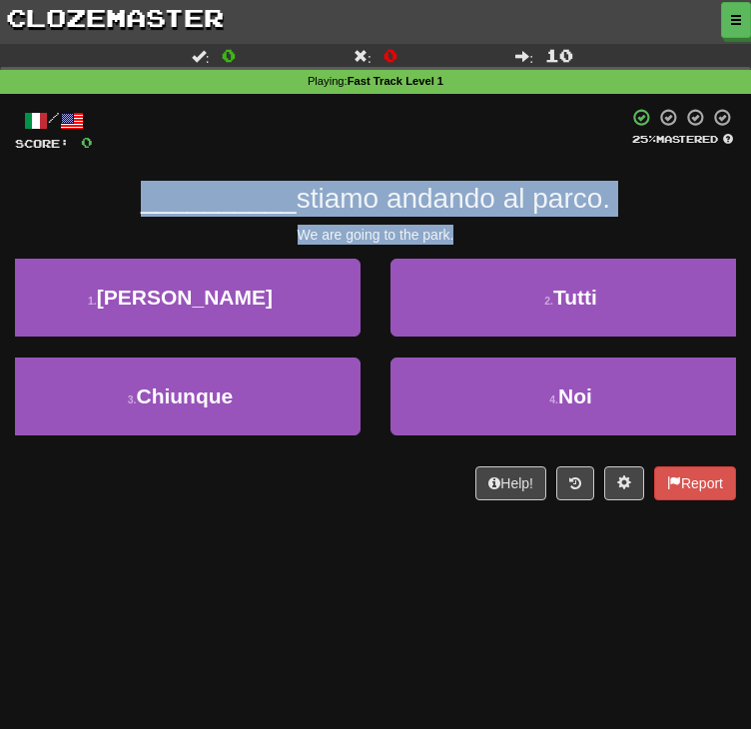
drag, startPoint x: 487, startPoint y: 305, endPoint x: 134, endPoint y: 273, distance: 354.1
click at [134, 273] on div "/ Score: 0 25 % Mastered __________ stiamo andando al parco. We are going to th…" at bounding box center [375, 304] width 721 height 393
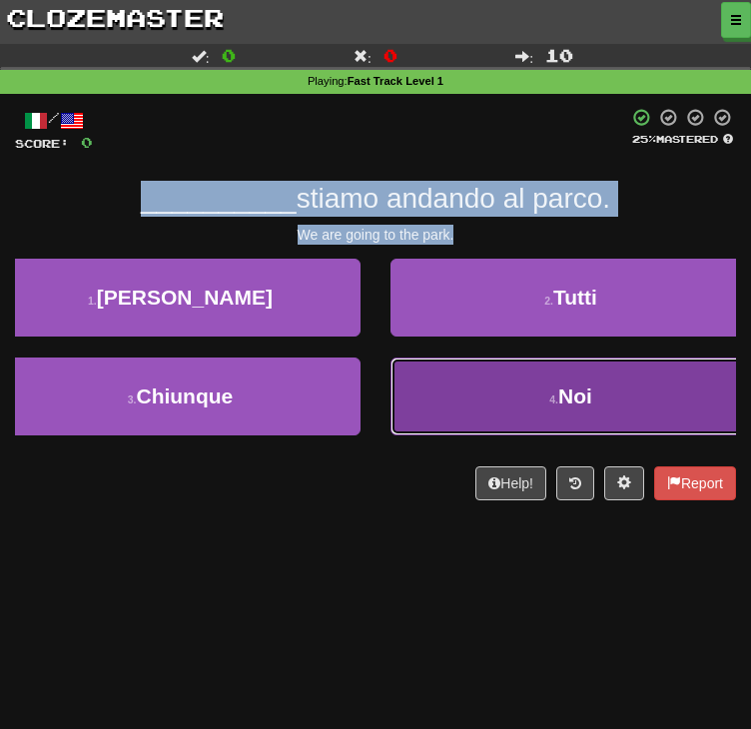
click at [513, 436] on button "4 . Noi" at bounding box center [571, 397] width 361 height 78
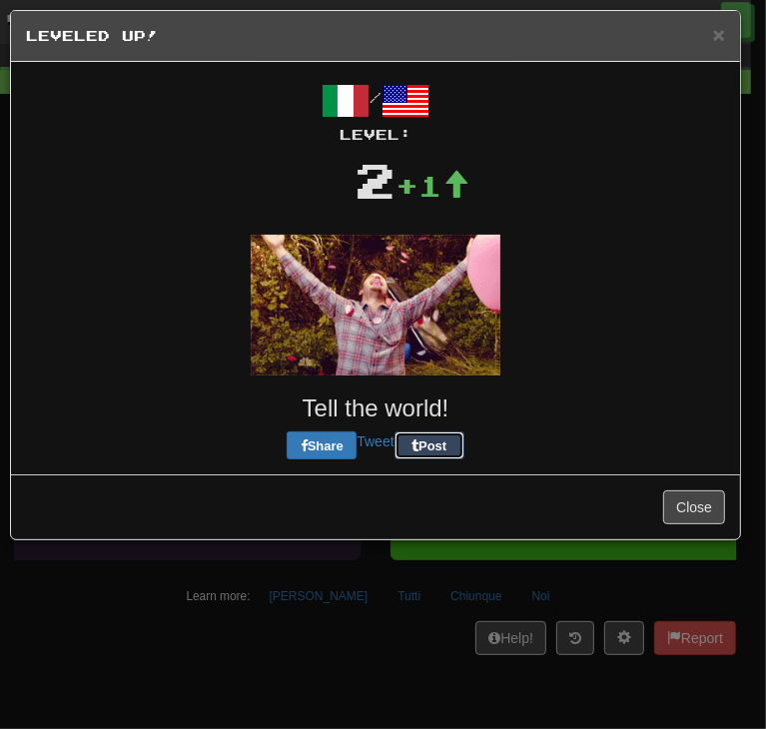
click at [443, 409] on div "/ Level: 2 +1 Tell the world! Share Tweet Post" at bounding box center [375, 268] width 699 height 383
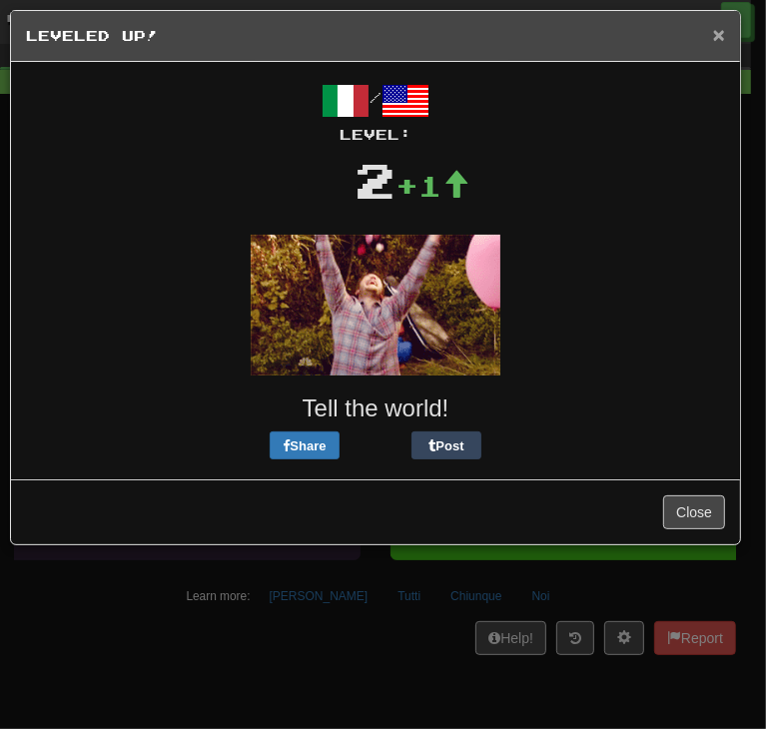
click at [719, 28] on span "×" at bounding box center [719, 34] width 12 height 23
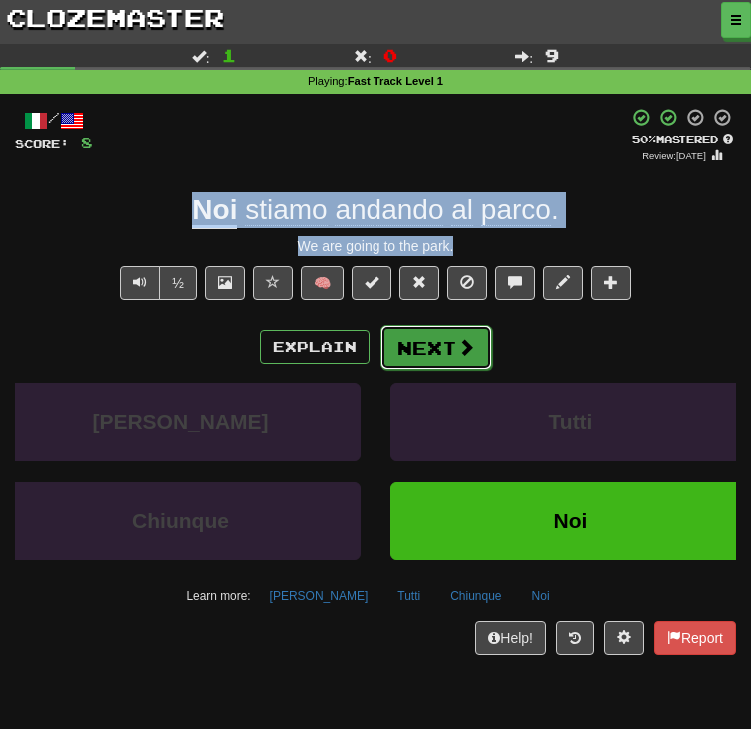
click at [415, 371] on button "Next" at bounding box center [437, 348] width 112 height 46
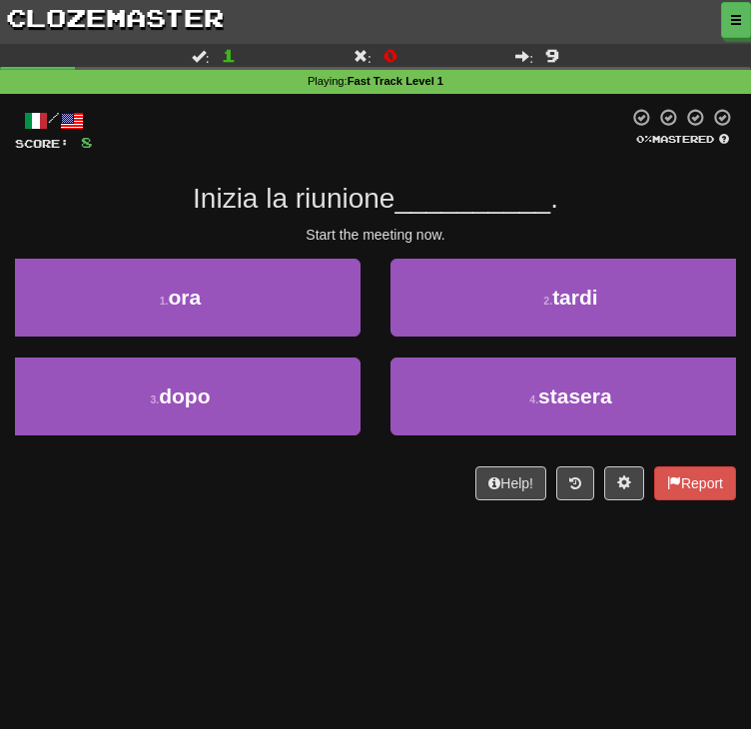
click at [474, 245] on div "Start the meeting now." at bounding box center [375, 235] width 721 height 20
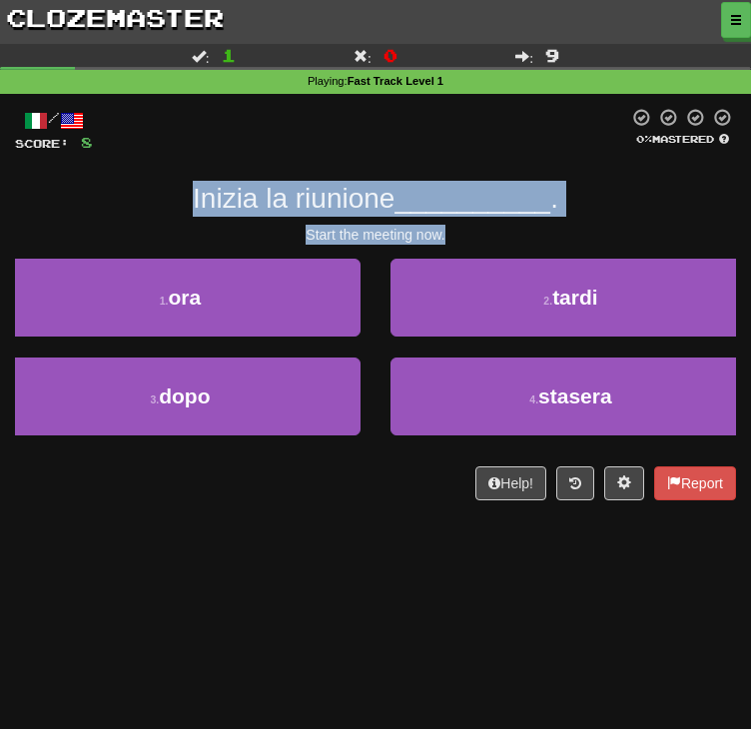
drag, startPoint x: 511, startPoint y: 317, endPoint x: 184, endPoint y: 267, distance: 331.5
click at [184, 267] on div "/ Score: 8 0 % Mastered Inizia la riunione __________ . Start the meeting now. …" at bounding box center [375, 304] width 721 height 393
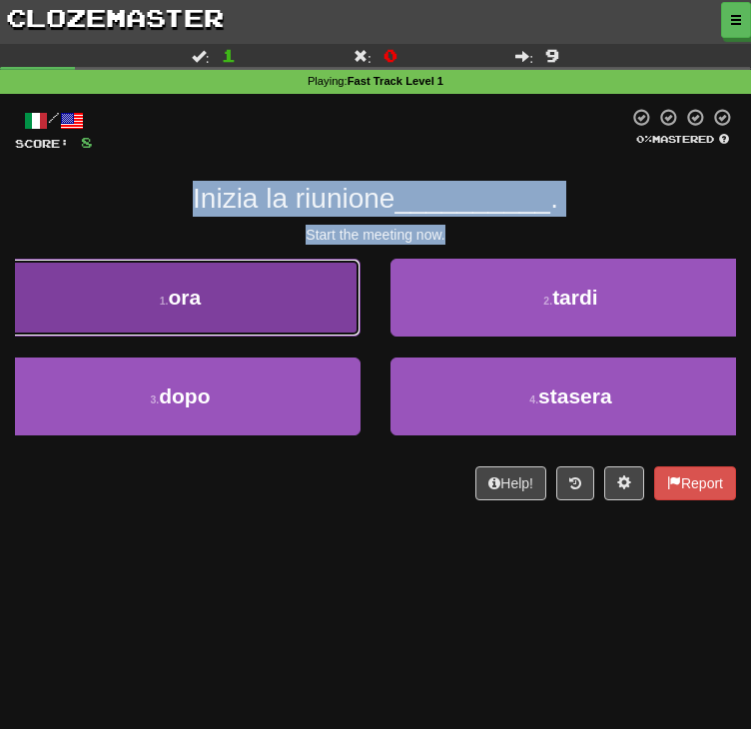
click at [361, 337] on button "1 . ora" at bounding box center [180, 298] width 361 height 78
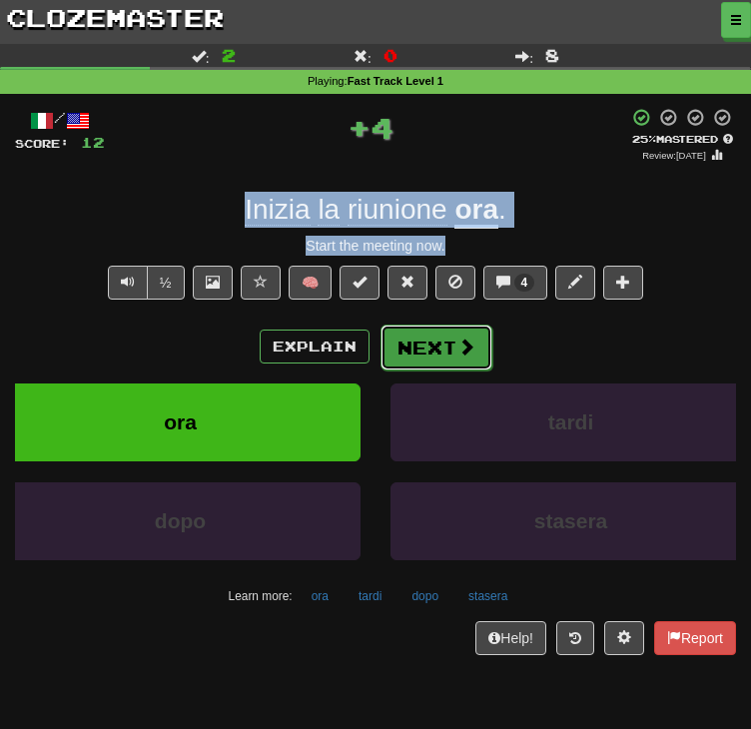
click at [441, 371] on button "Next" at bounding box center [437, 348] width 112 height 46
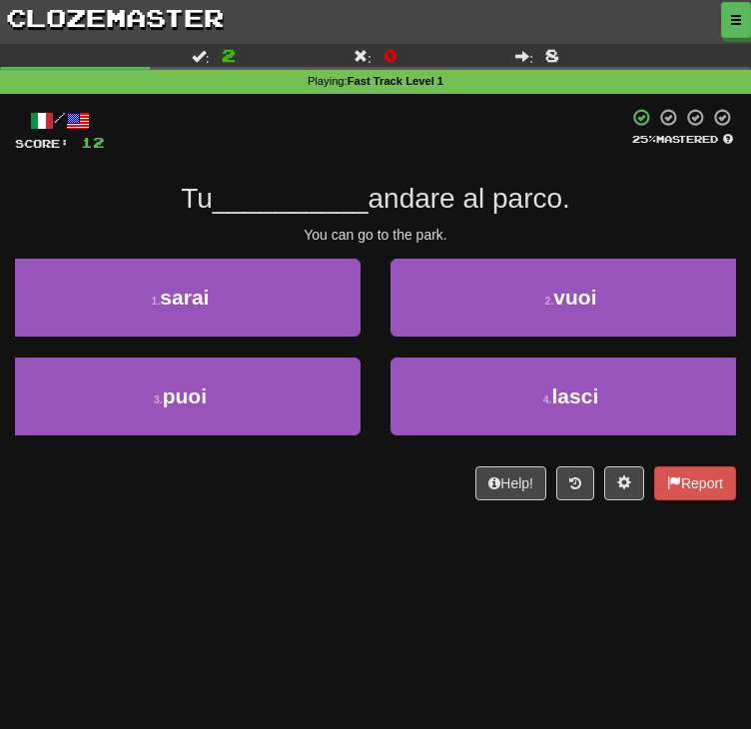
drag, startPoint x: 471, startPoint y: 323, endPoint x: 489, endPoint y: 313, distance: 20.6
click at [471, 321] on div "/ Score: 12 25 % Mastered Tu __________ andare al parco. You can go to the park…" at bounding box center [375, 304] width 721 height 393
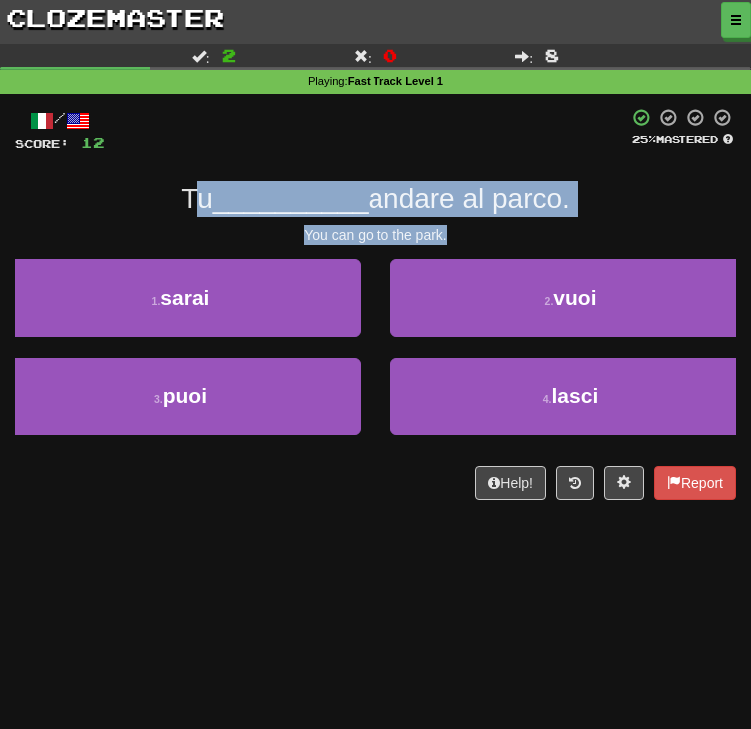
drag, startPoint x: 381, startPoint y: 306, endPoint x: 184, endPoint y: 273, distance: 199.5
click at [184, 273] on div "/ Score: 12 25 % Mastered Tu __________ andare al parco. You can go to the park…" at bounding box center [375, 304] width 721 height 393
drag, startPoint x: 364, startPoint y: 285, endPoint x: 425, endPoint y: 297, distance: 62.1
click at [365, 214] on span "__________" at bounding box center [291, 198] width 156 height 31
click at [475, 245] on div "You can go to the park." at bounding box center [375, 235] width 721 height 20
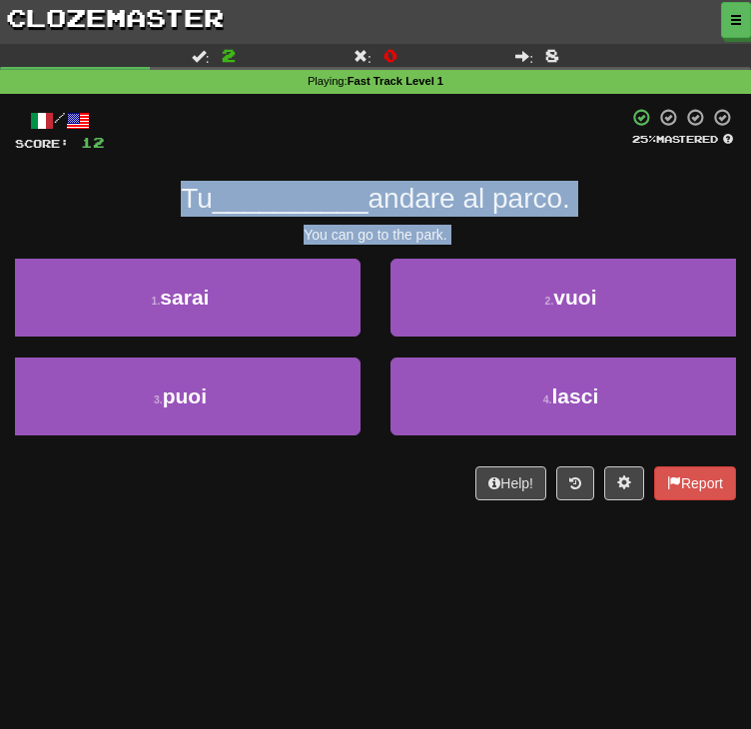
drag, startPoint x: 475, startPoint y: 303, endPoint x: 152, endPoint y: 265, distance: 324.9
click at [152, 265] on div "/ Score: 12 25 % Mastered Tu __________ andare al parco. You can go to the park…" at bounding box center [375, 304] width 721 height 393
click at [685, 217] on div "Tu __________ andare al parco." at bounding box center [375, 199] width 721 height 36
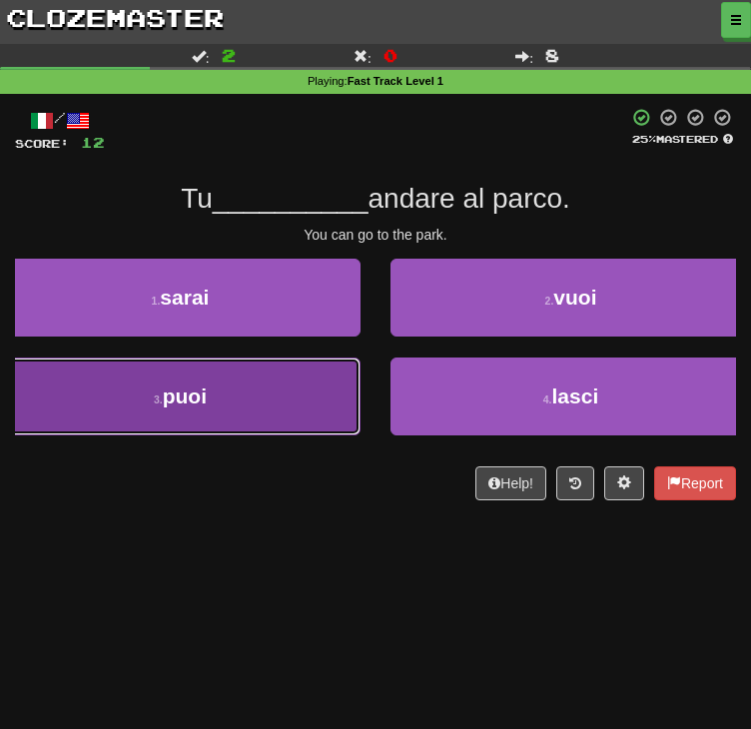
click at [361, 436] on button "3 . puoi" at bounding box center [180, 397] width 361 height 78
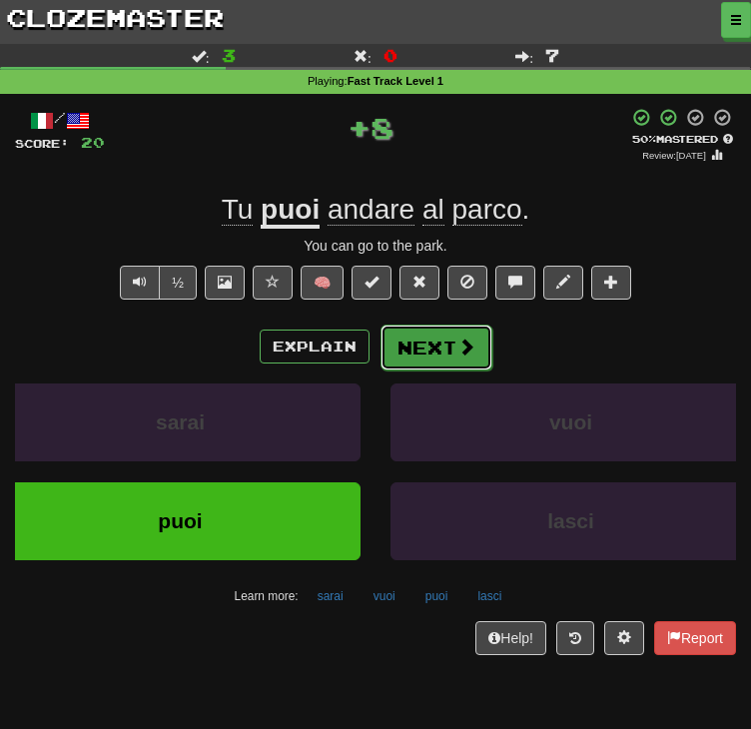
click at [458, 356] on span at bounding box center [467, 347] width 18 height 18
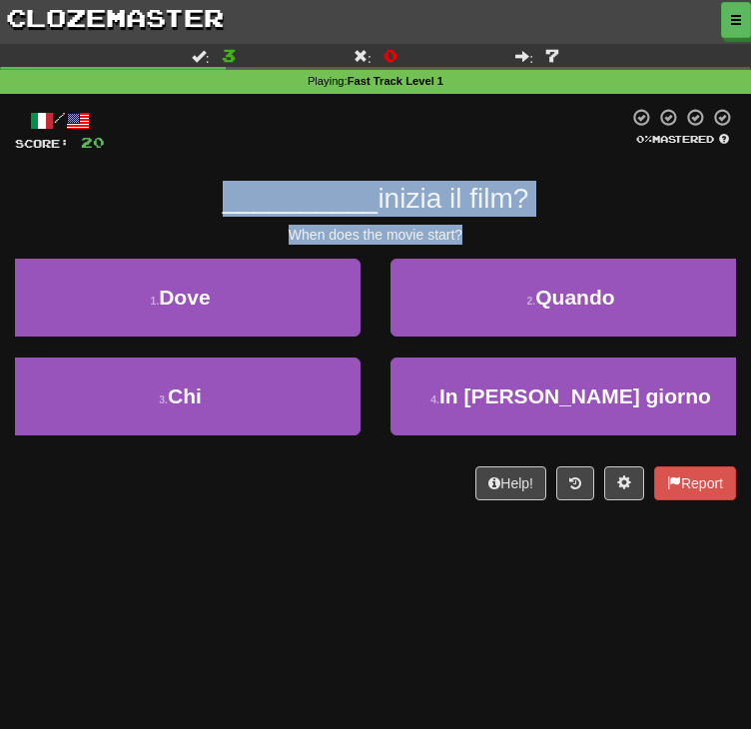
drag, startPoint x: 472, startPoint y: 307, endPoint x: 209, endPoint y: 270, distance: 265.3
click at [209, 270] on div "/ Score: 20 0 % Mastered __________ inizia il film? When does the movie start? …" at bounding box center [375, 304] width 721 height 393
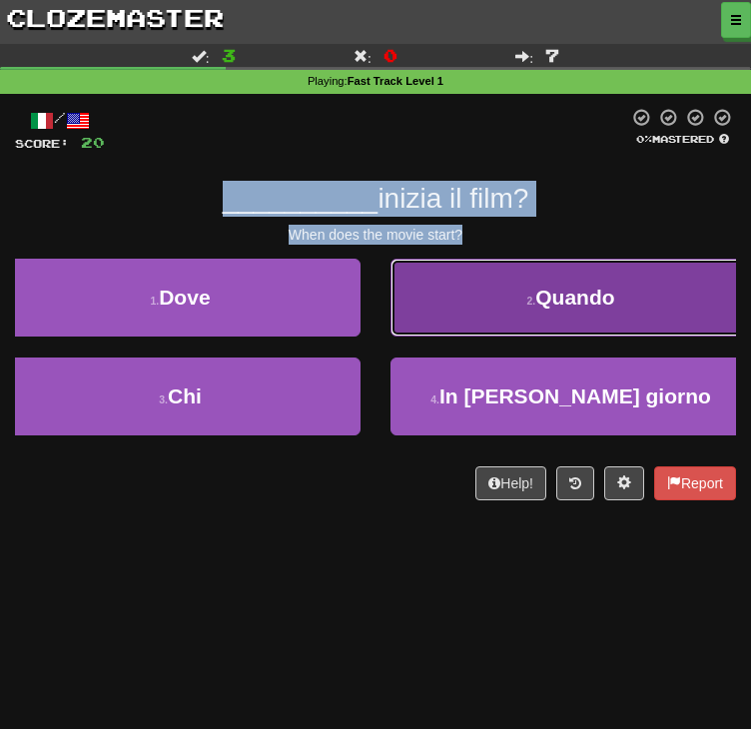
click at [441, 337] on button "2 . Quando" at bounding box center [571, 298] width 361 height 78
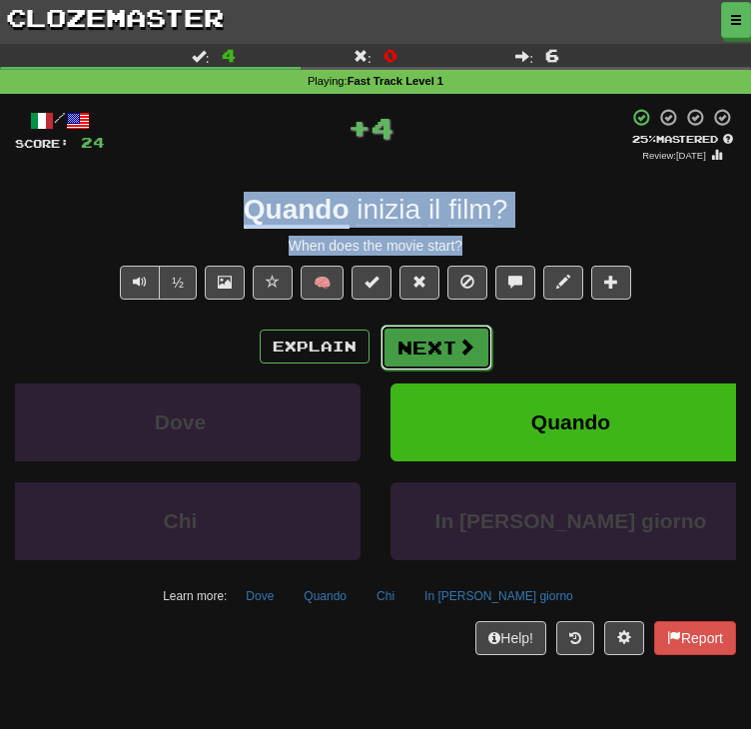
click at [458, 371] on button "Next" at bounding box center [437, 348] width 112 height 46
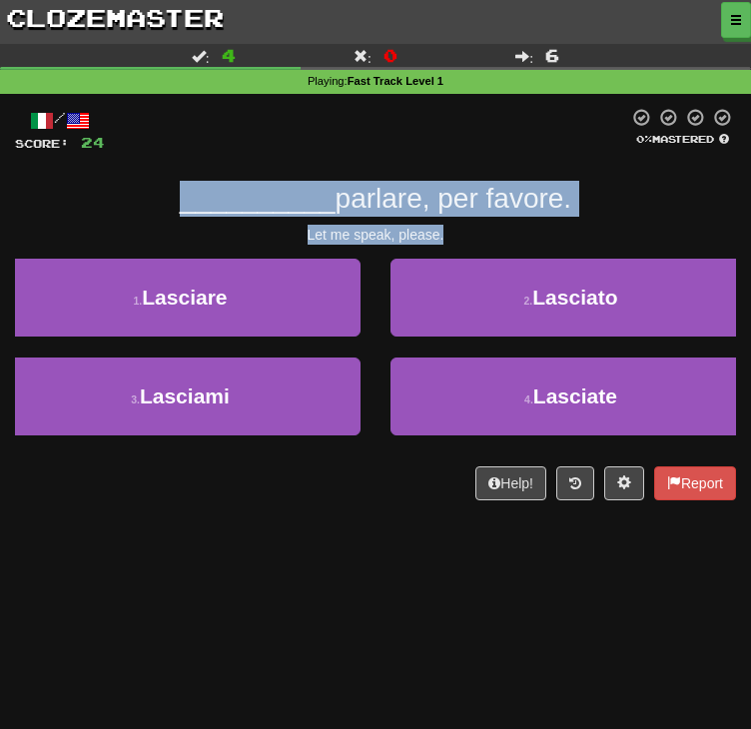
drag, startPoint x: 468, startPoint y: 300, endPoint x: 176, endPoint y: 273, distance: 293.0
click at [176, 273] on div "/ Score: 24 0 % Mastered __________ parlare, per favore. Let me speak, please. …" at bounding box center [375, 304] width 721 height 393
click at [630, 217] on div "__________ parlare, per favore." at bounding box center [375, 199] width 721 height 36
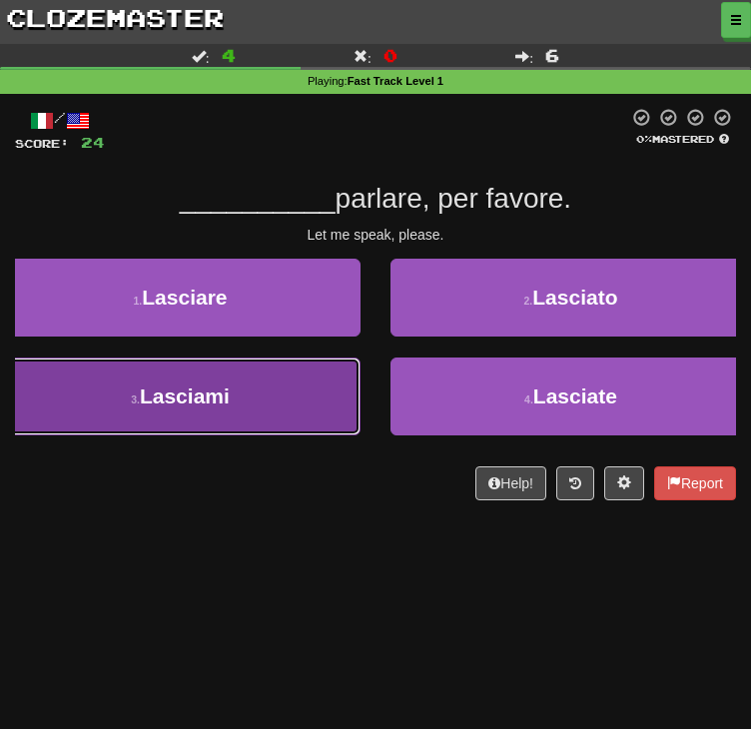
click at [230, 408] on span "Lasciami" at bounding box center [185, 396] width 90 height 23
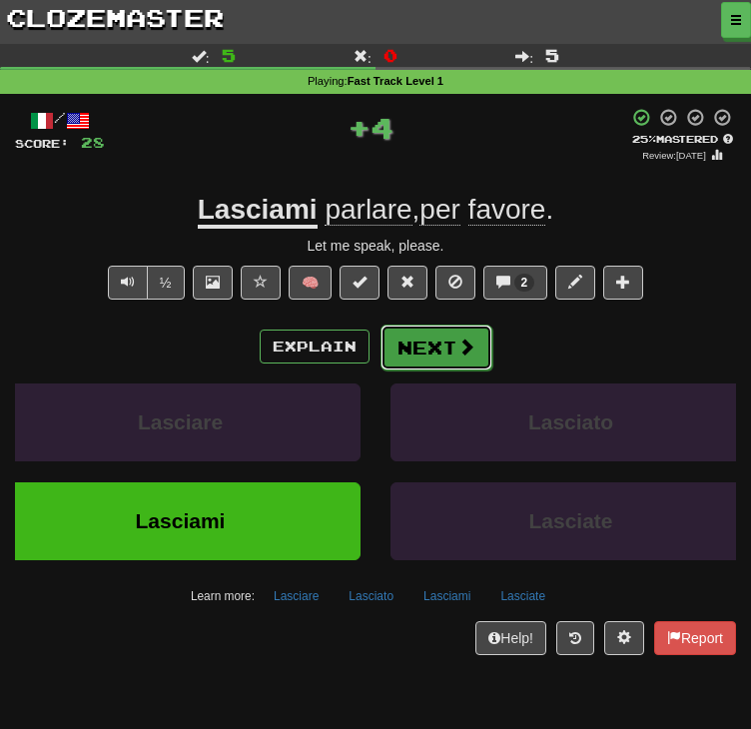
click at [445, 371] on button "Next" at bounding box center [437, 348] width 112 height 46
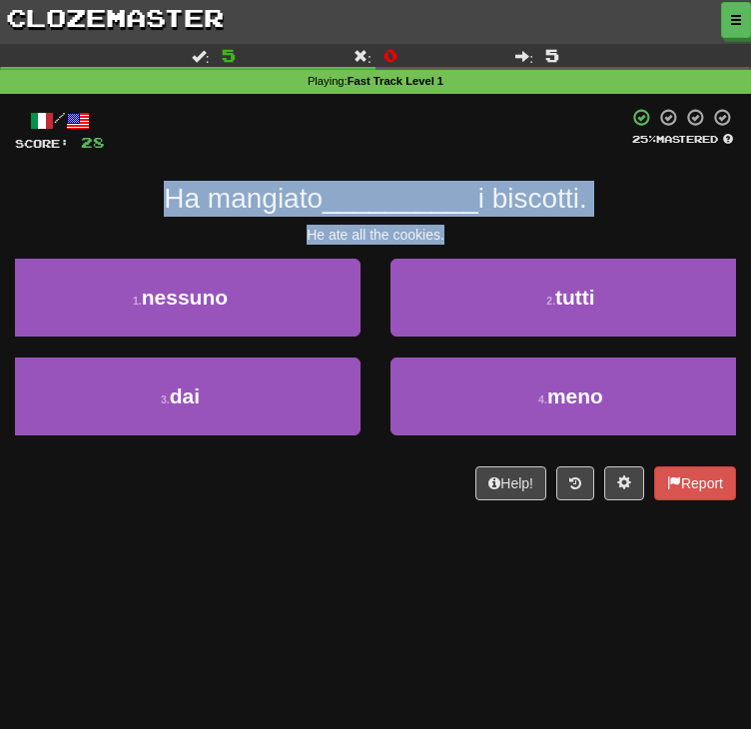
drag, startPoint x: 462, startPoint y: 304, endPoint x: 157, endPoint y: 274, distance: 306.2
click at [157, 274] on div "/ Score: 28 25 % Mastered Ha mangiato __________ i biscotti. He ate all the coo…" at bounding box center [375, 304] width 721 height 393
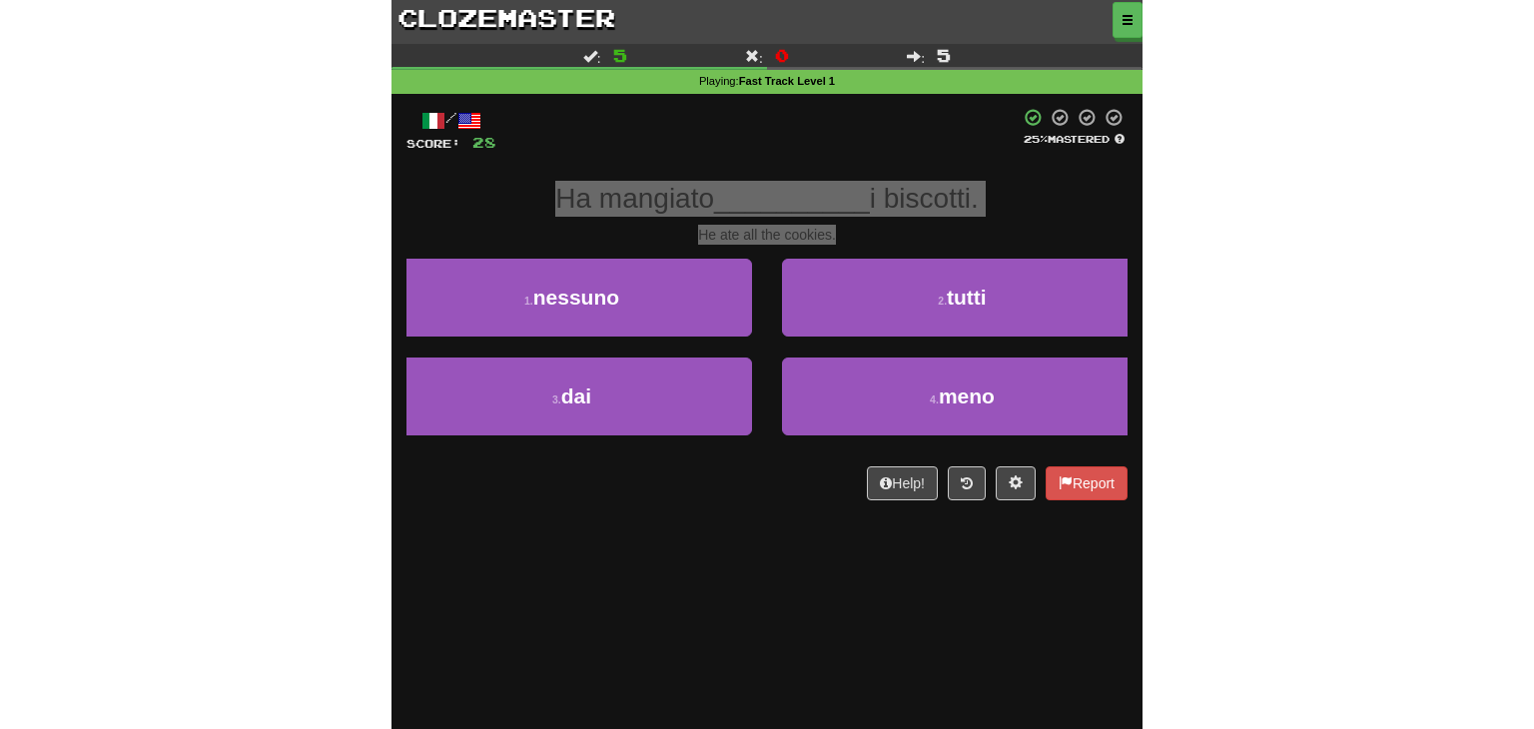
scroll to position [100, 0]
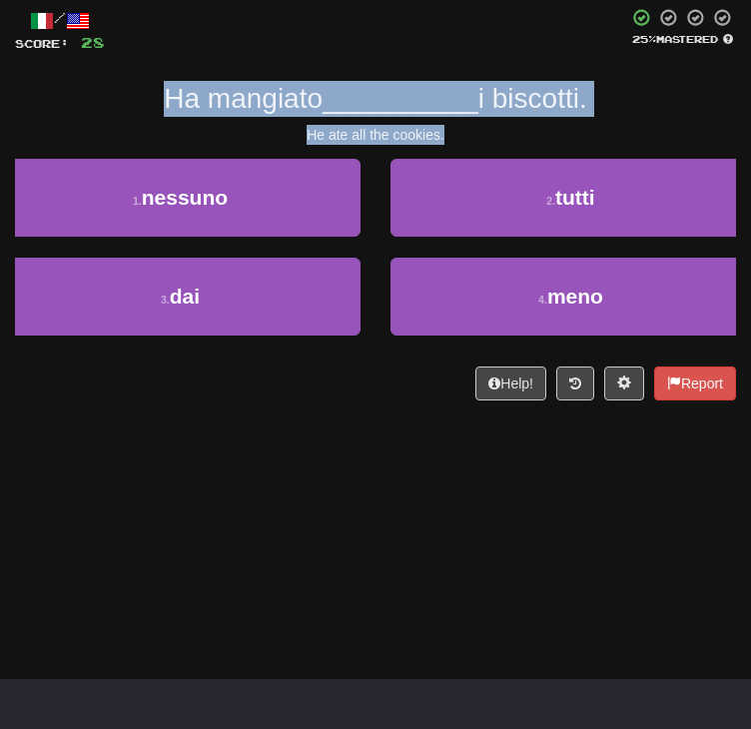
click at [648, 117] on div "Ha mangiato __________ i biscotti." at bounding box center [375, 99] width 721 height 36
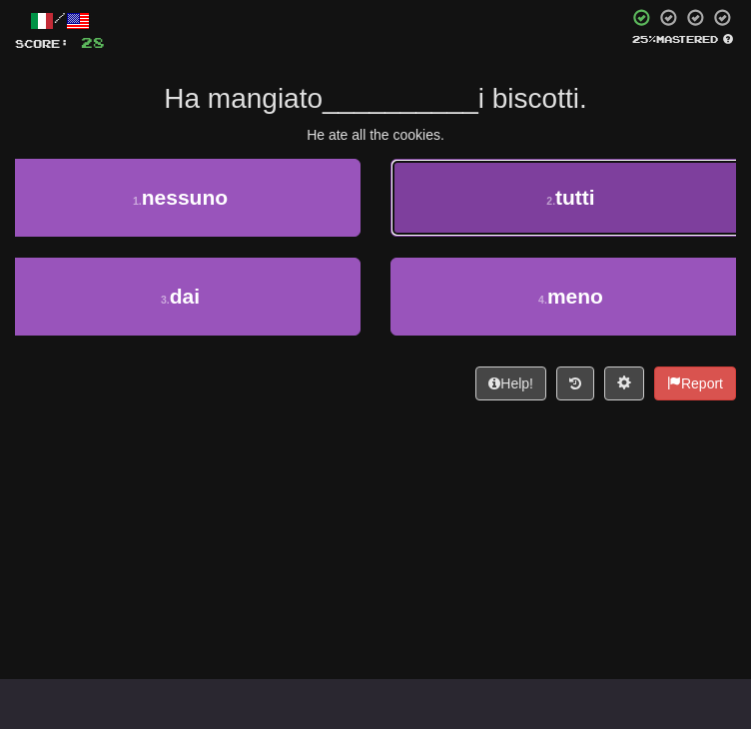
click at [432, 237] on button "2 . tutti" at bounding box center [571, 198] width 361 height 78
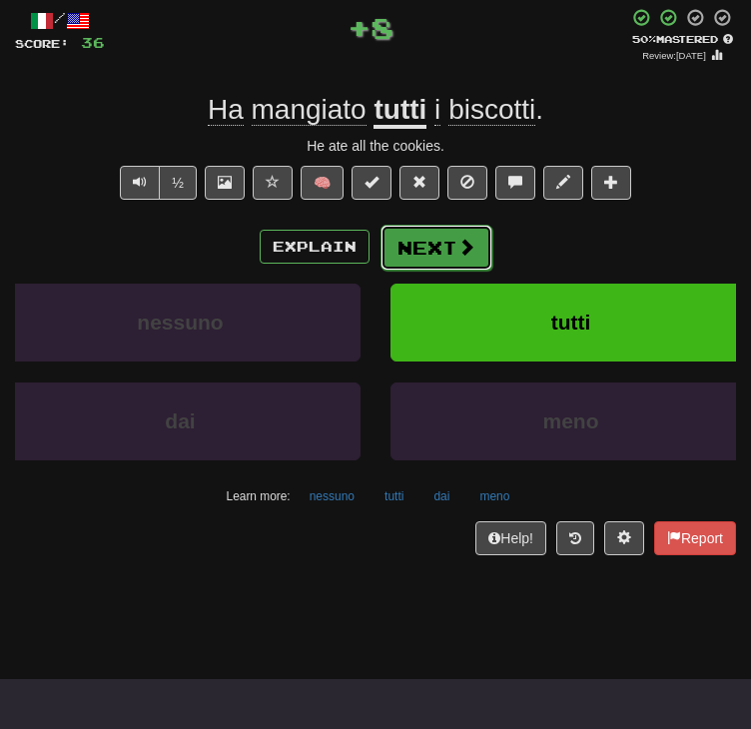
click at [458, 256] on span at bounding box center [467, 247] width 18 height 18
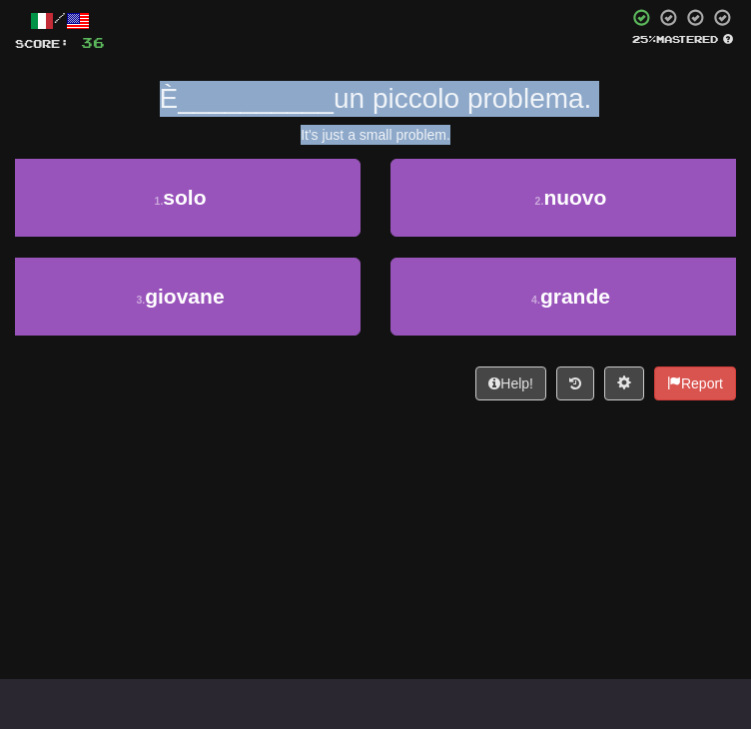
drag, startPoint x: 489, startPoint y: 200, endPoint x: 152, endPoint y: 169, distance: 338.1
click at [152, 169] on div "/ Score: 36 25 % Mastered È __________ un piccolo problema. It's just a small p…" at bounding box center [375, 204] width 721 height 393
click at [688, 117] on div "È __________ un piccolo problema." at bounding box center [375, 99] width 721 height 36
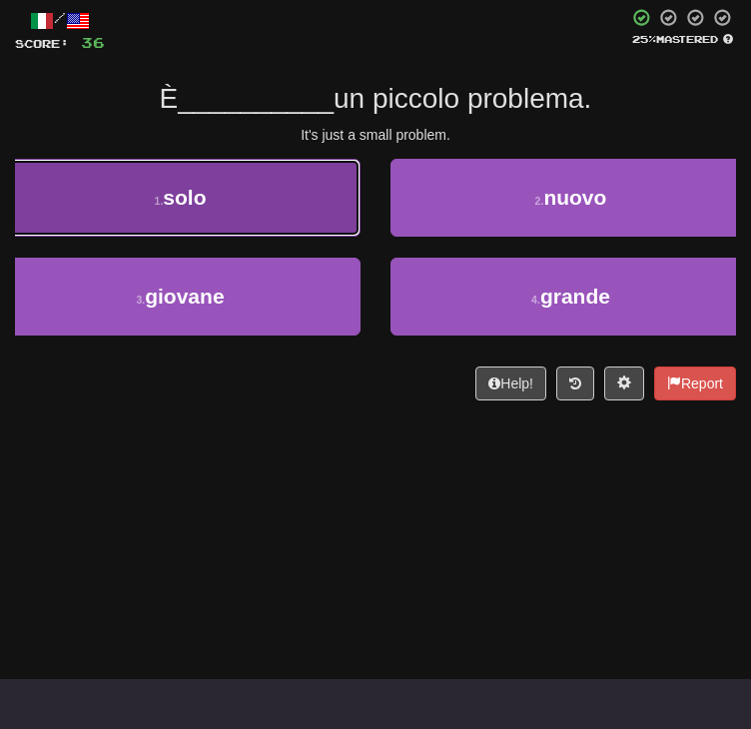
click at [361, 237] on button "1 . solo" at bounding box center [180, 198] width 361 height 78
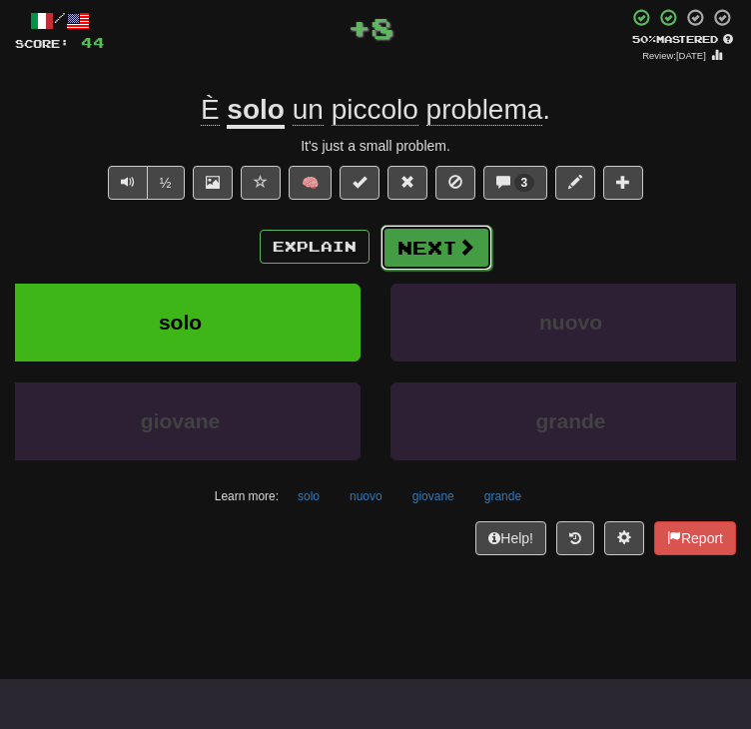
click at [439, 271] on button "Next" at bounding box center [437, 248] width 112 height 46
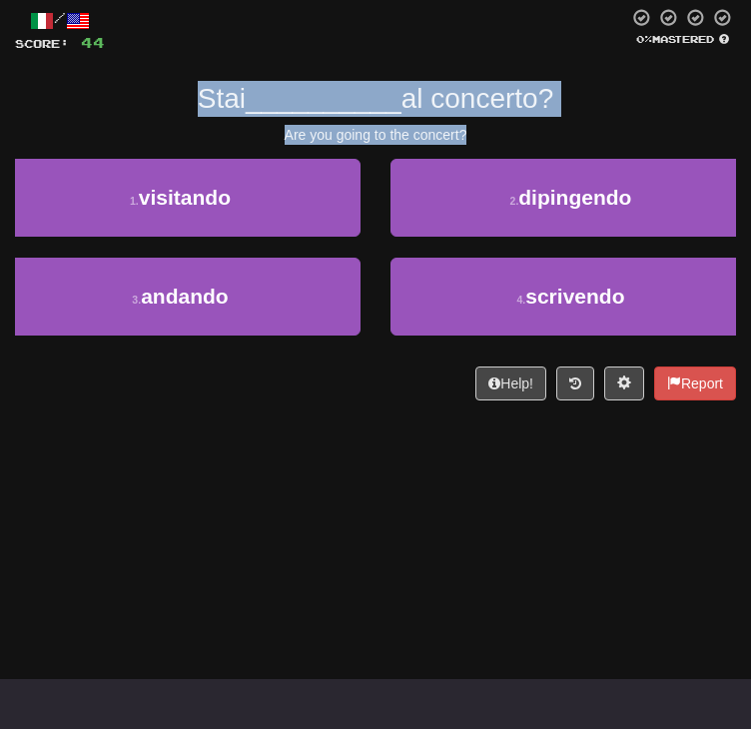
drag, startPoint x: 479, startPoint y: 208, endPoint x: 190, endPoint y: 167, distance: 291.6
click at [190, 167] on div "/ Score: 44 0 % Mastered Stai __________ al concerto? Are you going to the conc…" at bounding box center [375, 204] width 721 height 393
click at [659, 117] on div "Stai __________ al concerto?" at bounding box center [375, 99] width 721 height 36
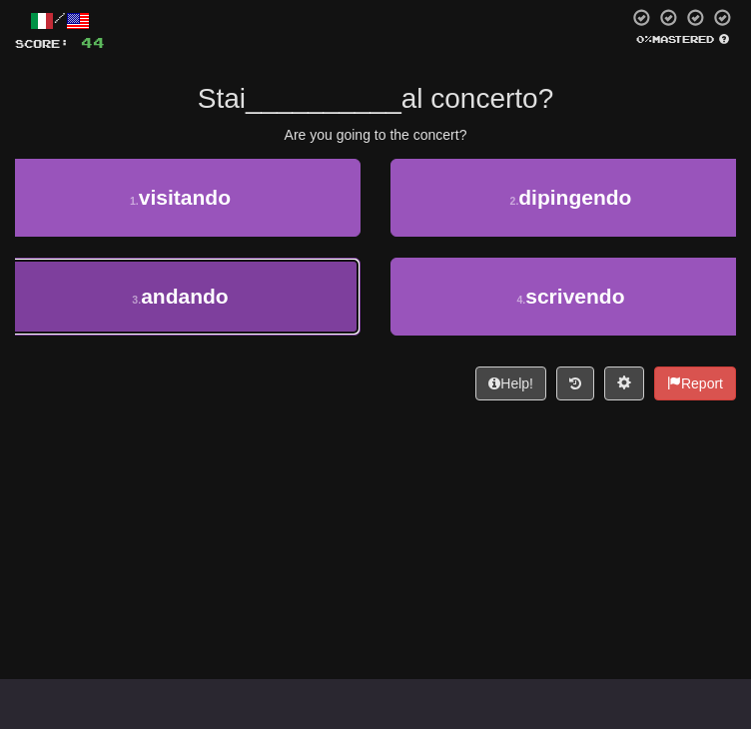
click at [229, 308] on span "andando" at bounding box center [185, 296] width 88 height 23
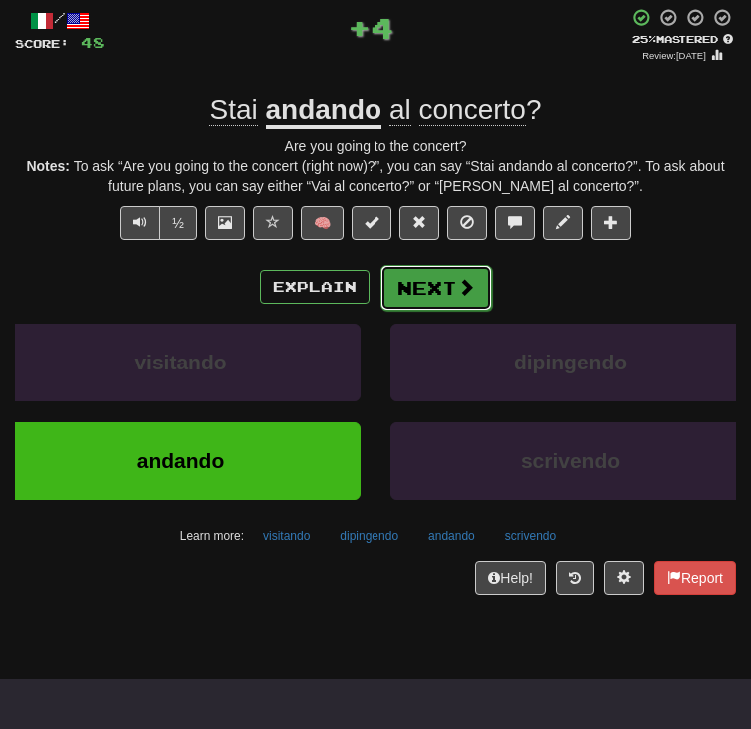
click at [428, 311] on button "Next" at bounding box center [437, 288] width 112 height 46
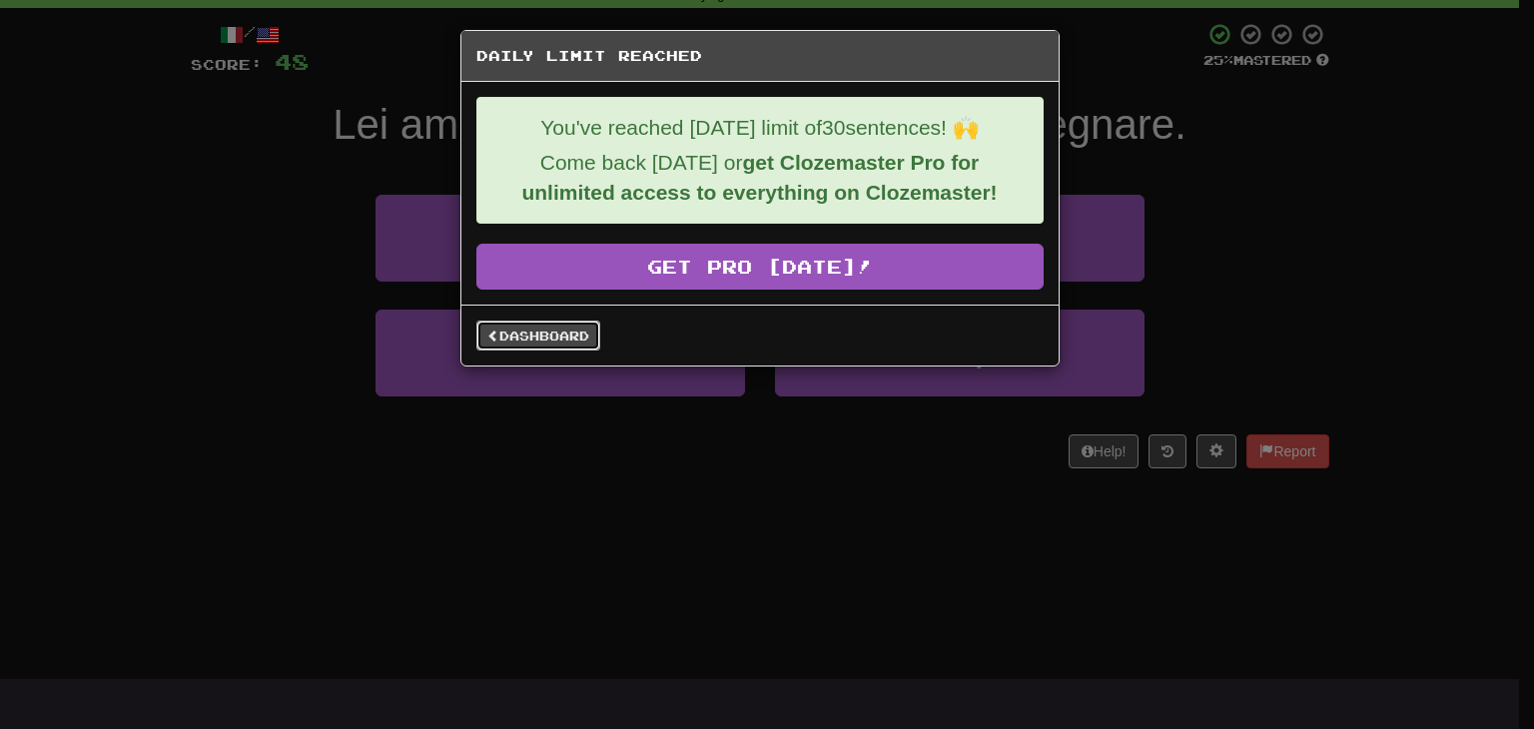
click at [559, 332] on link "Dashboard" at bounding box center [539, 336] width 124 height 30
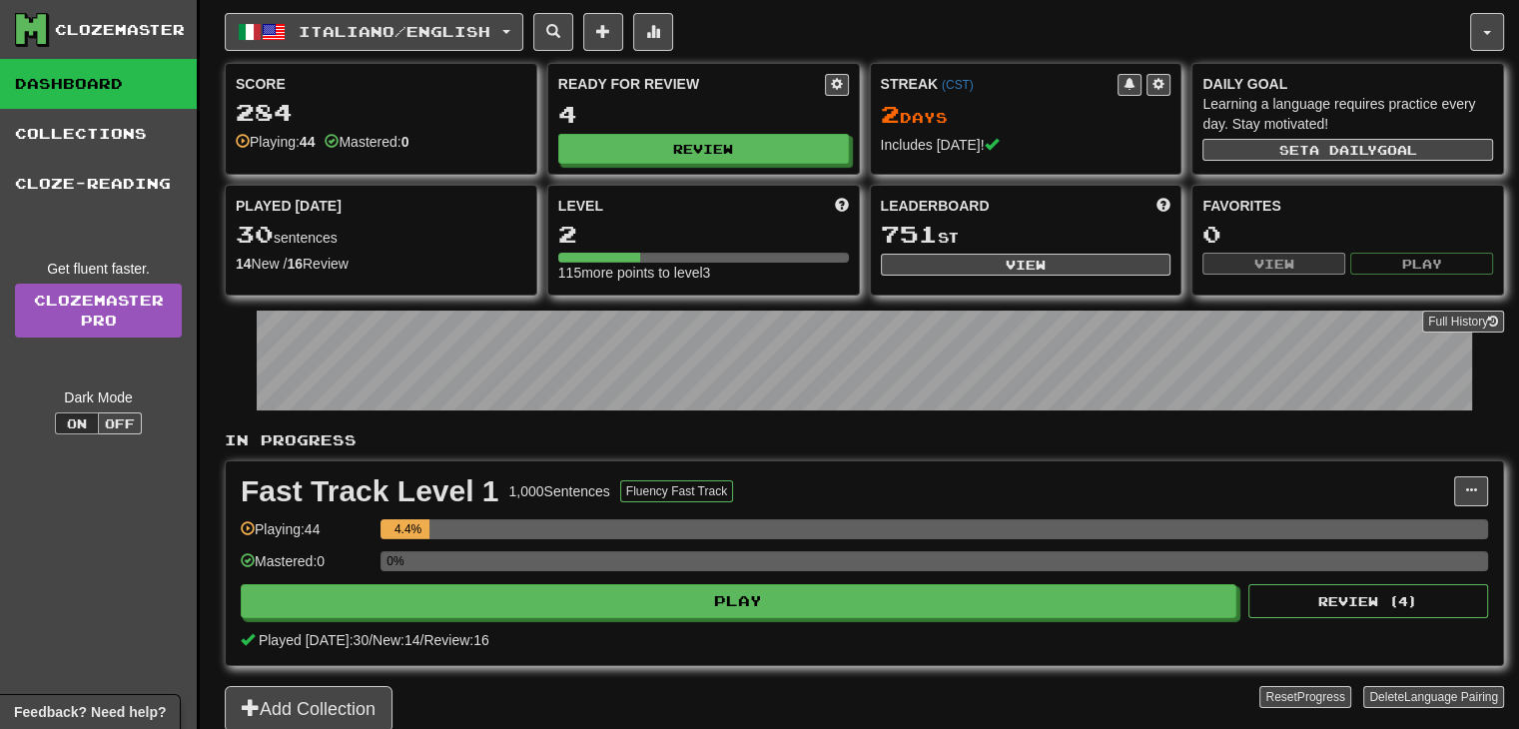
click at [308, 212] on span "Played [DATE]" at bounding box center [289, 206] width 106 height 20
click at [282, 274] on div "Played [DATE] 30 sentences 14 New / 16 Review Full History" at bounding box center [381, 235] width 311 height 99
click at [272, 200] on span "Played [DATE]" at bounding box center [289, 206] width 106 height 20
click at [272, 265] on div "14 New / 16 Review" at bounding box center [381, 264] width 291 height 20
click at [497, 201] on div "Played [DATE]" at bounding box center [381, 206] width 291 height 20
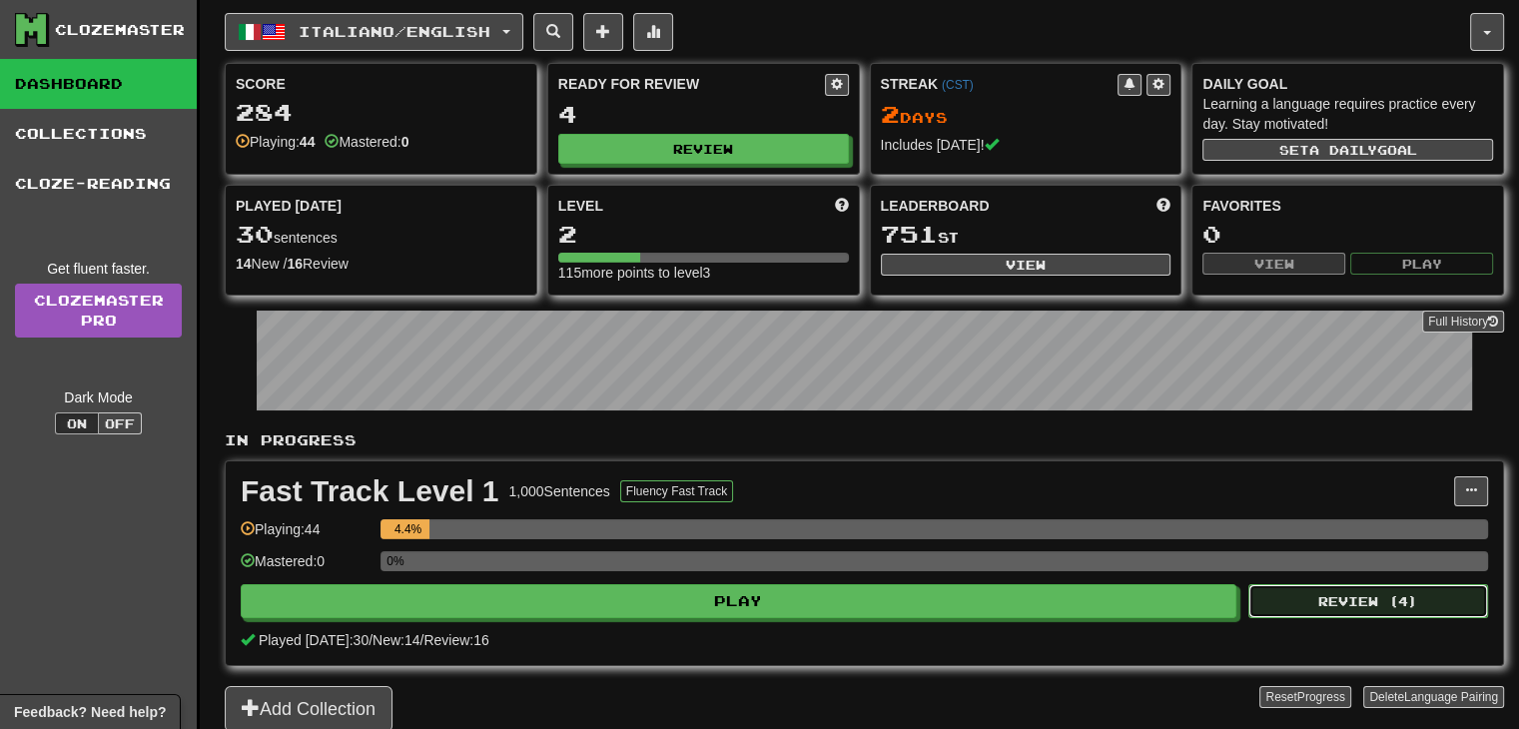
click at [1361, 598] on button "Review ( 4 )" at bounding box center [1369, 601] width 240 height 34
select select "**"
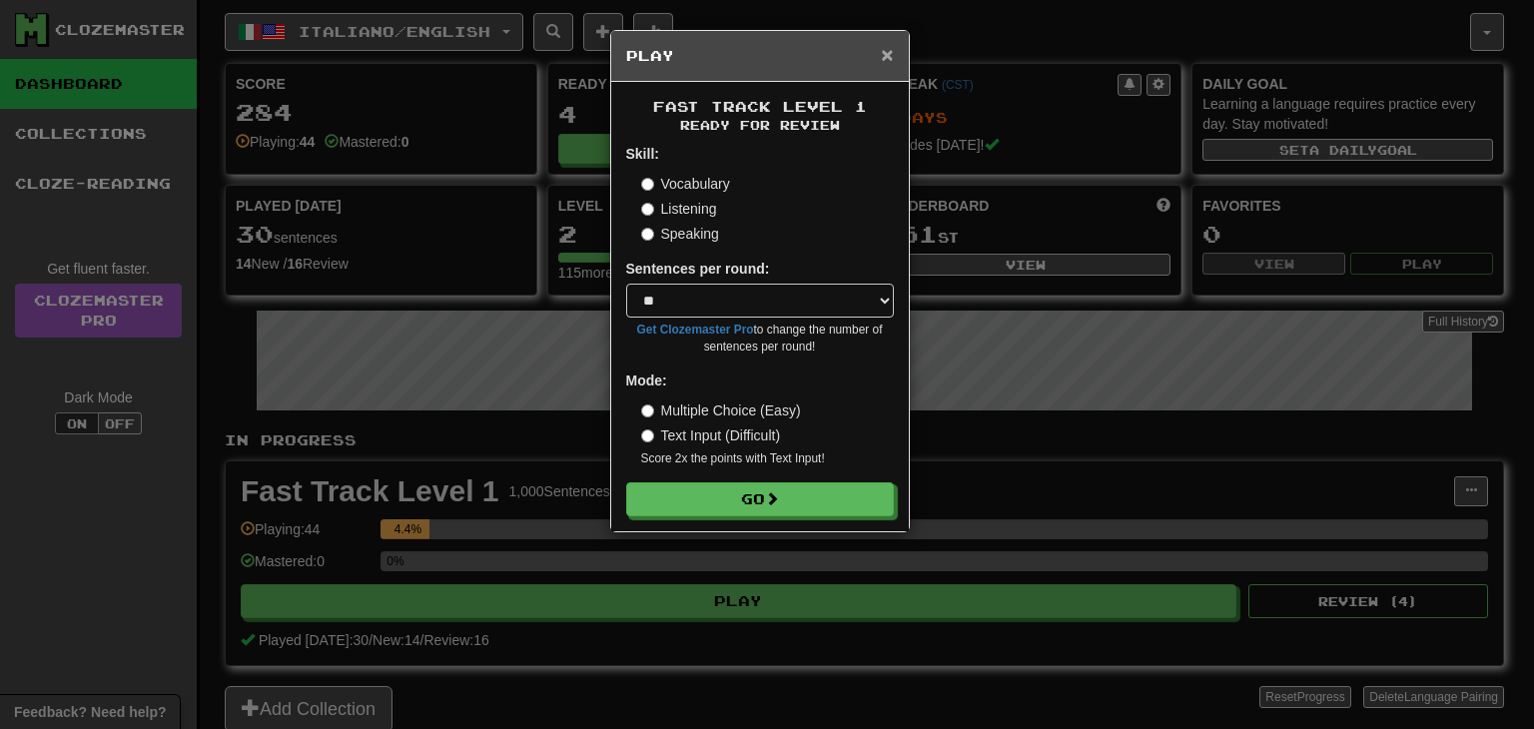
click at [890, 53] on span "×" at bounding box center [887, 54] width 12 height 23
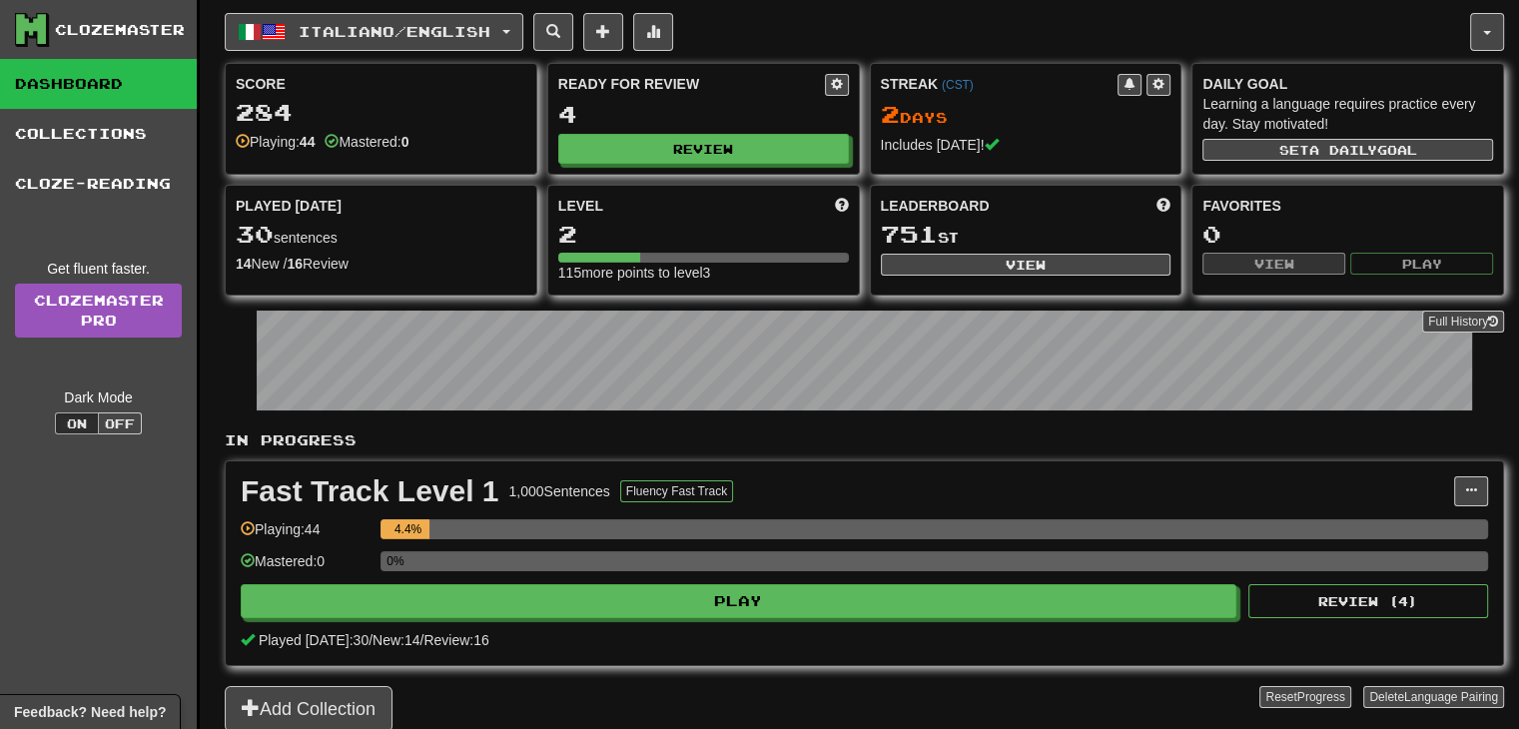
drag, startPoint x: 382, startPoint y: 264, endPoint x: 188, endPoint y: 257, distance: 193.9
click at [188, 257] on div "Clozemaster Dashboard Collections Cloze-Reading Get fluent faster. Clozemaster …" at bounding box center [760, 391] width 1490 height 782
click at [777, 28] on div "Italiano / English Italiano / English Streak: 2 Review: 4 Points today: 164 Lan…" at bounding box center [848, 32] width 1246 height 38
click at [1475, 39] on button "button" at bounding box center [1488, 32] width 34 height 38
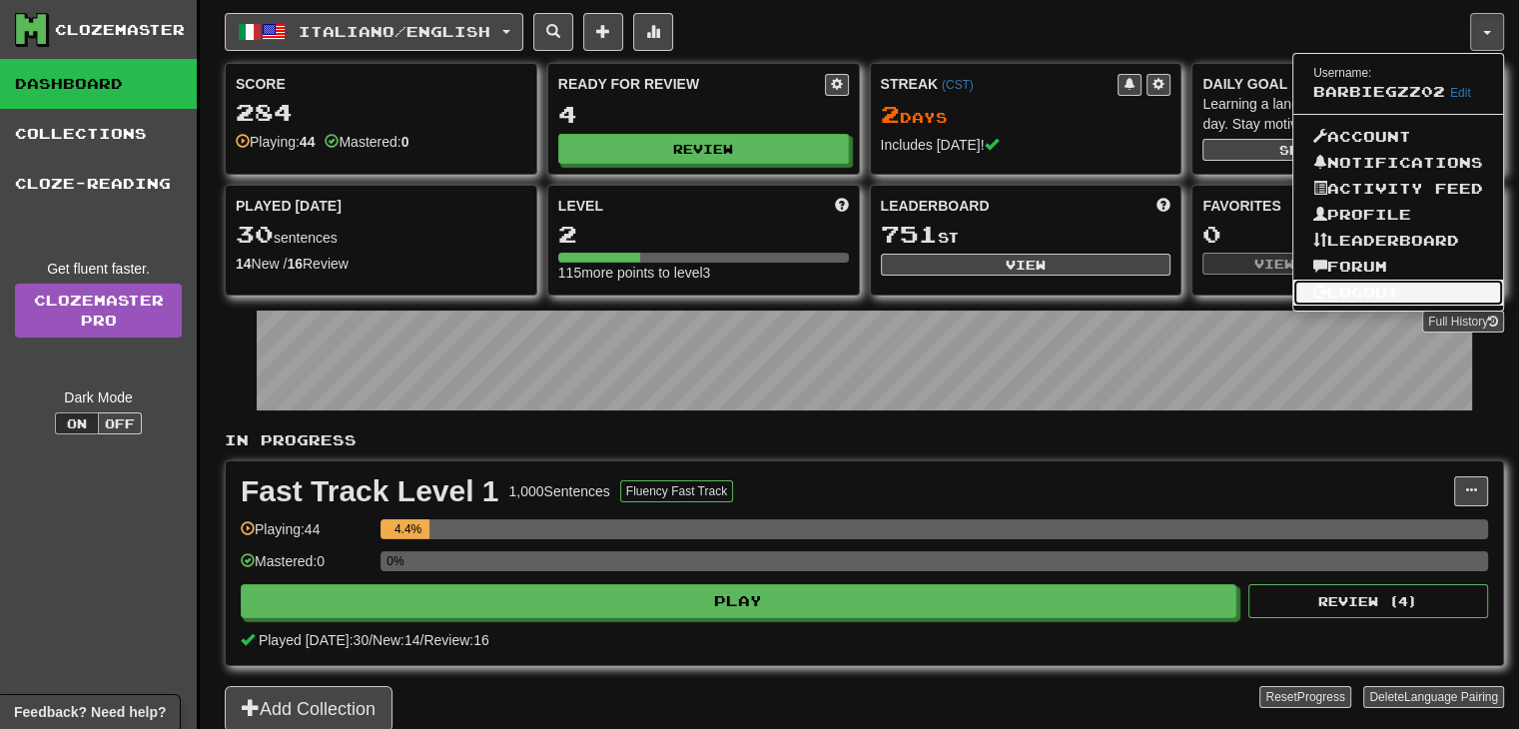
click at [1368, 294] on link "Logout" at bounding box center [1399, 293] width 210 height 26
